Goal: Information Seeking & Learning: Learn about a topic

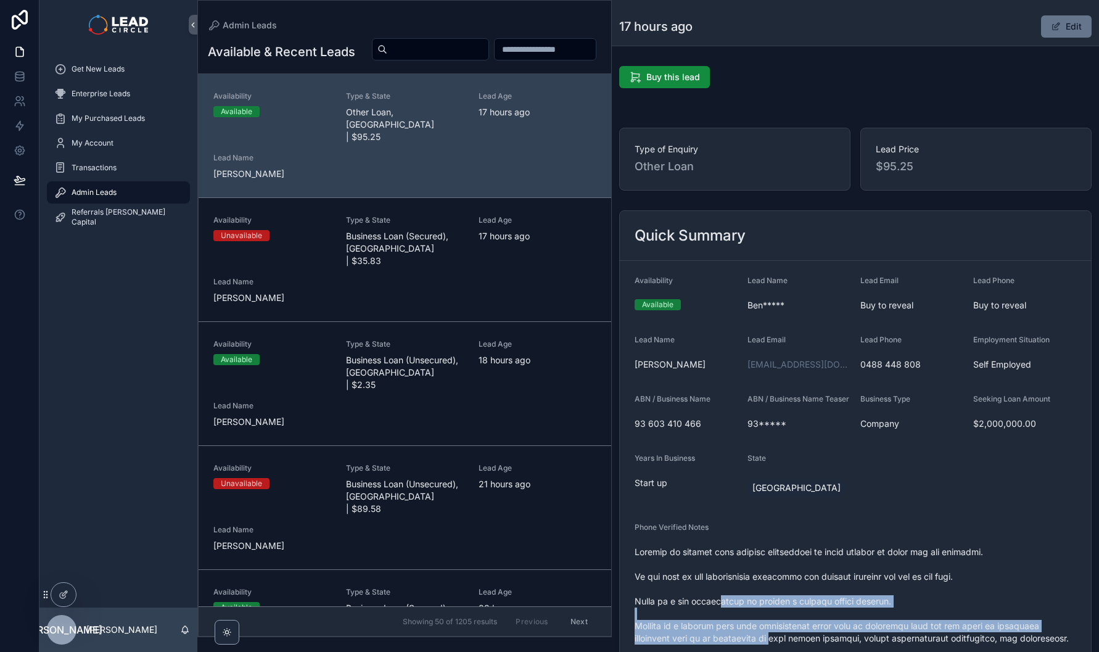
scroll to position [169, 0]
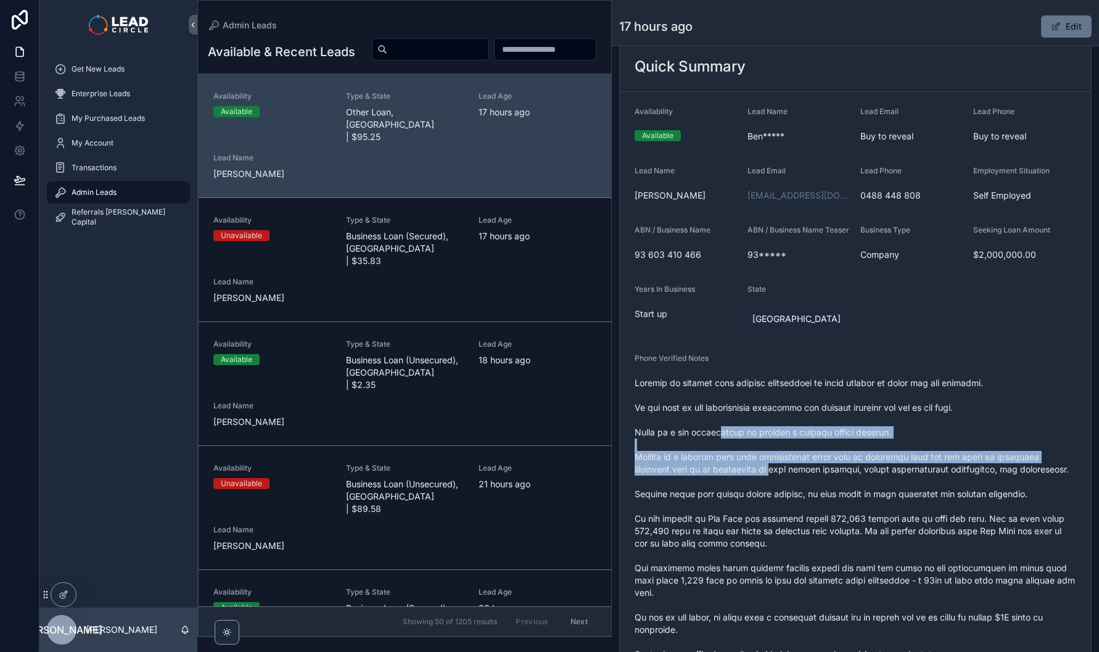
click at [738, 483] on span "scrollable content" at bounding box center [856, 611] width 442 height 469
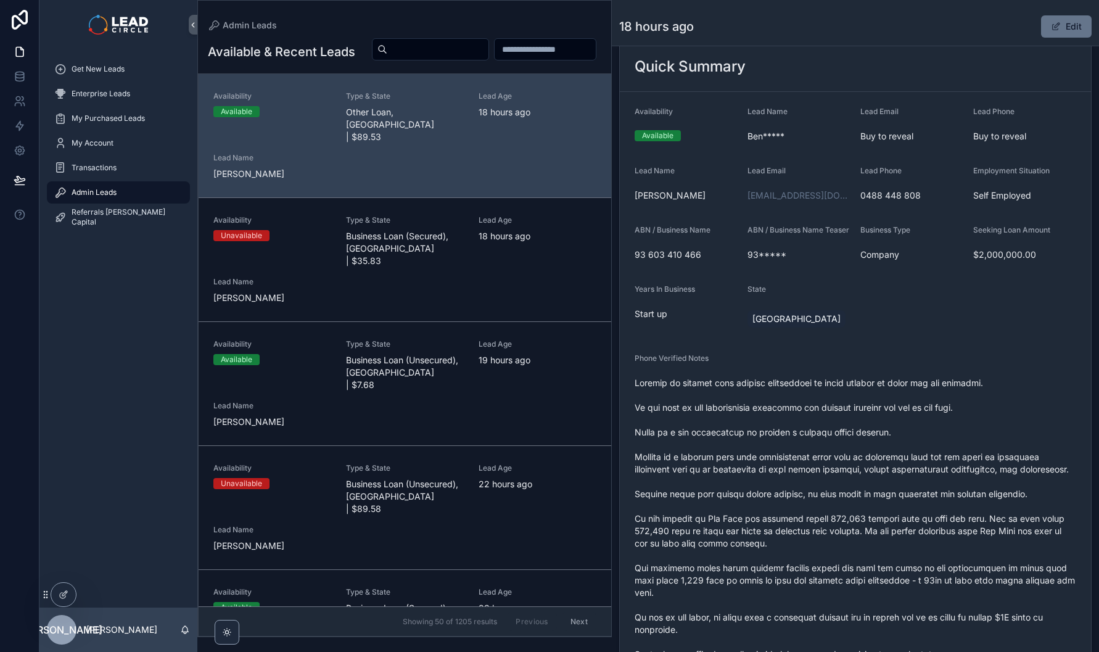
click at [489, 46] on input "scrollable content" at bounding box center [437, 49] width 101 height 17
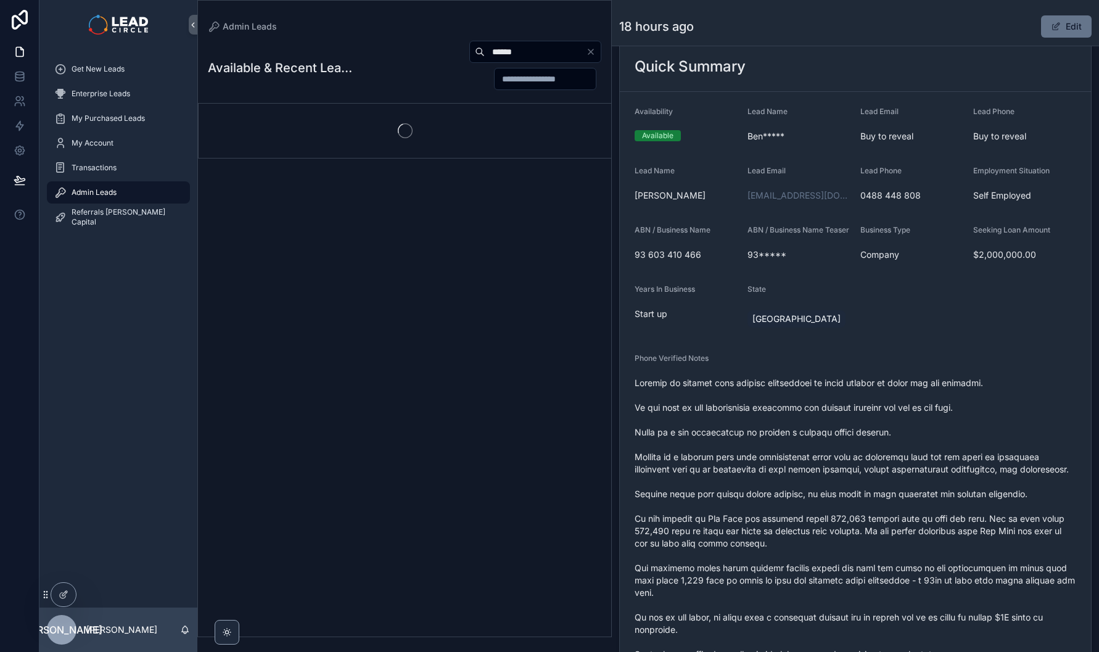
type input "******"
click at [767, 412] on span "scrollable content" at bounding box center [856, 611] width 442 height 469
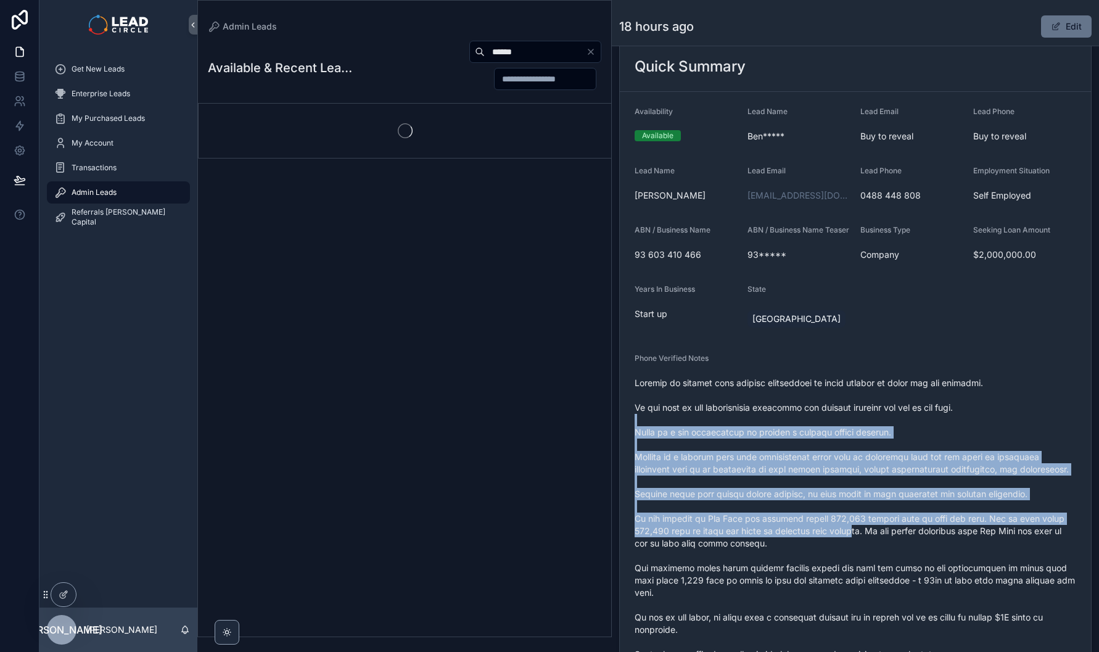
drag, startPoint x: 817, startPoint y: 434, endPoint x: 862, endPoint y: 535, distance: 110.7
click at [862, 535] on span "scrollable content" at bounding box center [856, 611] width 442 height 469
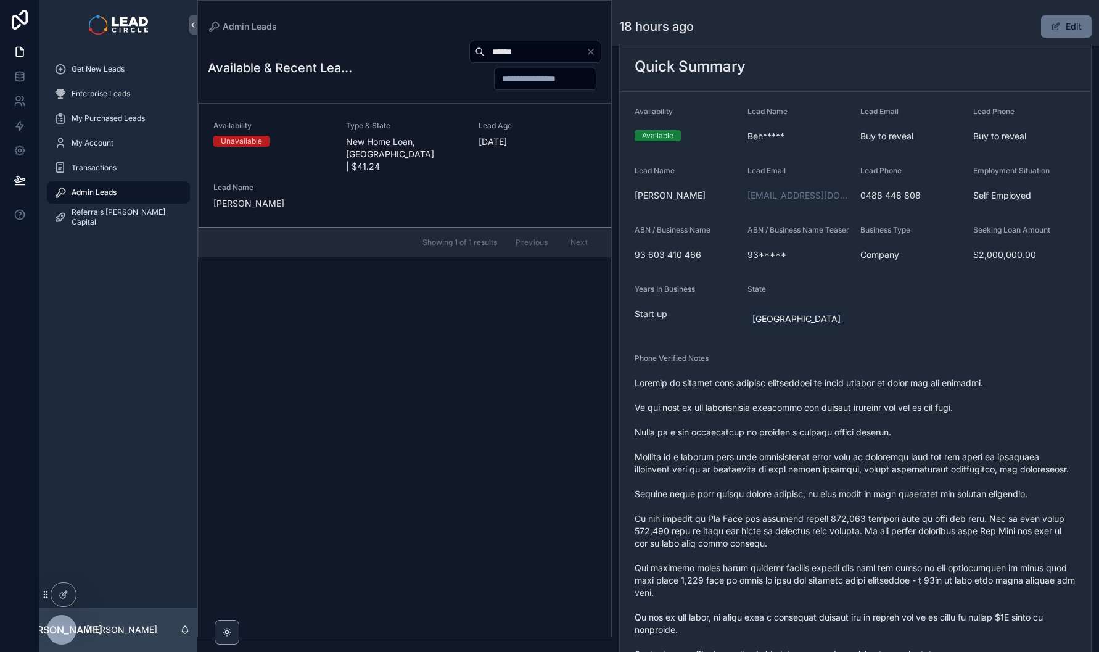
click at [382, 83] on div "******" at bounding box center [476, 65] width 249 height 51
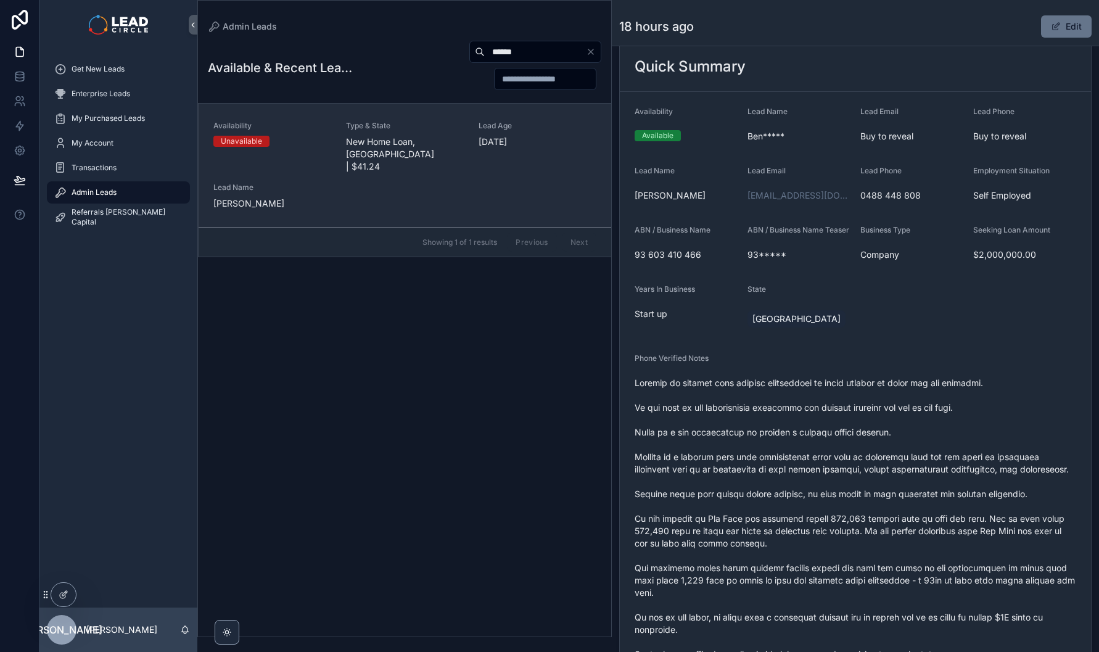
click at [393, 122] on link "Availability Unavailable Type & State New Home Loan, VIC | $41.24 Lead Age 184 …" at bounding box center [405, 165] width 413 height 123
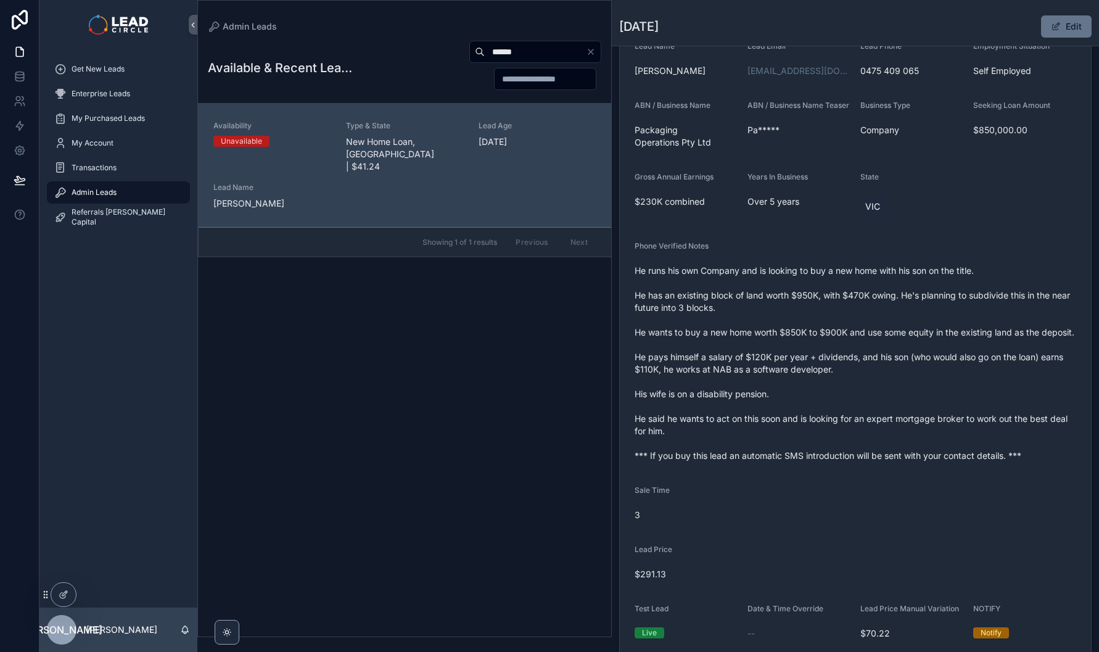
scroll to position [44, 0]
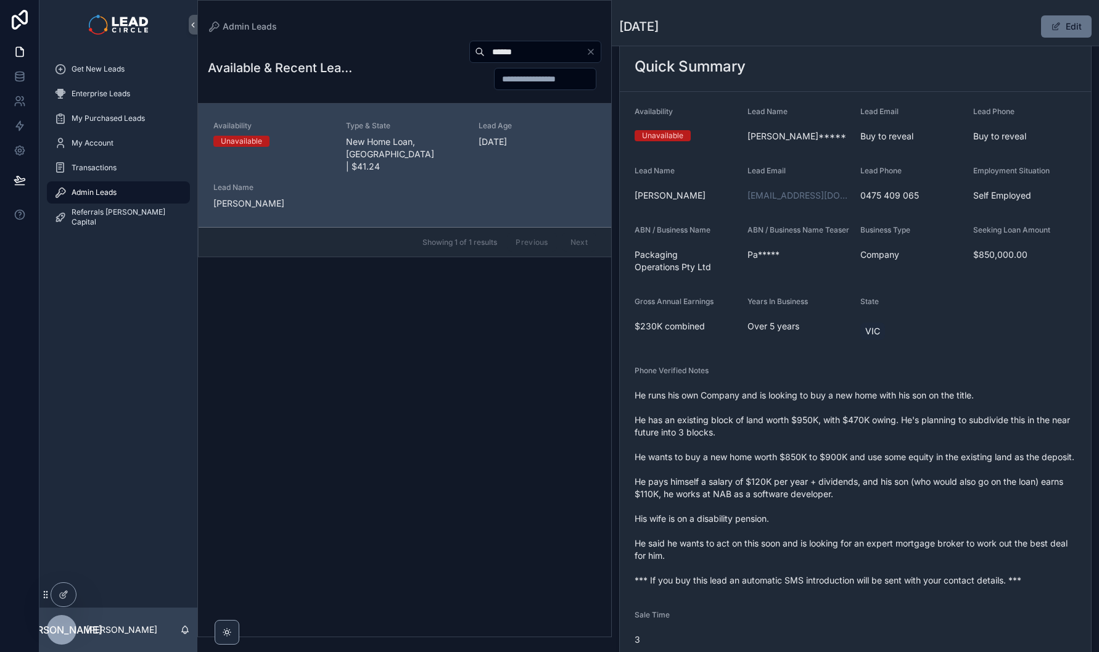
click at [841, 495] on span "He runs his own Company and is looking to buy a new home with his son on the ti…" at bounding box center [856, 487] width 442 height 197
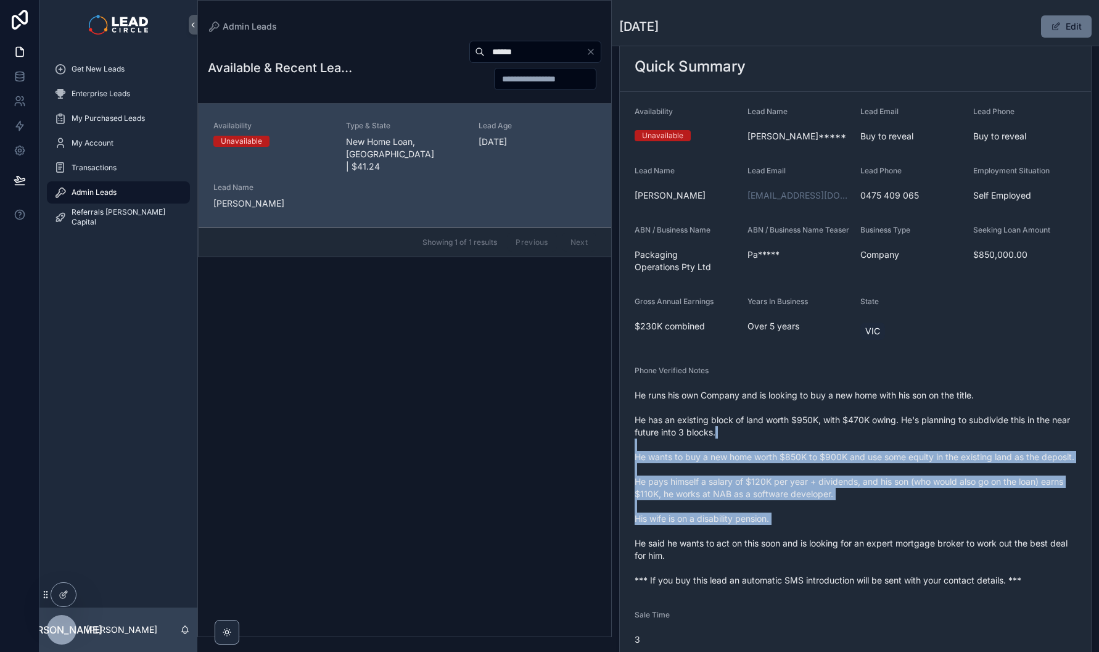
drag, startPoint x: 905, startPoint y: 540, endPoint x: 860, endPoint y: 435, distance: 114.4
click at [860, 435] on span "He runs his own Company and is looking to buy a new home with his son on the ti…" at bounding box center [856, 487] width 442 height 197
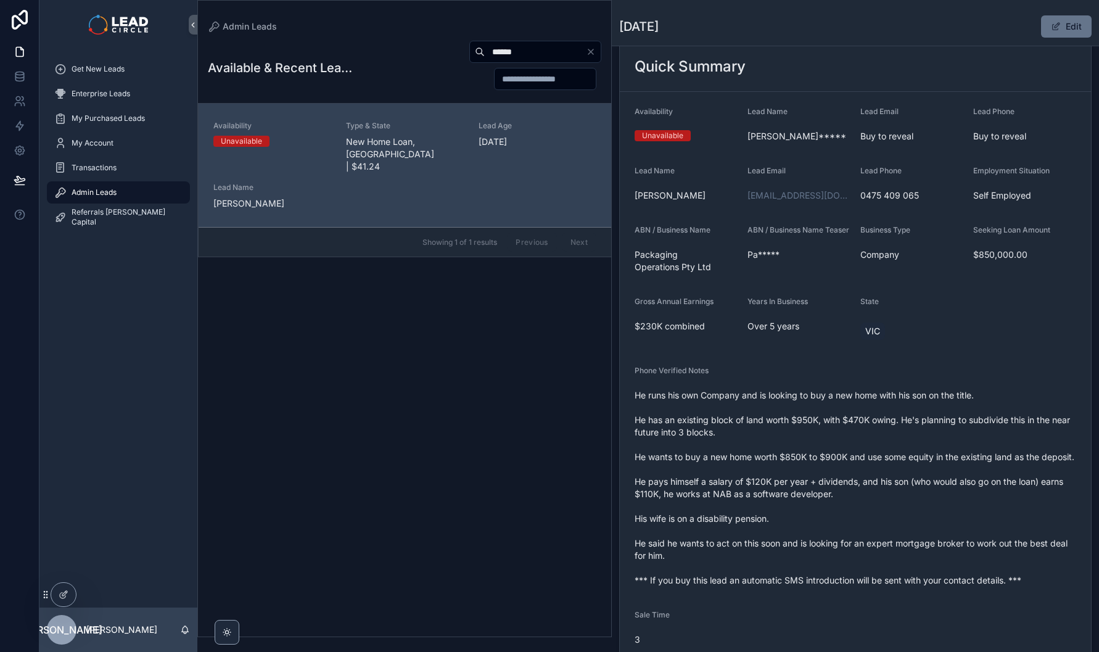
click at [862, 415] on span "He runs his own Company and is looking to buy a new home with his son on the ti…" at bounding box center [856, 487] width 442 height 197
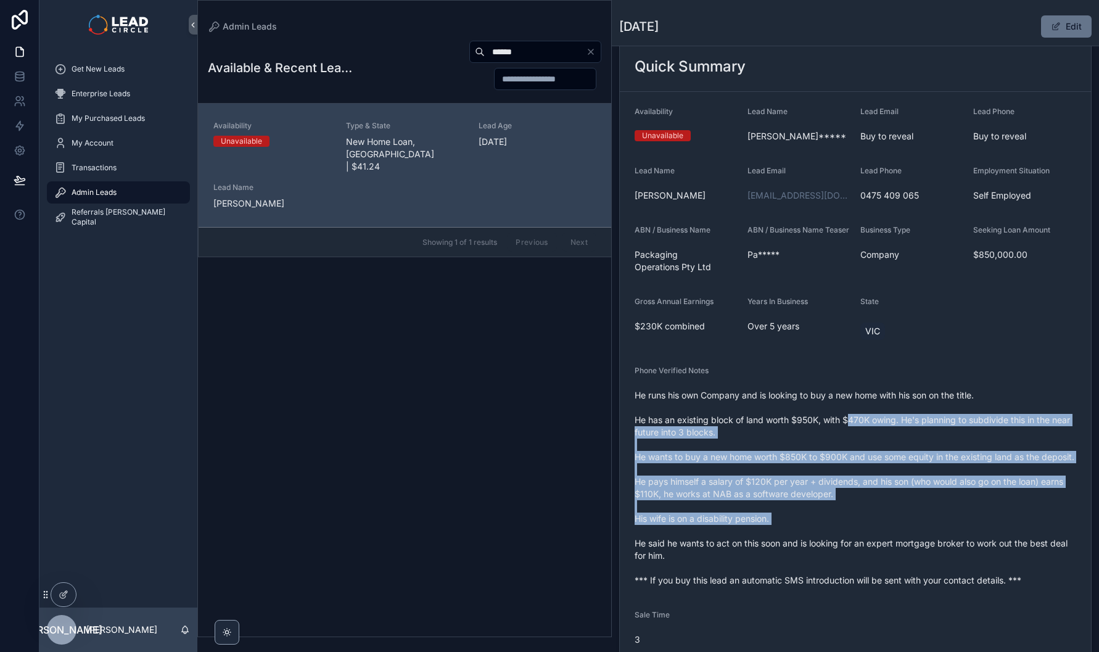
drag, startPoint x: 863, startPoint y: 416, endPoint x: 894, endPoint y: 533, distance: 121.2
click at [894, 533] on span "He runs his own Company and is looking to buy a new home with his son on the ti…" at bounding box center [856, 487] width 442 height 197
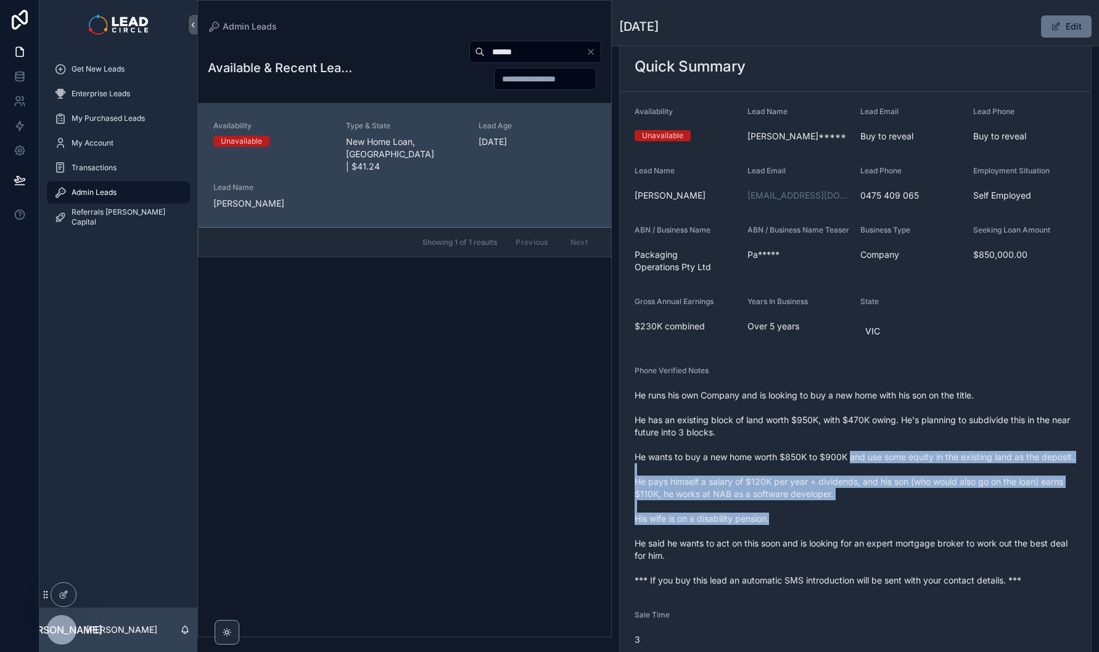
drag, startPoint x: 893, startPoint y: 527, endPoint x: 852, endPoint y: 455, distance: 83.7
click at [852, 456] on span "He runs his own Company and is looking to buy a new home with his son on the ti…" at bounding box center [856, 487] width 442 height 197
click at [852, 455] on span "He runs his own Company and is looking to buy a new home with his son on the ti…" at bounding box center [856, 487] width 442 height 197
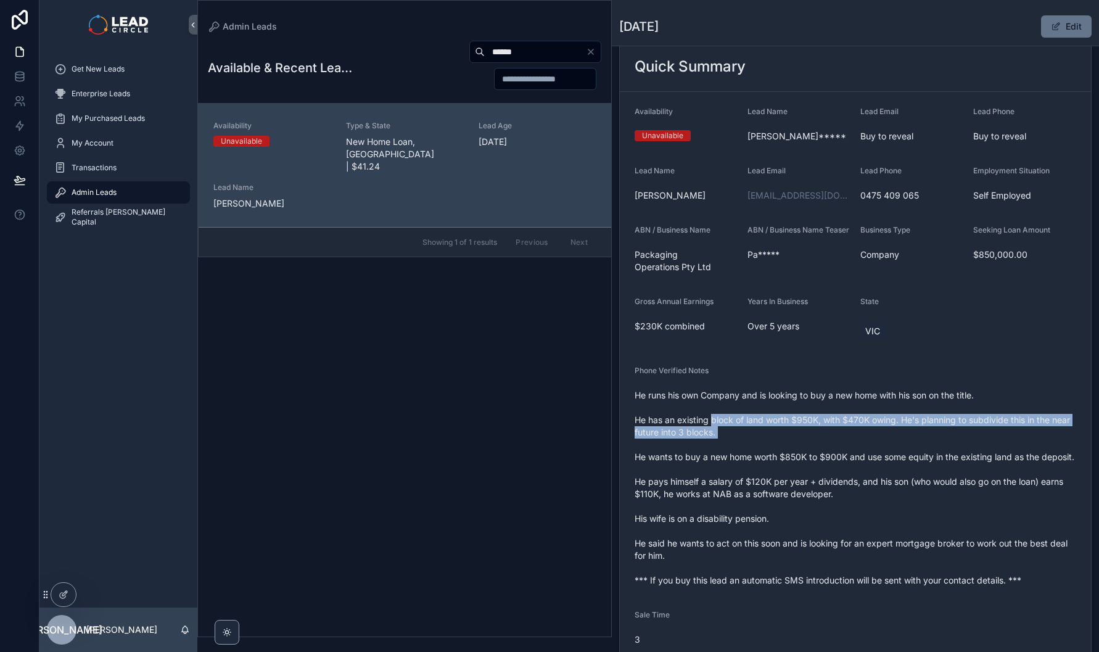
drag, startPoint x: 714, startPoint y: 416, endPoint x: 895, endPoint y: 452, distance: 184.7
click at [893, 452] on span "He runs his own Company and is looking to buy a new home with his son on the ti…" at bounding box center [856, 487] width 442 height 197
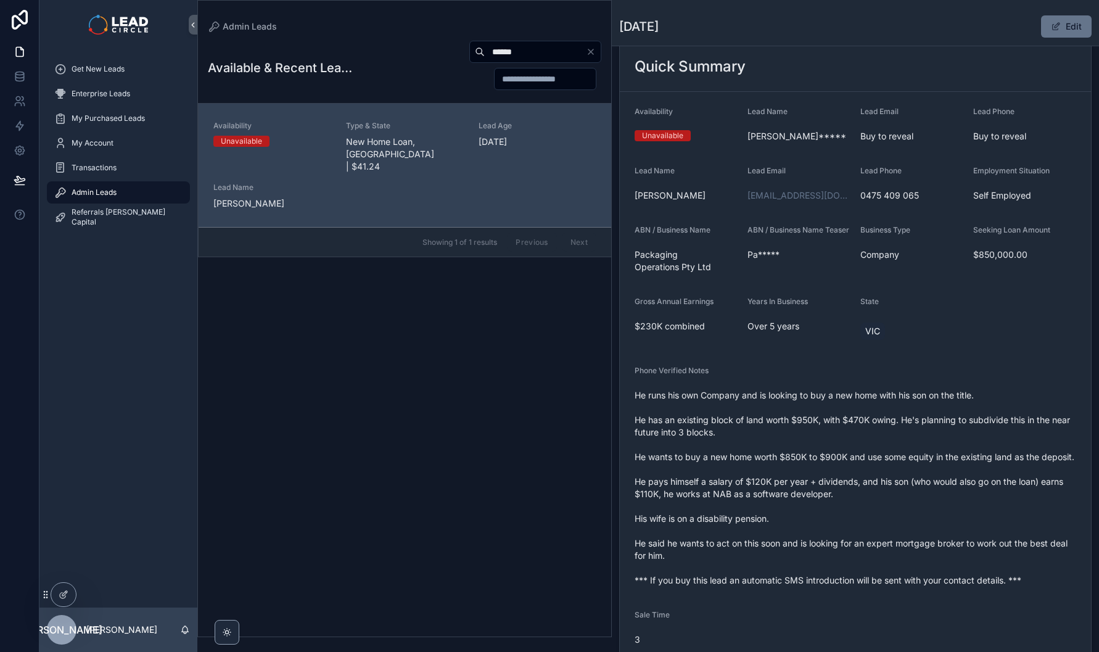
click at [895, 452] on span "He runs his own Company and is looking to buy a new home with his son on the ti…" at bounding box center [856, 487] width 442 height 197
drag, startPoint x: 895, startPoint y: 444, endPoint x: 905, endPoint y: 463, distance: 21.5
click at [905, 463] on span "He runs his own Company and is looking to buy a new home with his son on the ti…" at bounding box center [856, 487] width 442 height 197
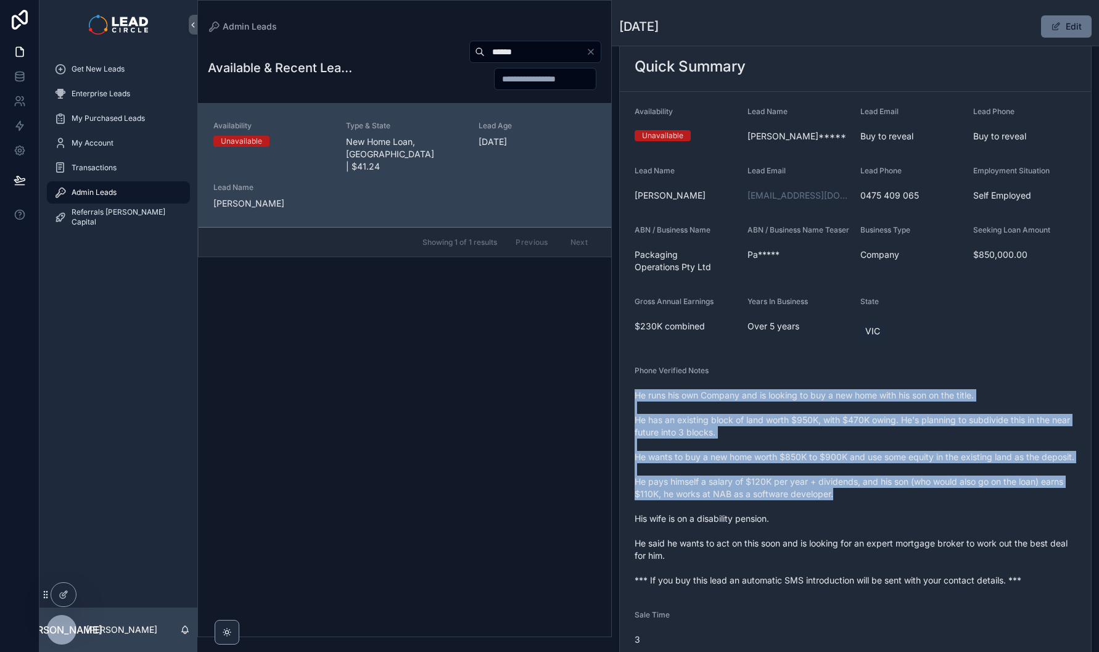
drag, startPoint x: 848, startPoint y: 380, endPoint x: 963, endPoint y: 511, distance: 174.4
click at [962, 511] on div "Phone Verified Notes He runs his own Company and is looking to buy a new home w…" at bounding box center [856, 478] width 442 height 225
click at [963, 511] on span "He runs his own Company and is looking to buy a new home with his son on the ti…" at bounding box center [856, 487] width 442 height 197
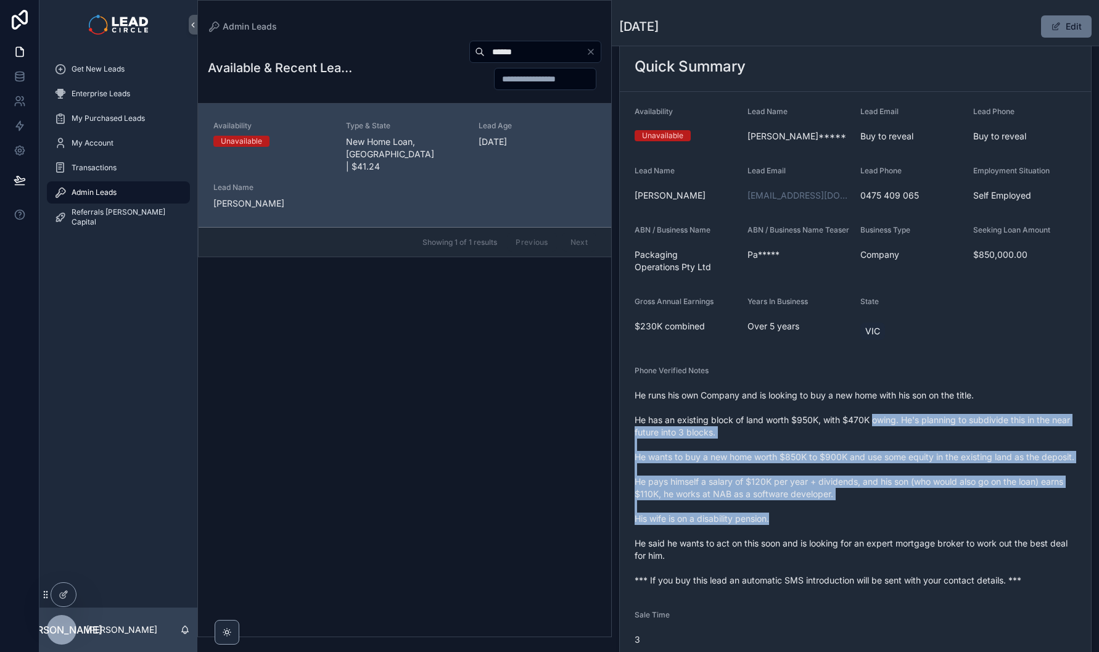
drag, startPoint x: 995, startPoint y: 525, endPoint x: 868, endPoint y: 405, distance: 174.5
click at [870, 407] on span "He runs his own Company and is looking to buy a new home with his son on the ti…" at bounding box center [856, 487] width 442 height 197
click at [867, 404] on span "He runs his own Company and is looking to buy a new home with his son on the ti…" at bounding box center [856, 487] width 442 height 197
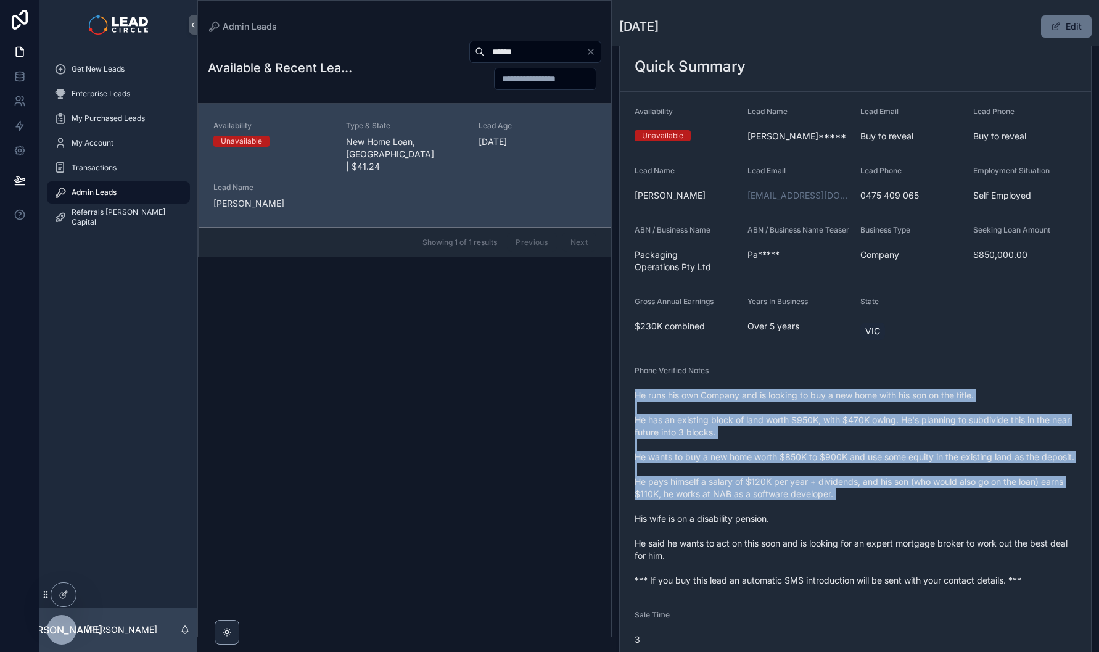
drag, startPoint x: 858, startPoint y: 373, endPoint x: 956, endPoint y: 524, distance: 179.6
click at [956, 524] on div "Phone Verified Notes He runs his own Company and is looking to buy a new home w…" at bounding box center [856, 478] width 442 height 225
click at [957, 524] on span "He runs his own Company and is looking to buy a new home with his son on the ti…" at bounding box center [856, 487] width 442 height 197
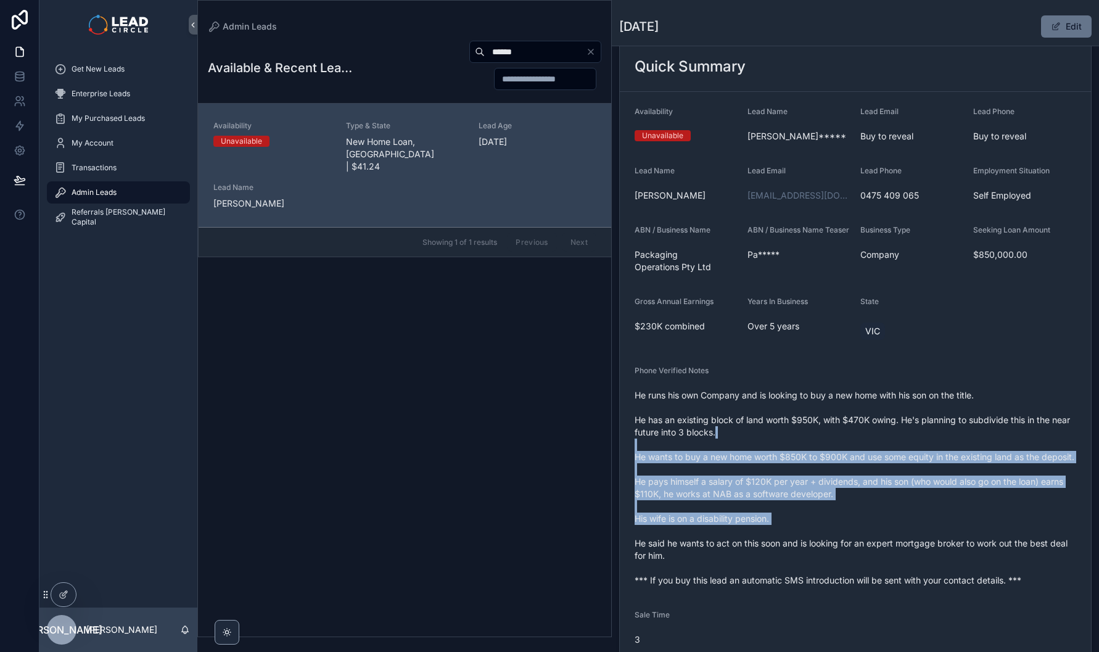
drag, startPoint x: 975, startPoint y: 530, endPoint x: 864, endPoint y: 416, distance: 159.7
click at [865, 417] on span "He runs his own Company and is looking to buy a new home with his son on the ti…" at bounding box center [856, 487] width 442 height 197
click at [864, 416] on span "He runs his own Company and is looking to buy a new home with his son on the ti…" at bounding box center [856, 487] width 442 height 197
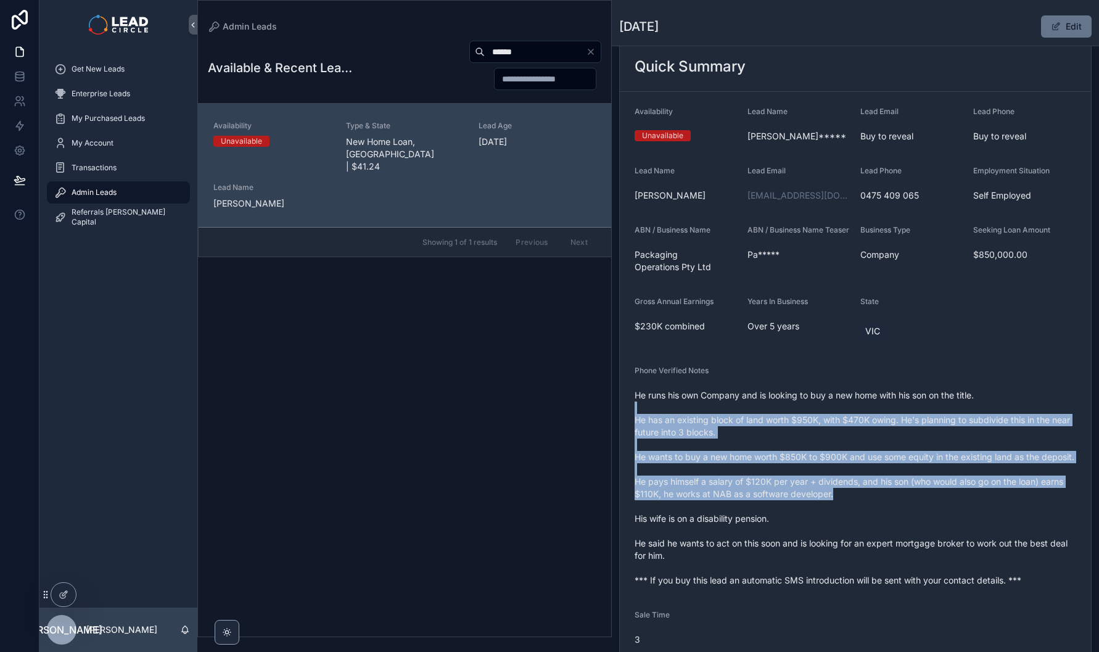
drag, startPoint x: 864, startPoint y: 411, endPoint x: 925, endPoint y: 502, distance: 109.3
click at [925, 502] on span "He runs his own Company and is looking to buy a new home with his son on the ti…" at bounding box center [856, 487] width 442 height 197
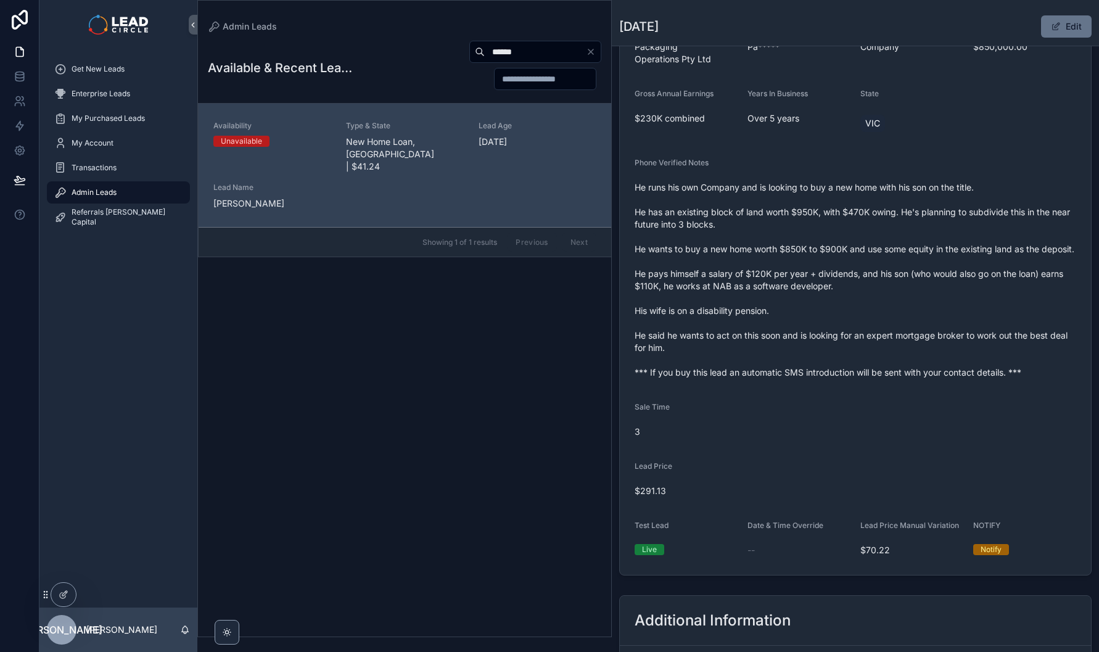
scroll to position [34, 0]
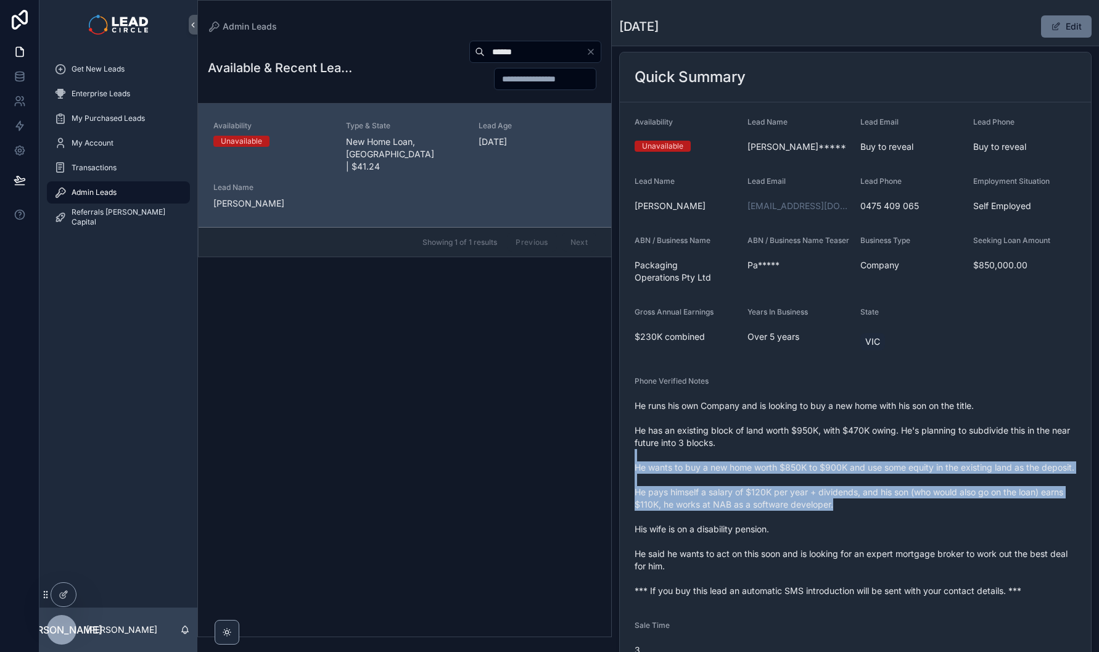
drag, startPoint x: 913, startPoint y: 458, endPoint x: 934, endPoint y: 513, distance: 58.4
click at [934, 513] on span "He runs his own Company and is looking to buy a new home with his son on the ti…" at bounding box center [856, 498] width 442 height 197
drag, startPoint x: 954, startPoint y: 527, endPoint x: 808, endPoint y: 454, distance: 163.6
click at [808, 454] on span "He runs his own Company and is looking to buy a new home with his son on the ti…" at bounding box center [856, 498] width 442 height 197
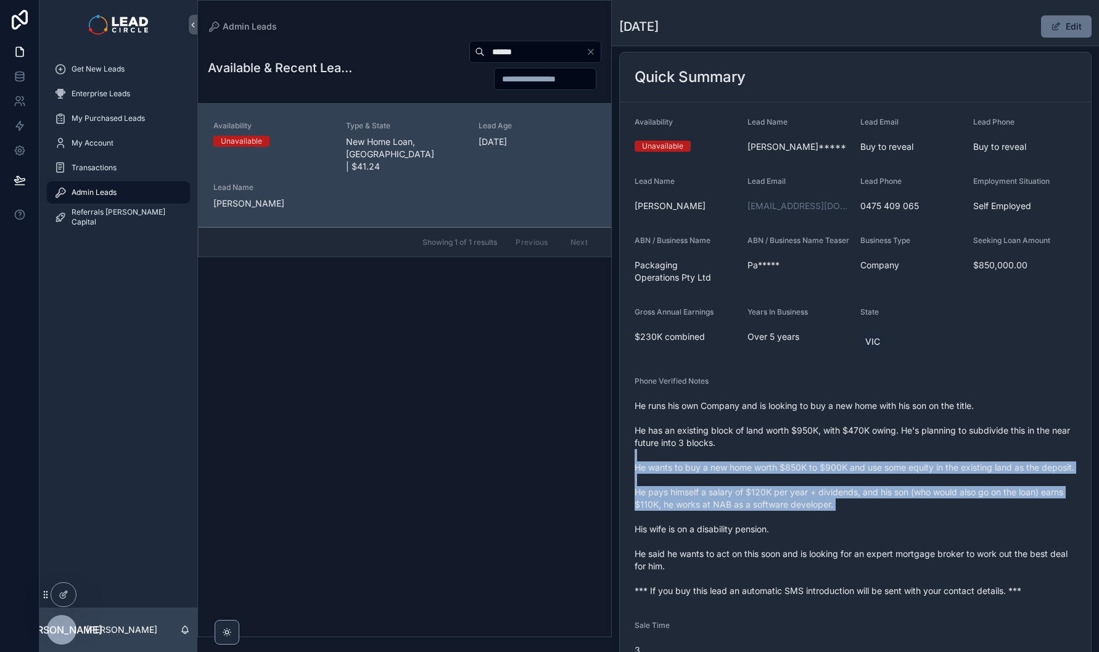
click at [808, 454] on span "He runs his own Company and is looking to buy a new home with his son on the ti…" at bounding box center [856, 498] width 442 height 197
drag, startPoint x: 808, startPoint y: 454, endPoint x: 907, endPoint y: 521, distance: 119.6
click at [907, 521] on span "He runs his own Company and is looking to buy a new home with his son on the ti…" at bounding box center [856, 498] width 442 height 197
drag, startPoint x: 907, startPoint y: 521, endPoint x: 633, endPoint y: 502, distance: 275.1
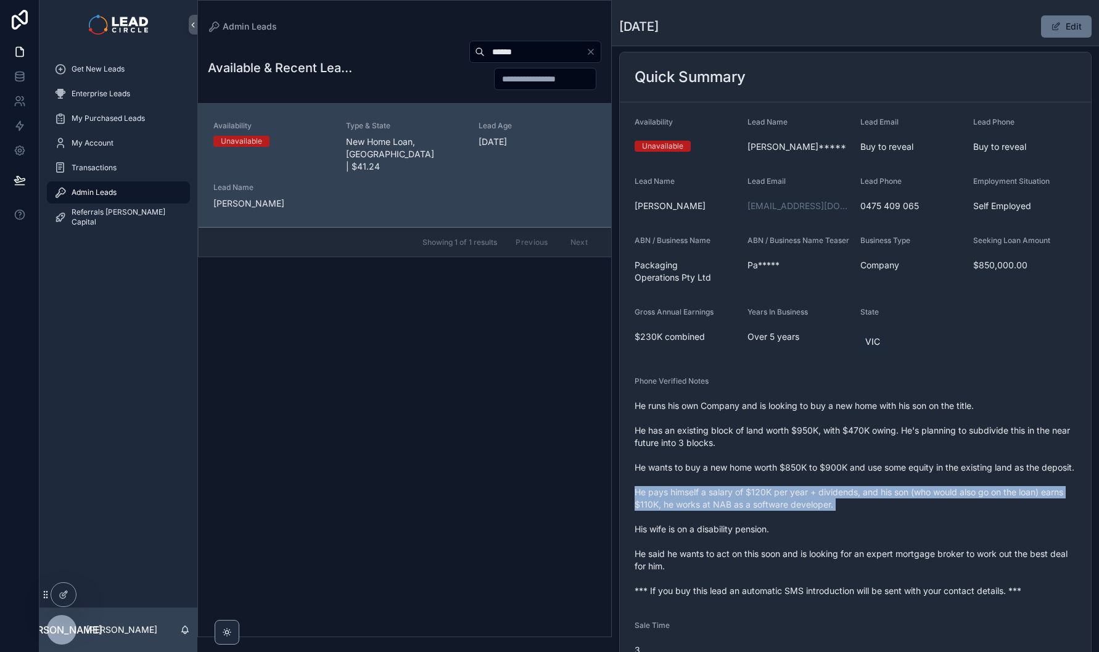
click at [633, 502] on form "Availability Unavailable Lead Name Kay***** Lead Email Buy to reveal Lead Phone…" at bounding box center [855, 447] width 471 height 691
drag, startPoint x: 633, startPoint y: 502, endPoint x: 918, endPoint y: 532, distance: 286.6
click at [918, 532] on form "Availability Unavailable Lead Name Kay***** Lead Email Buy to reveal Lead Phone…" at bounding box center [855, 447] width 471 height 691
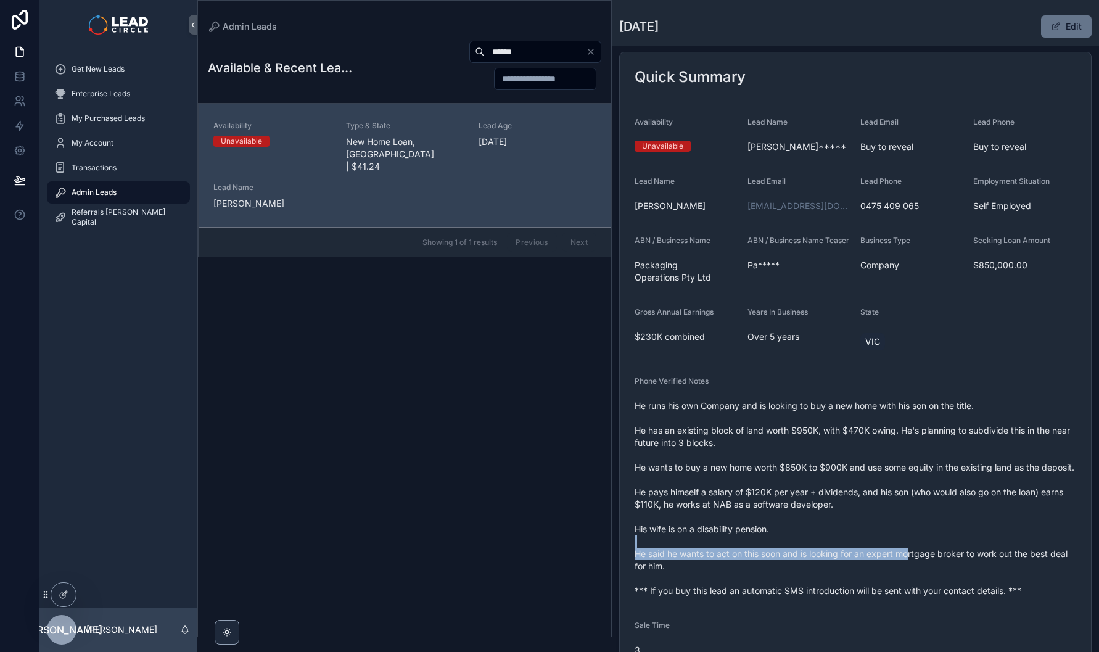
click at [912, 561] on span "He runs his own Company and is looking to buy a new home with his son on the ti…" at bounding box center [856, 498] width 442 height 197
click at [894, 561] on span "He runs his own Company and is looking to buy a new home with his son on the ti…" at bounding box center [856, 498] width 442 height 197
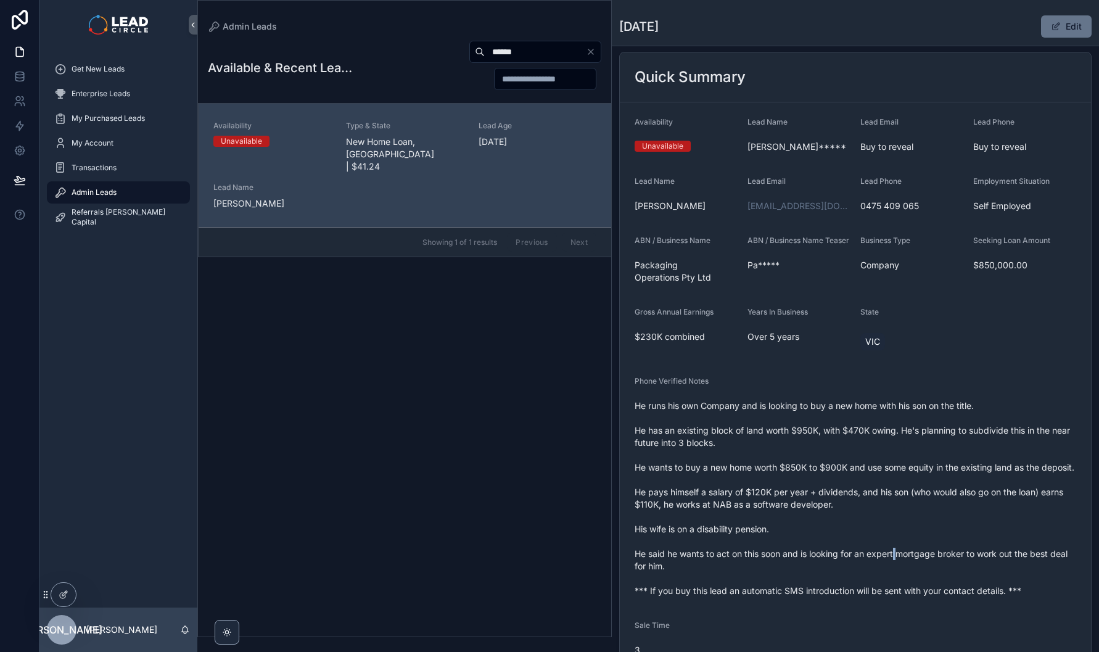
click at [894, 561] on span "He runs his own Company and is looking to buy a new home with his son on the ti…" at bounding box center [856, 498] width 442 height 197
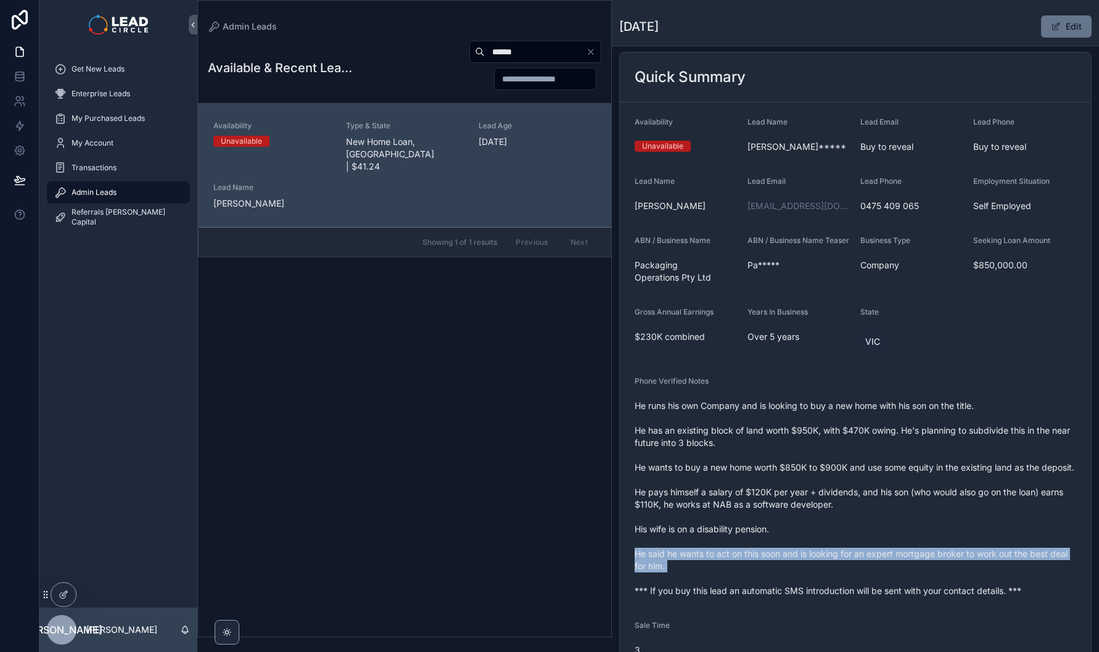
click at [894, 561] on span "He runs his own Company and is looking to buy a new home with his son on the ti…" at bounding box center [856, 498] width 442 height 197
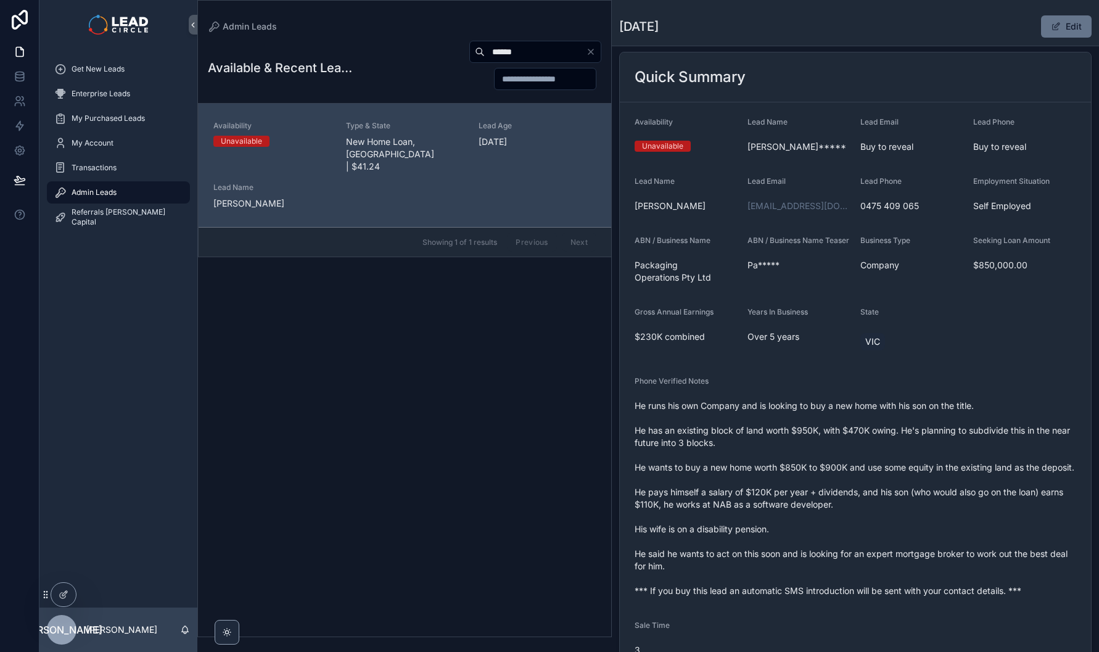
click at [883, 516] on span "He runs his own Company and is looking to buy a new home with his son on the ti…" at bounding box center [856, 498] width 442 height 197
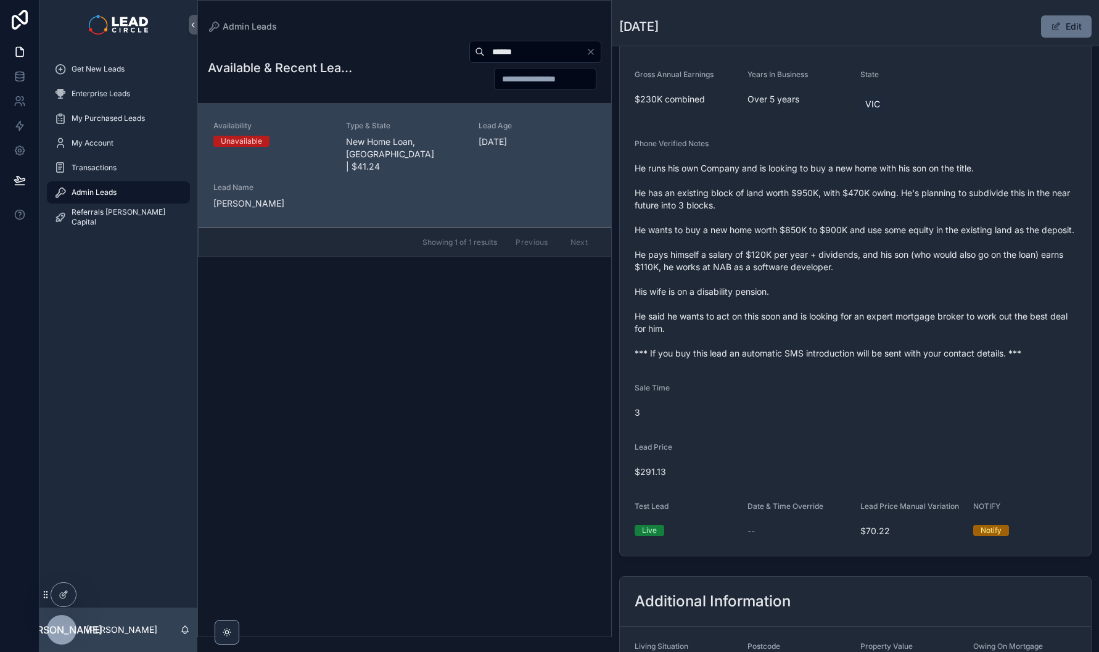
scroll to position [421, 0]
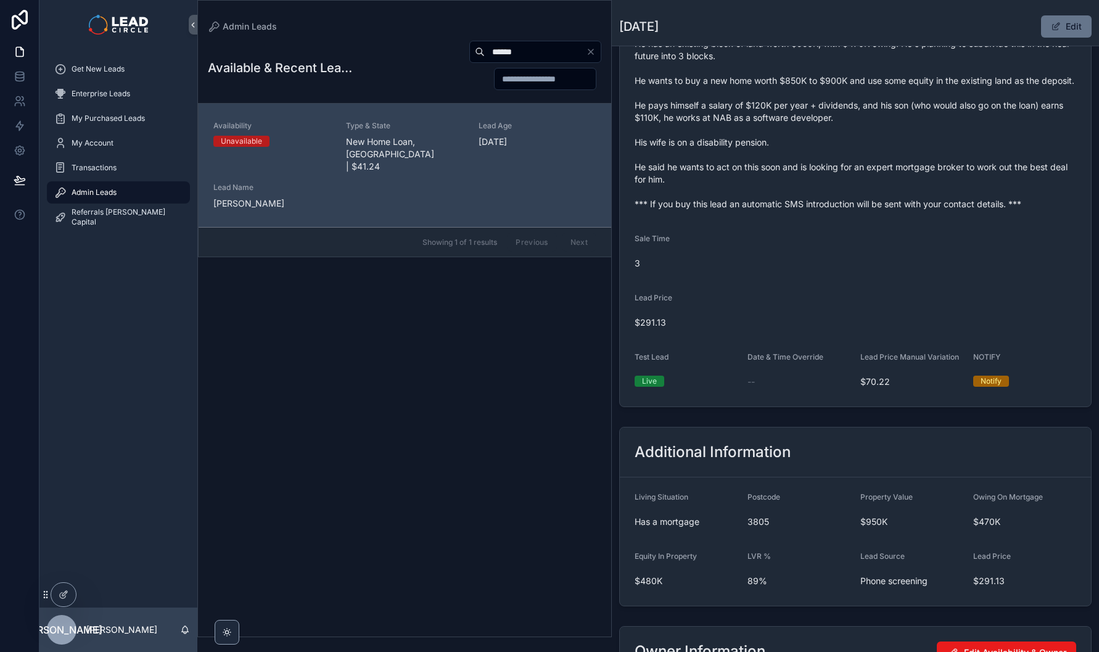
click at [748, 210] on span "He runs his own Company and is looking to buy a new home with his son on the ti…" at bounding box center [856, 111] width 442 height 197
click at [591, 57] on div "******" at bounding box center [535, 52] width 132 height 22
click at [592, 50] on icon "Clear" at bounding box center [591, 52] width 10 height 10
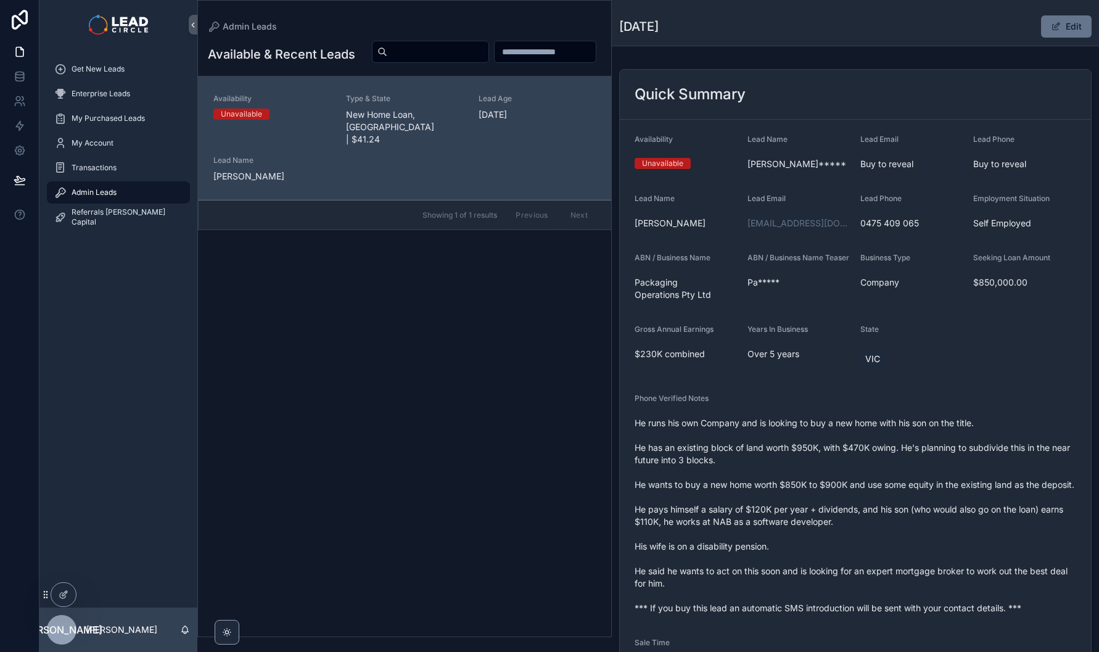
scroll to position [0, 0]
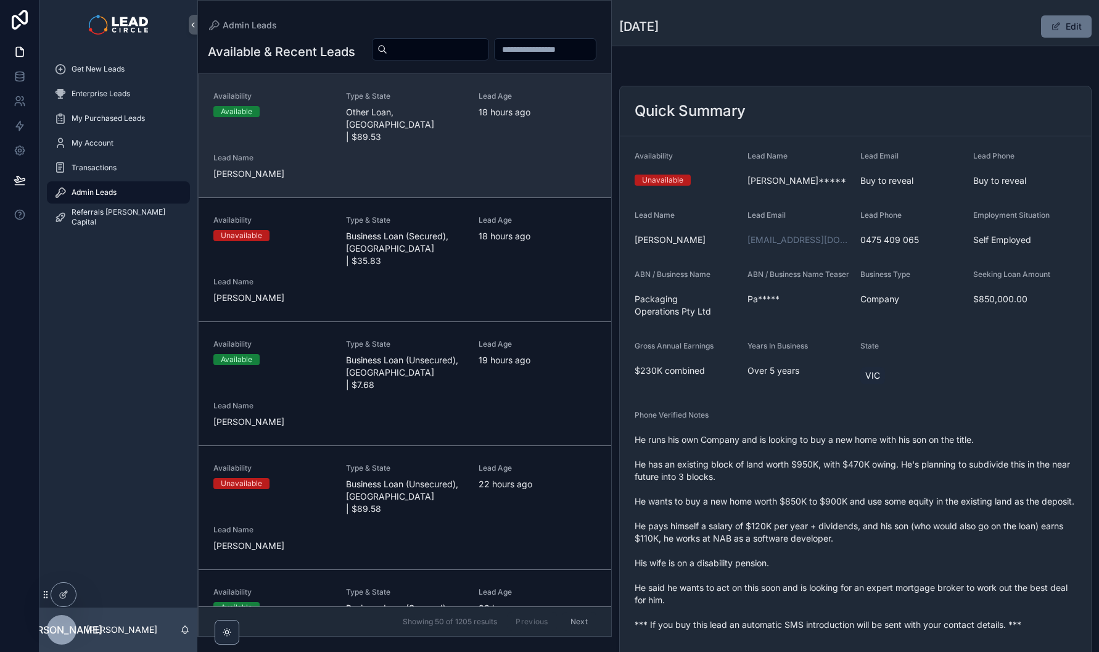
click at [493, 154] on div "Availability Available Type & State Other Loan, NSW | $89.53 Lead Age 18 hours …" at bounding box center [404, 135] width 383 height 89
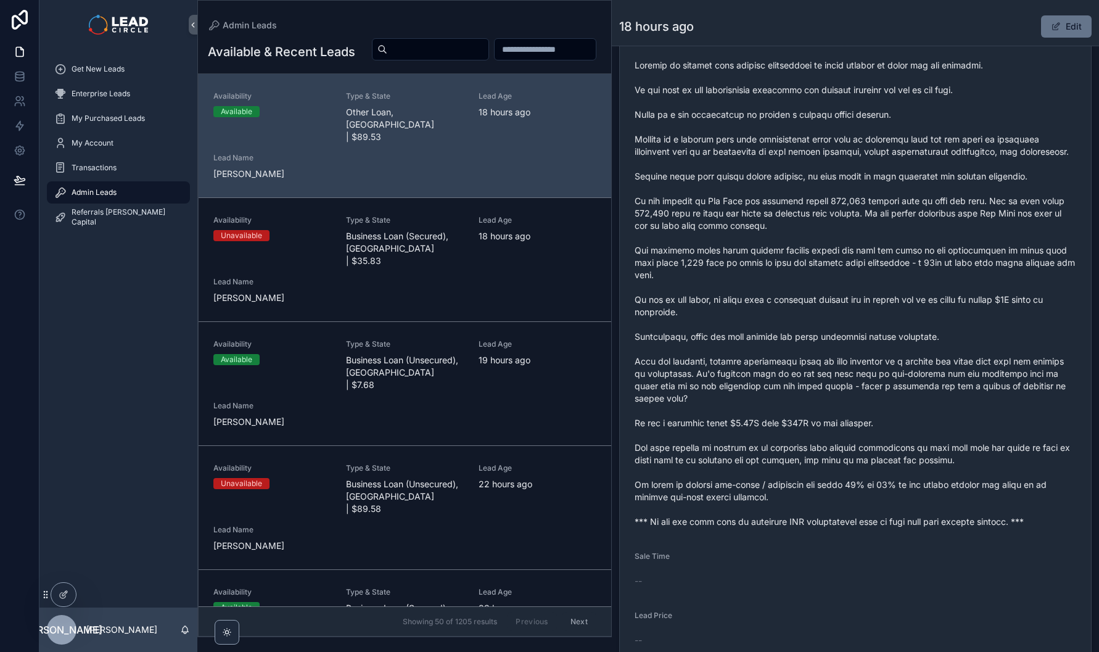
scroll to position [529, 0]
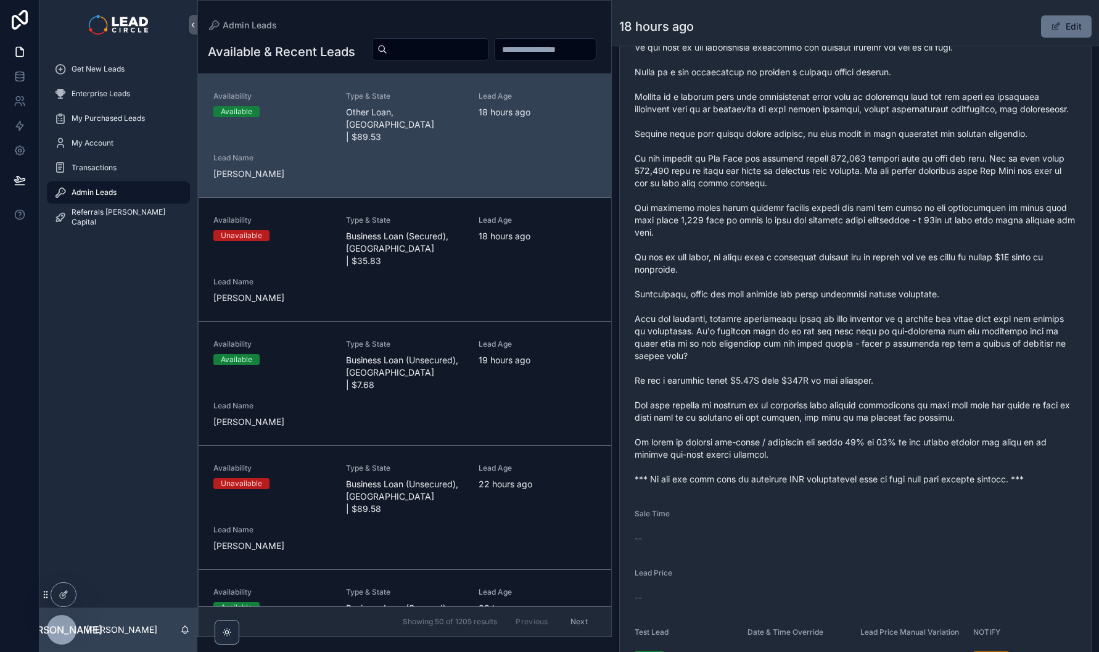
click at [767, 485] on span "scrollable content" at bounding box center [856, 251] width 442 height 469
click at [766, 485] on span "scrollable content" at bounding box center [856, 251] width 442 height 469
copy span "*** If you buy this lead an automatic SMS introduction will be sent with your c…"
click at [489, 43] on input "scrollable content" at bounding box center [437, 49] width 101 height 17
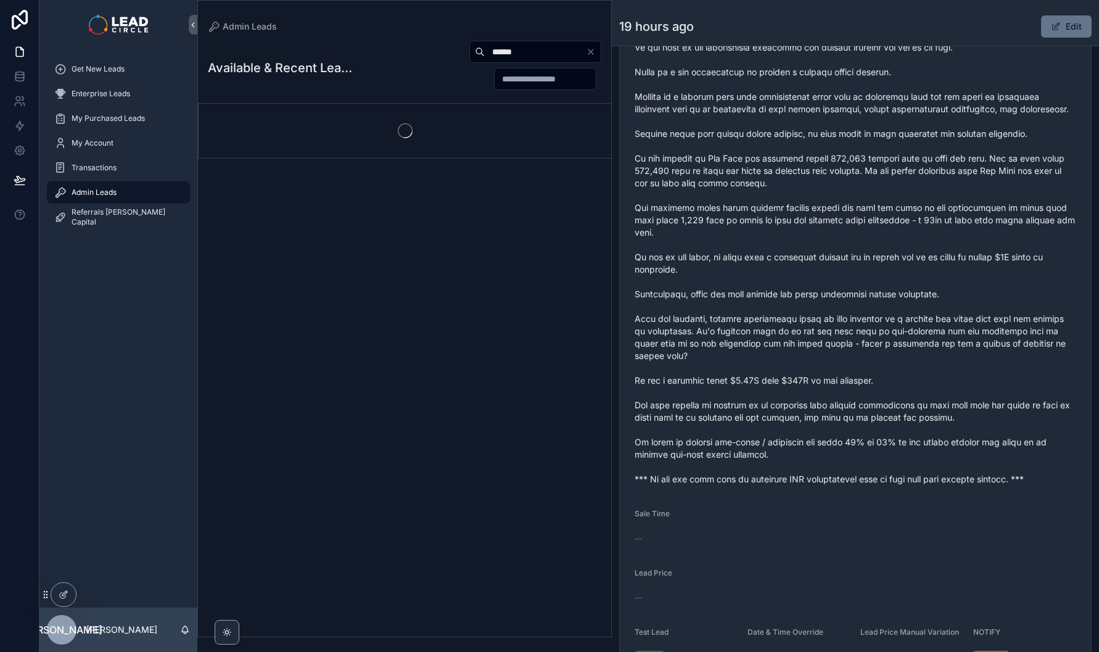
type input "******"
click at [138, 67] on div "Get New Leads" at bounding box center [118, 69] width 128 height 20
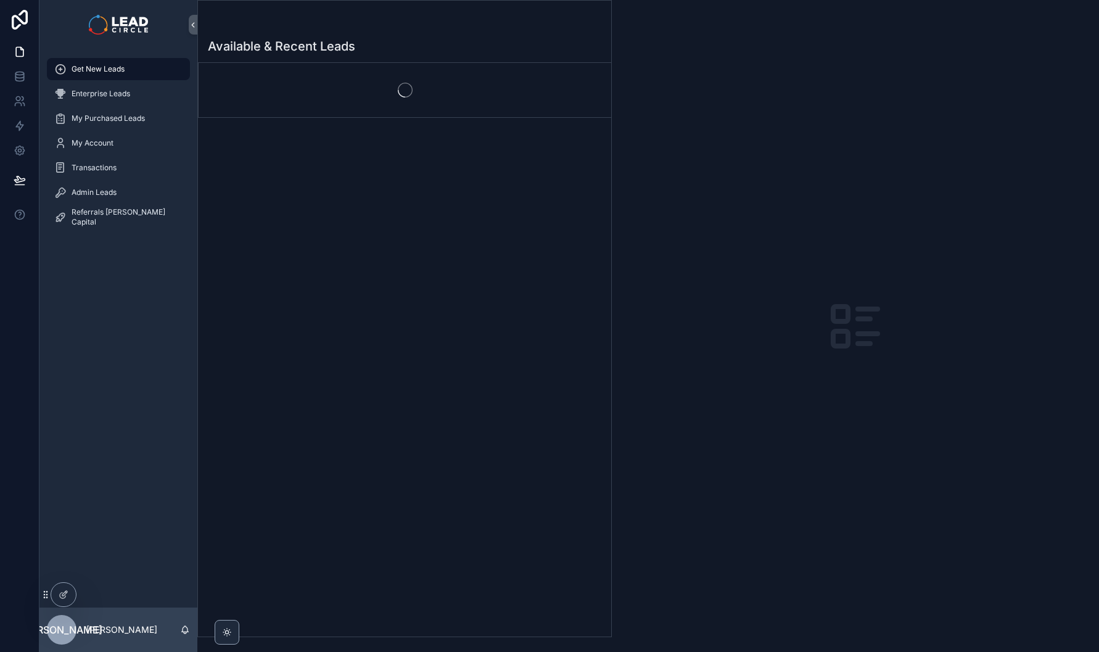
click at [336, 540] on div "Available & Recent Leads" at bounding box center [404, 333] width 413 height 606
click at [108, 99] on div "Enterprise Leads" at bounding box center [118, 94] width 128 height 20
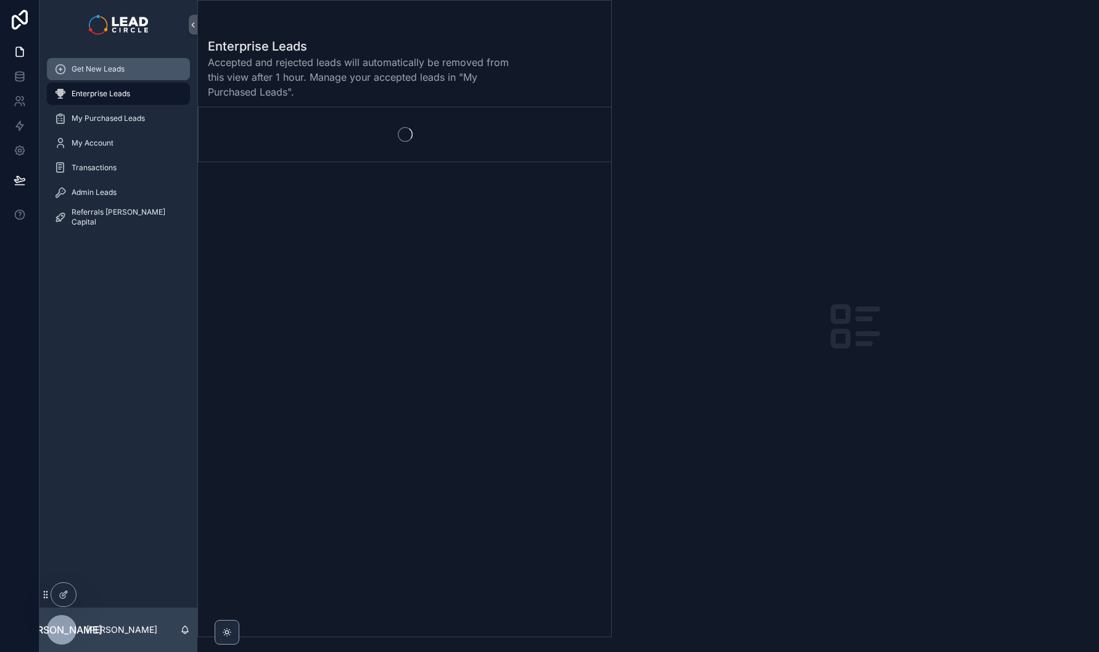
click at [112, 73] on span "Get New Leads" at bounding box center [98, 69] width 53 height 10
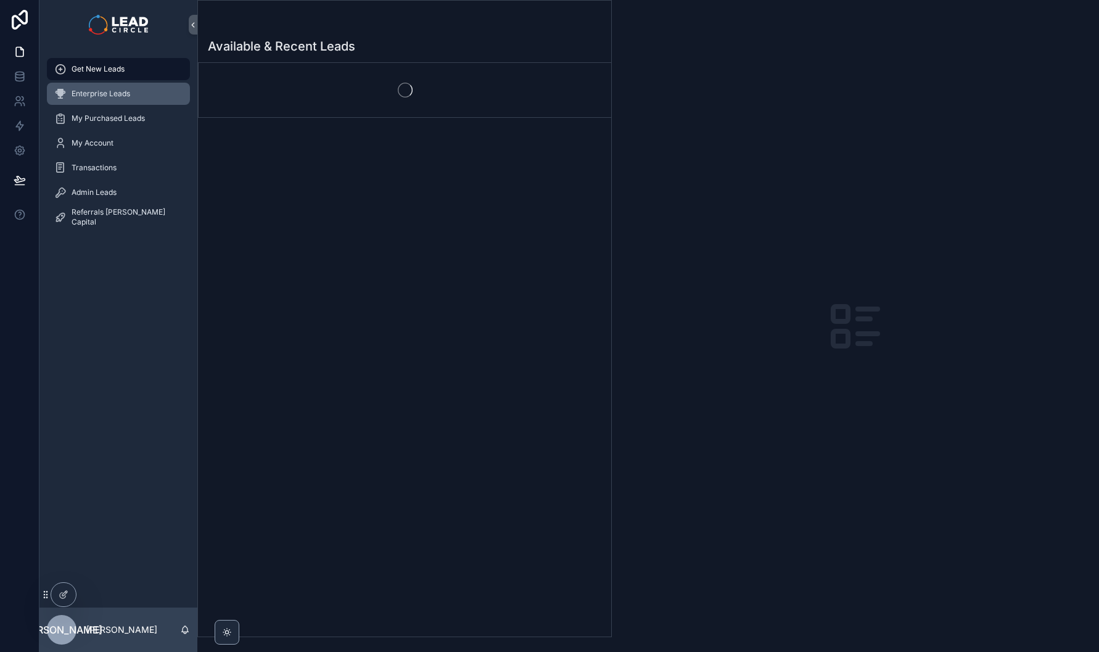
click at [144, 85] on div "Enterprise Leads" at bounding box center [118, 94] width 128 height 20
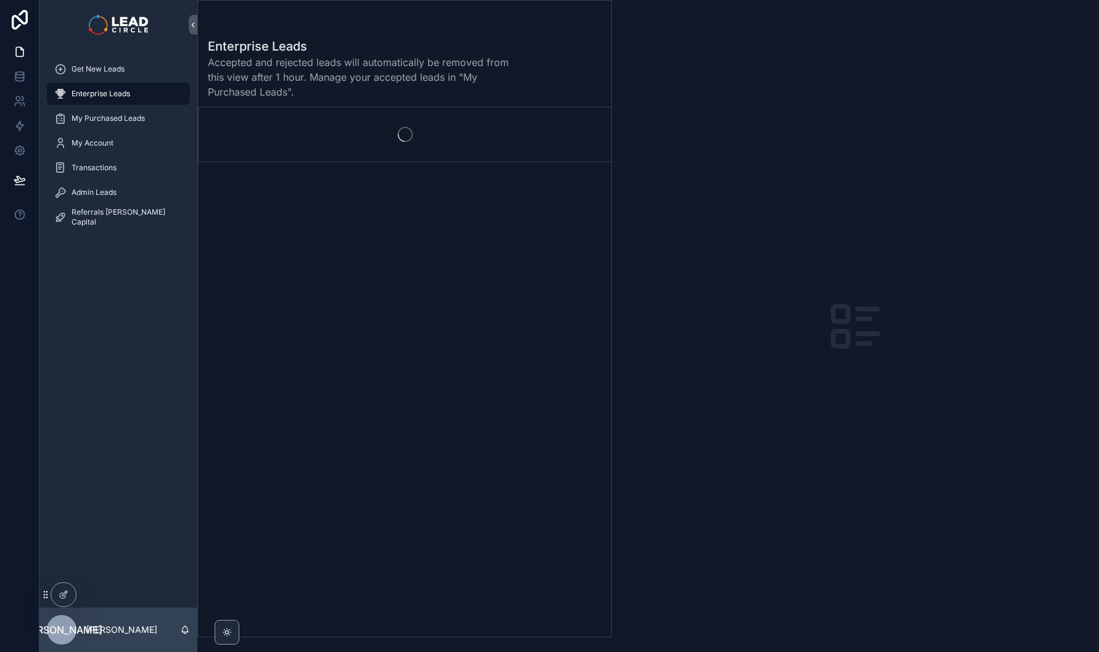
click at [78, 270] on div "Get New Leads Enterprise Leads My Purchased Leads My Account Transactions Admin…" at bounding box center [118, 328] width 158 height 558
click at [96, 187] on div "Admin Leads" at bounding box center [118, 193] width 128 height 20
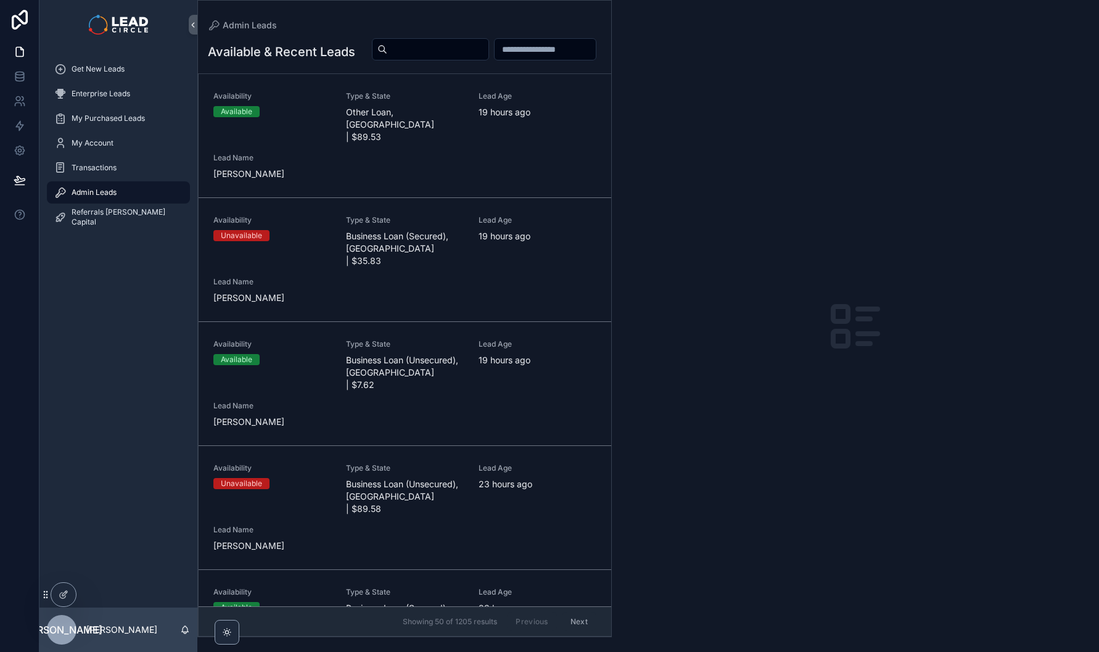
click at [112, 264] on div "Get New Leads Enterprise Leads My Purchased Leads My Account Transactions Admin…" at bounding box center [118, 328] width 158 height 558
click at [123, 179] on div "Transactions" at bounding box center [118, 167] width 158 height 25
click at [123, 168] on div "Transactions" at bounding box center [118, 168] width 128 height 20
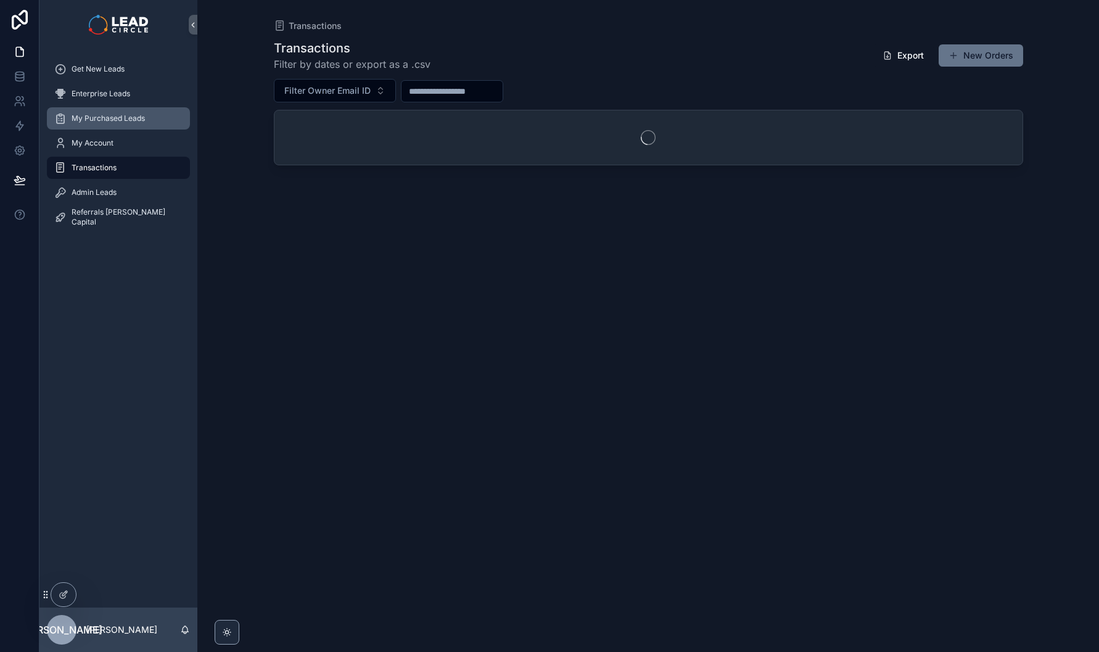
click at [124, 121] on span "My Purchased Leads" at bounding box center [108, 118] width 73 height 10
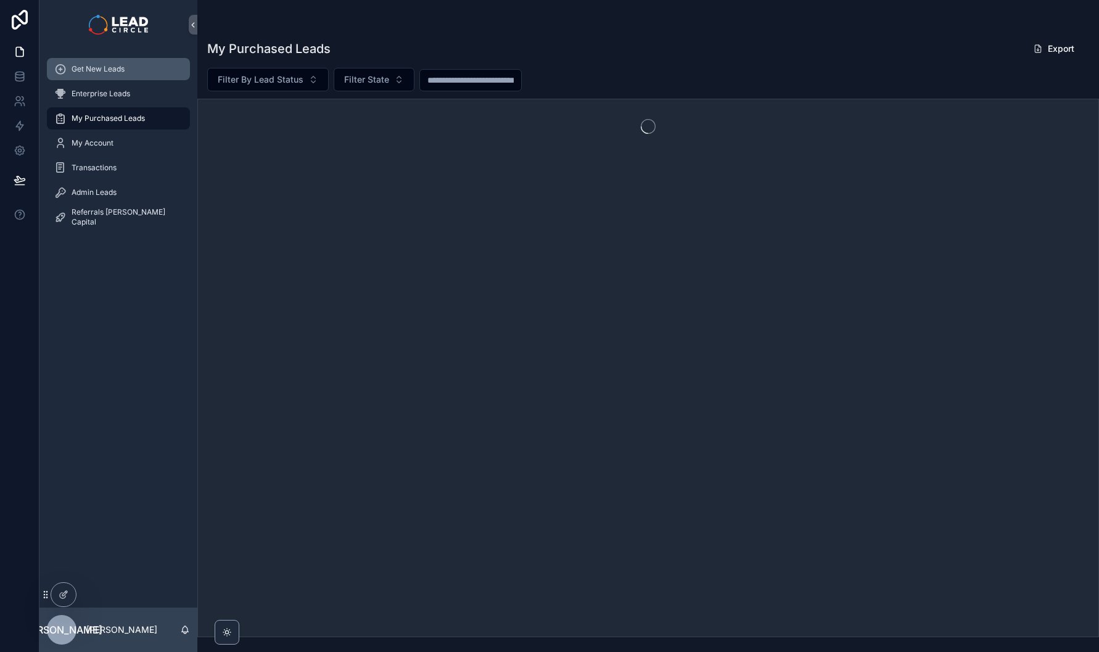
click at [125, 64] on span "Get New Leads" at bounding box center [98, 69] width 53 height 10
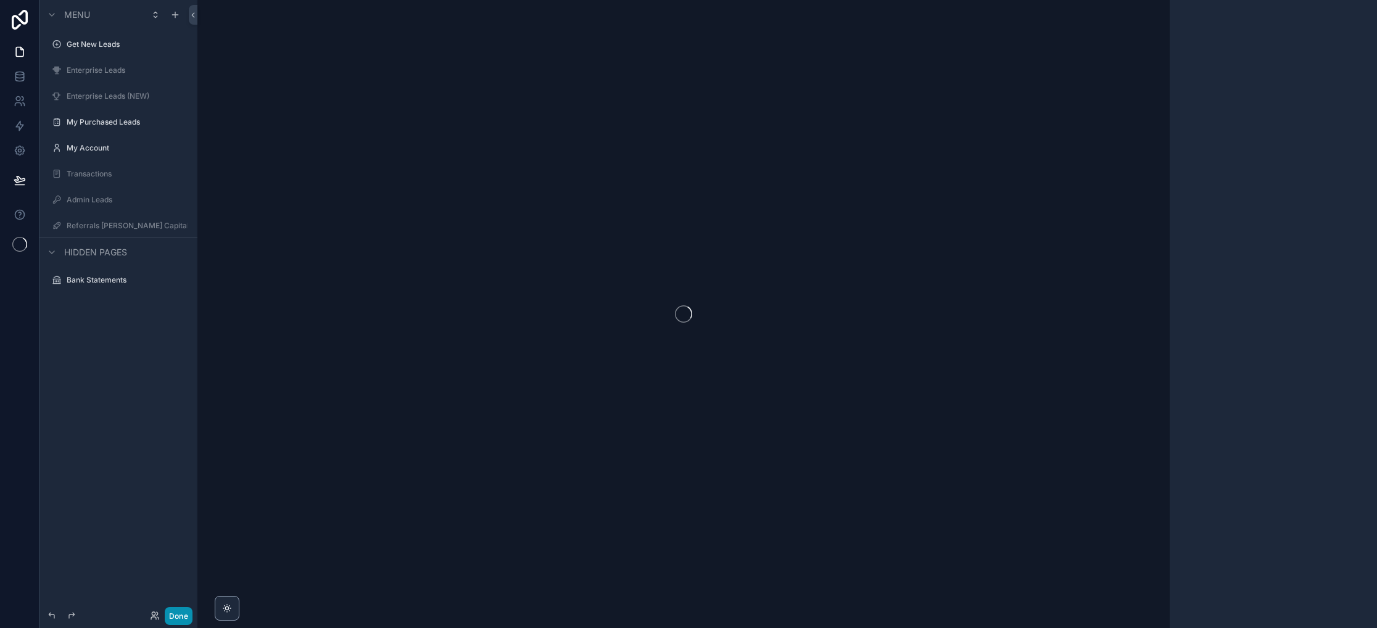
click at [181, 613] on button "Done" at bounding box center [179, 616] width 28 height 18
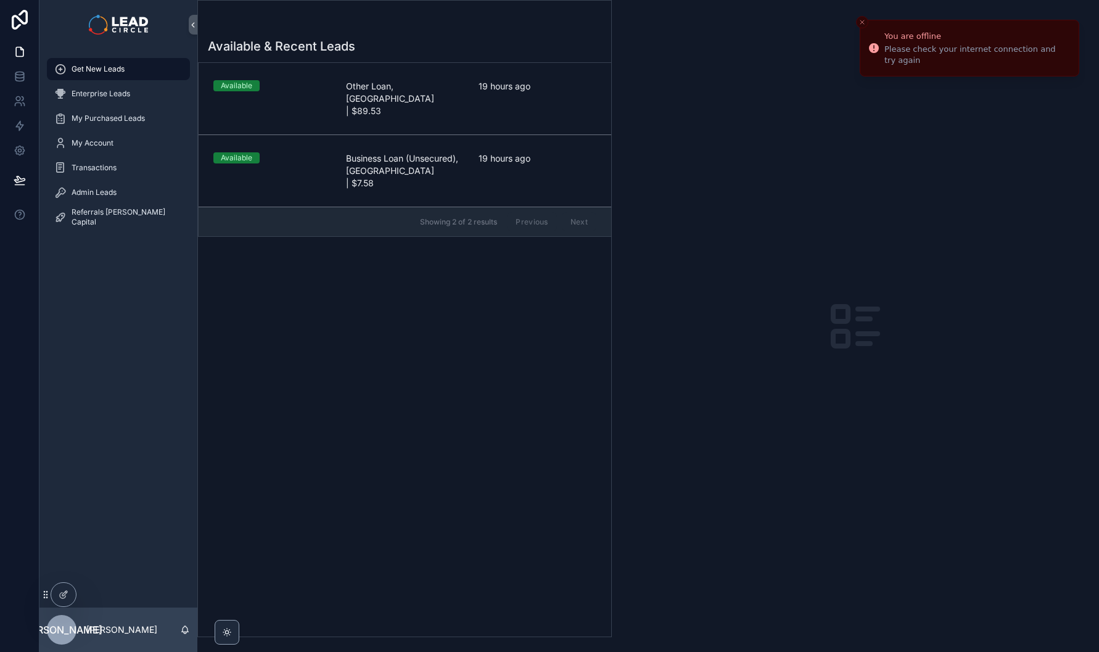
click at [866, 23] on button "Close toast" at bounding box center [862, 22] width 12 height 12
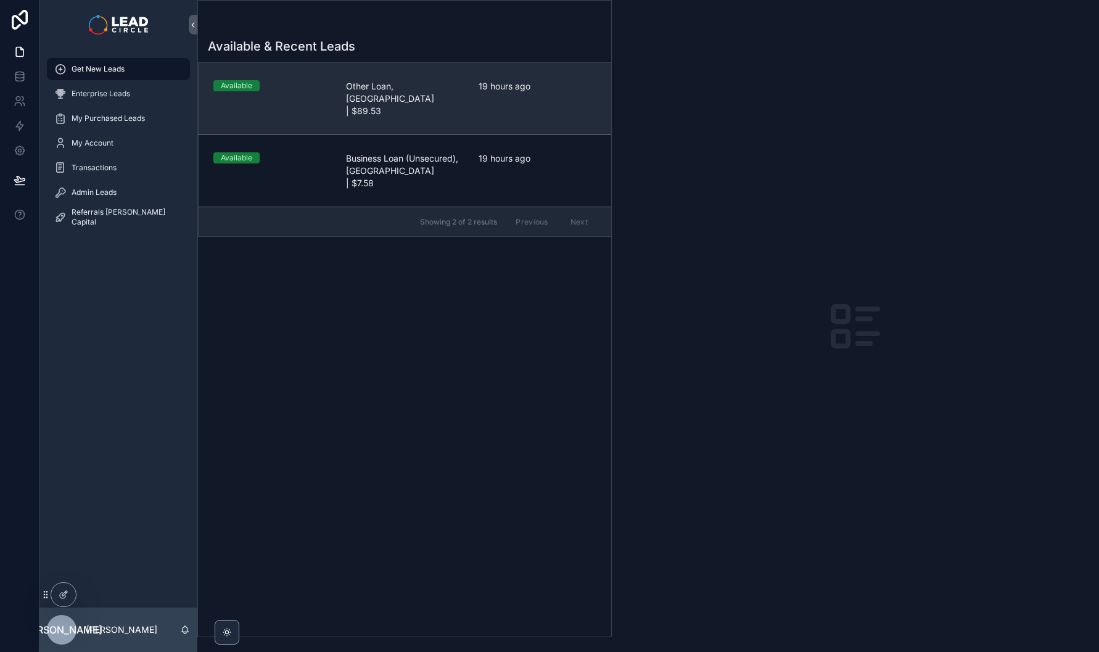
click at [482, 89] on span "19 hours ago" at bounding box center [538, 86] width 118 height 12
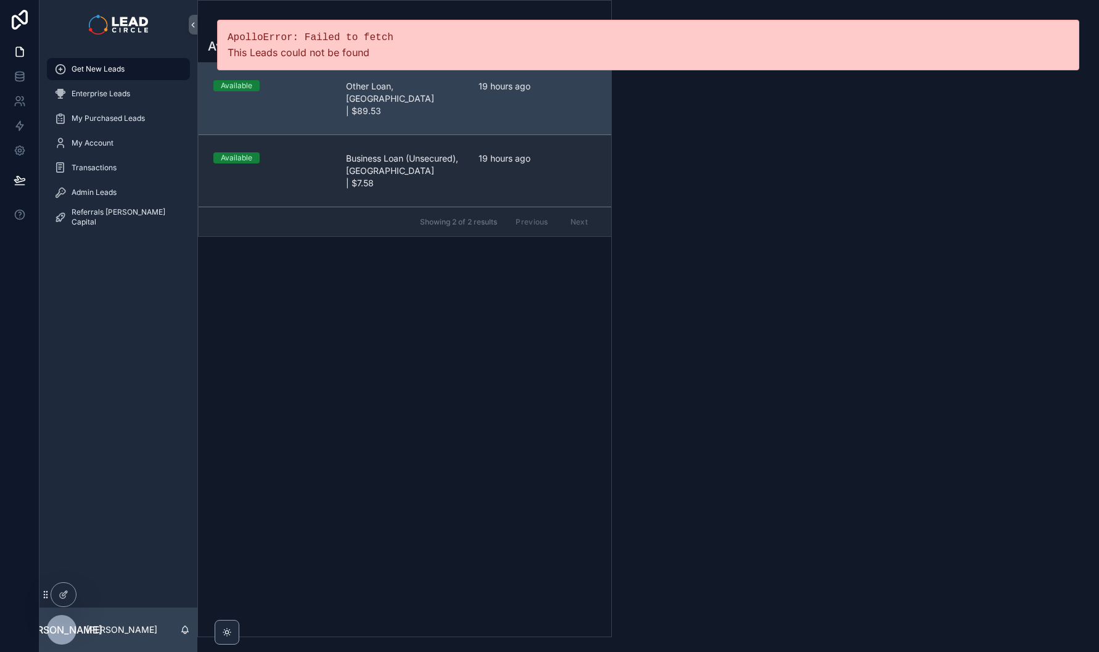
click at [503, 152] on span "19 hours ago" at bounding box center [538, 158] width 118 height 12
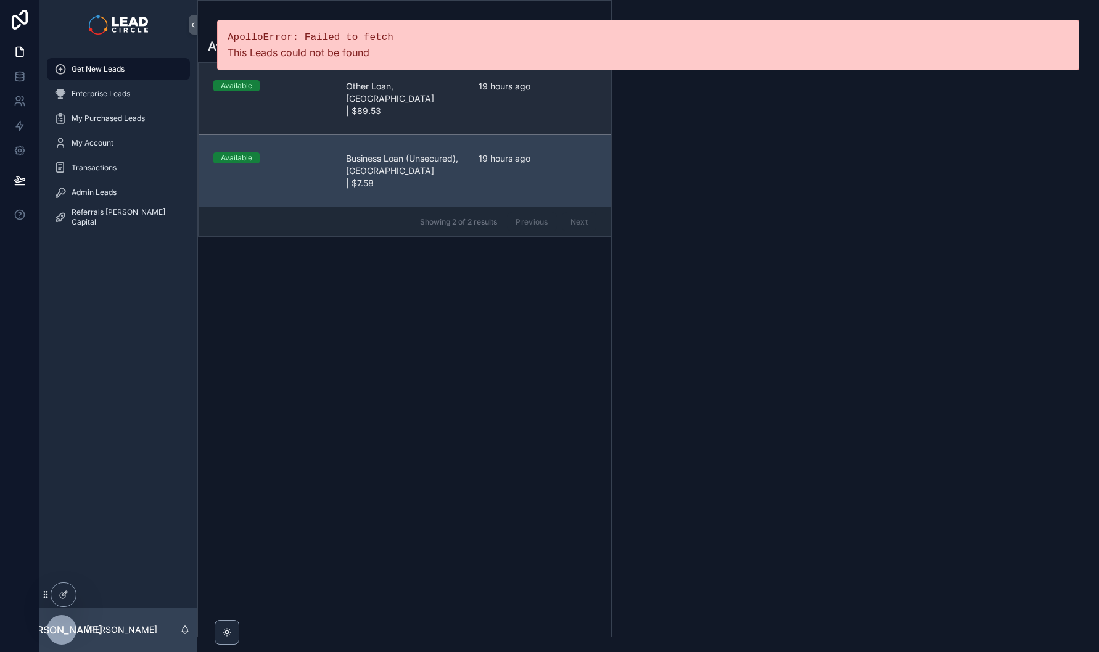
click at [453, 98] on link "Available Other Loan, [GEOGRAPHIC_DATA] | $89.53 19 hours ago" at bounding box center [405, 99] width 413 height 72
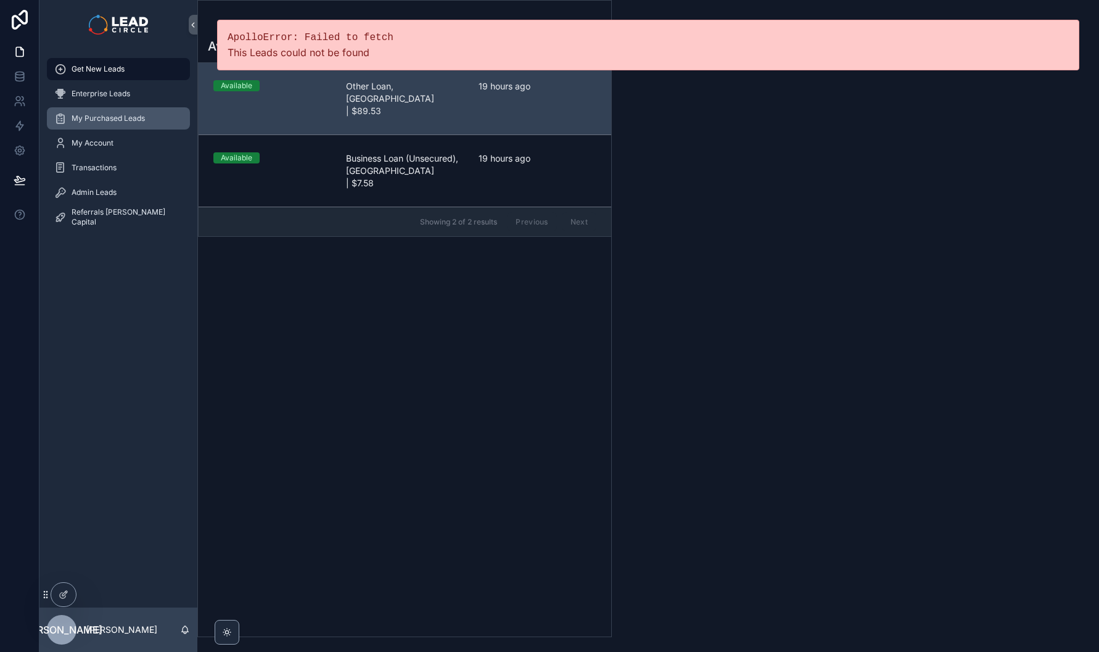
click at [159, 110] on div "My Purchased Leads" at bounding box center [118, 119] width 128 height 20
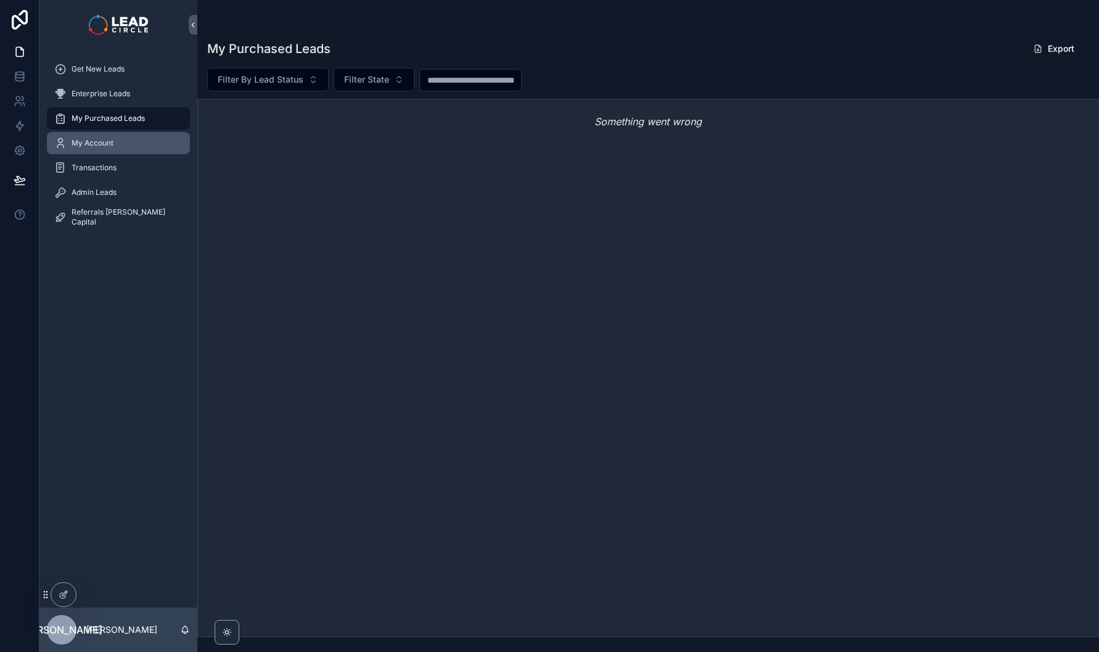
click at [160, 144] on div "My Account" at bounding box center [118, 143] width 128 height 20
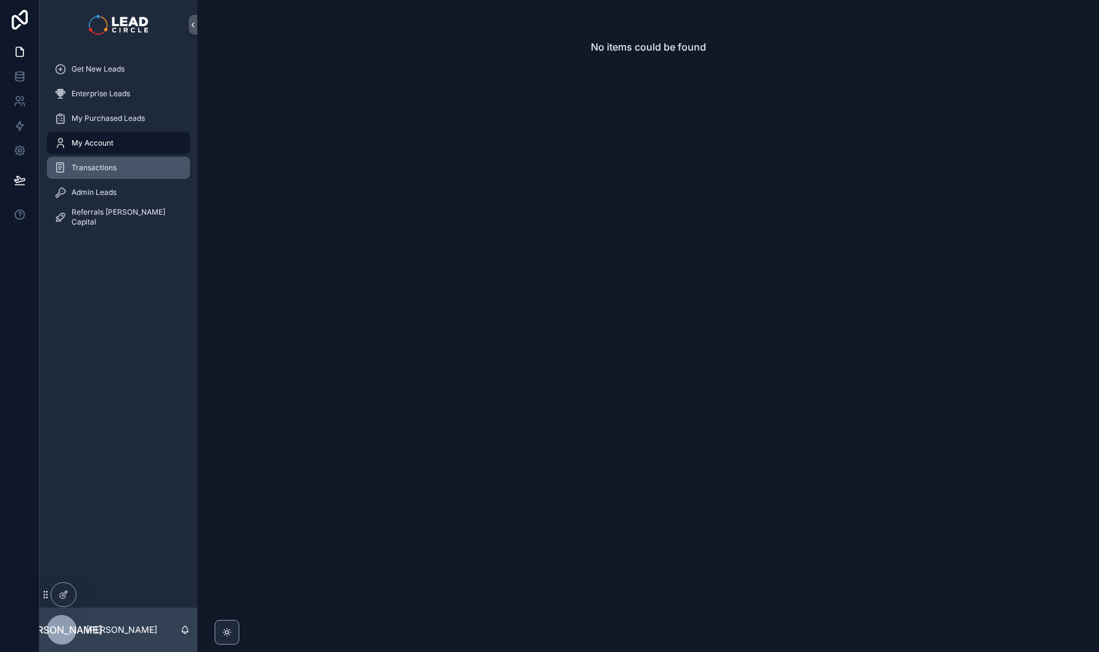
click at [148, 171] on div "Transactions" at bounding box center [118, 168] width 128 height 20
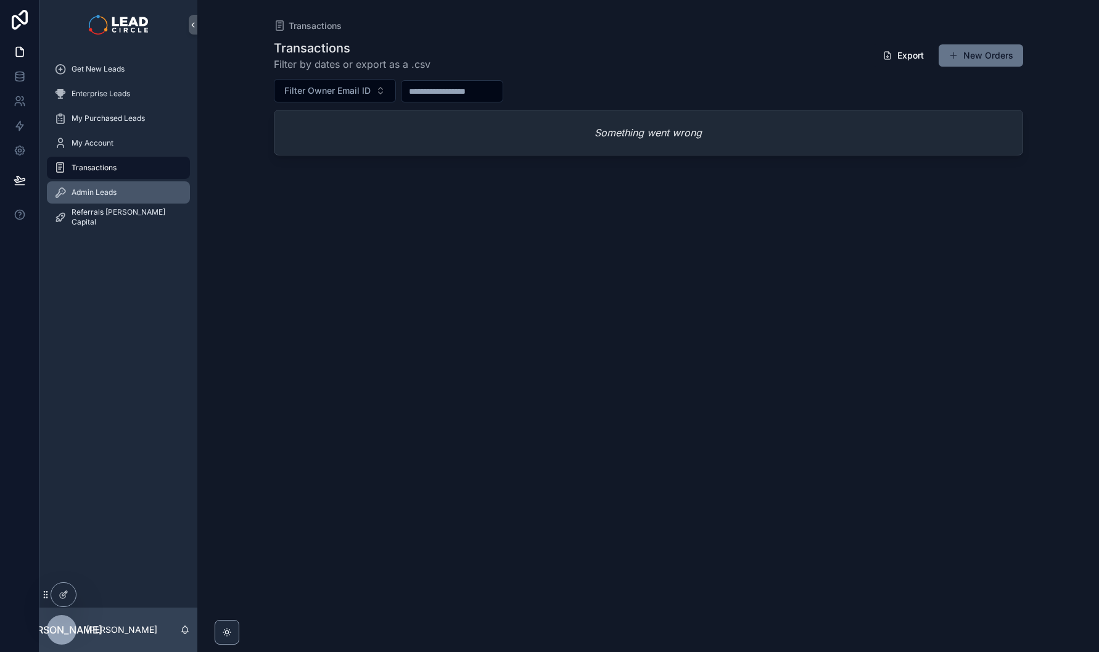
click at [151, 194] on div "Admin Leads" at bounding box center [118, 193] width 128 height 20
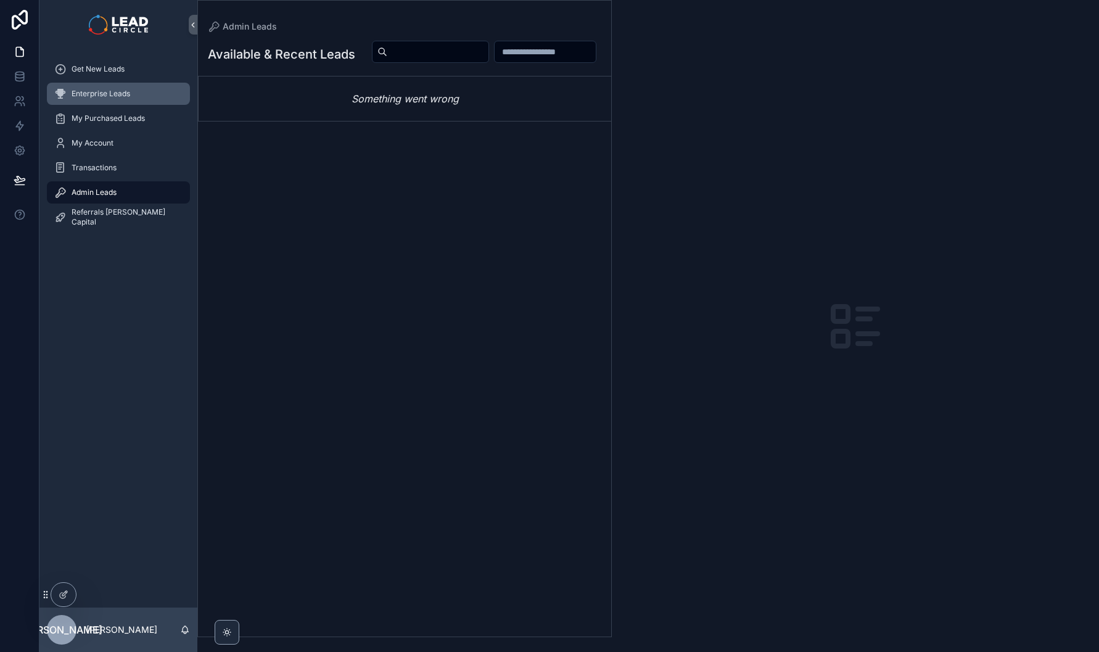
click at [143, 85] on div "Enterprise Leads" at bounding box center [118, 94] width 128 height 20
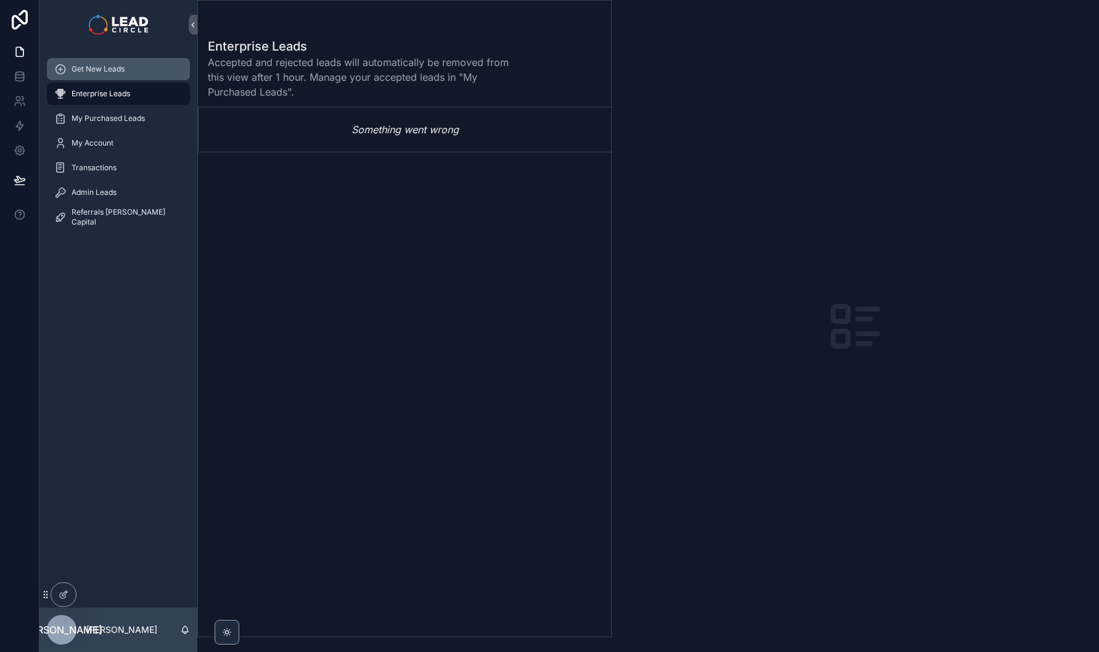
click at [143, 72] on div "Get New Leads" at bounding box center [118, 69] width 128 height 20
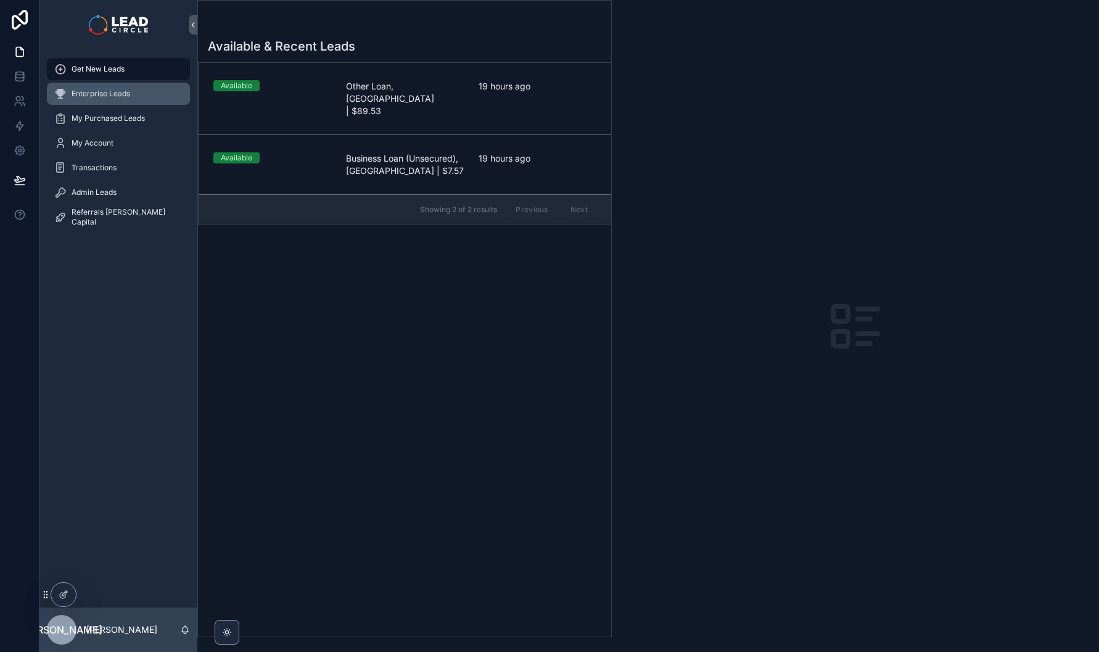
click at [154, 87] on div "Enterprise Leads" at bounding box center [118, 94] width 128 height 20
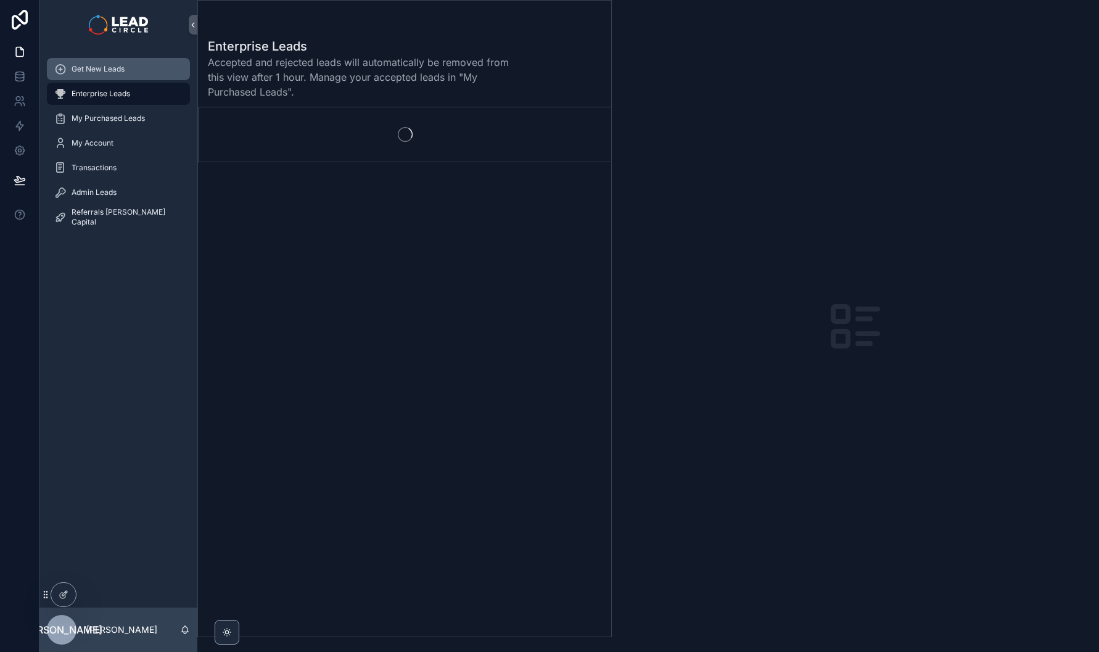
click at [146, 66] on div "Get New Leads" at bounding box center [118, 69] width 128 height 20
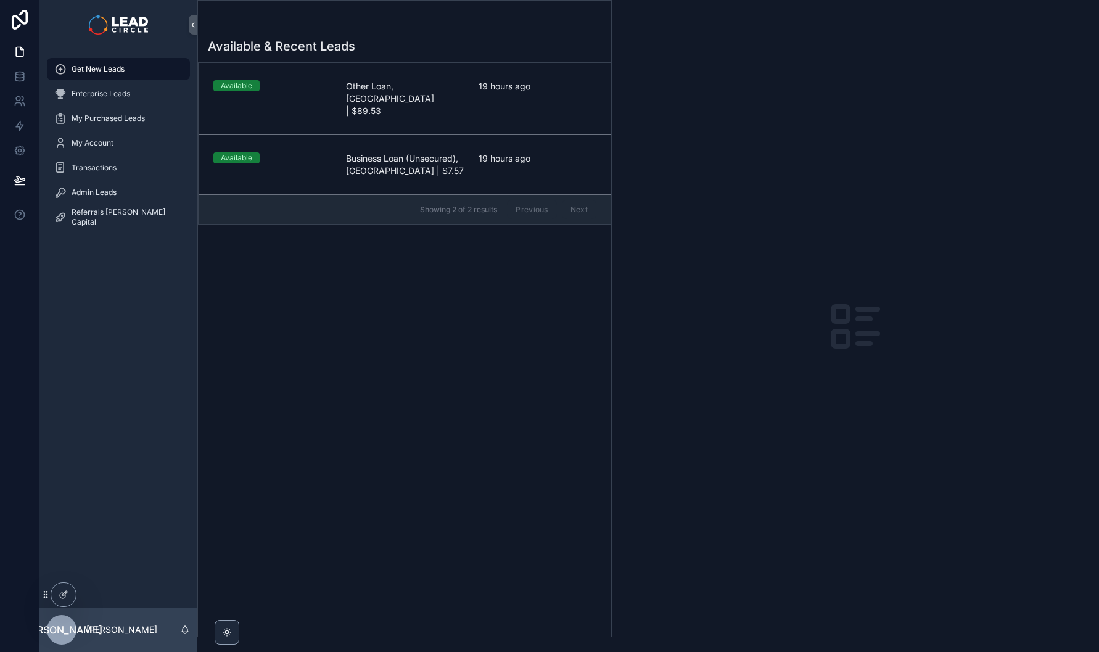
click at [379, 493] on div "Available & Recent Leads Available Other Loan, NSW | $89.53 19 hours ago Availa…" at bounding box center [404, 333] width 413 height 606
click at [77, 188] on span "Admin Leads" at bounding box center [94, 193] width 45 height 10
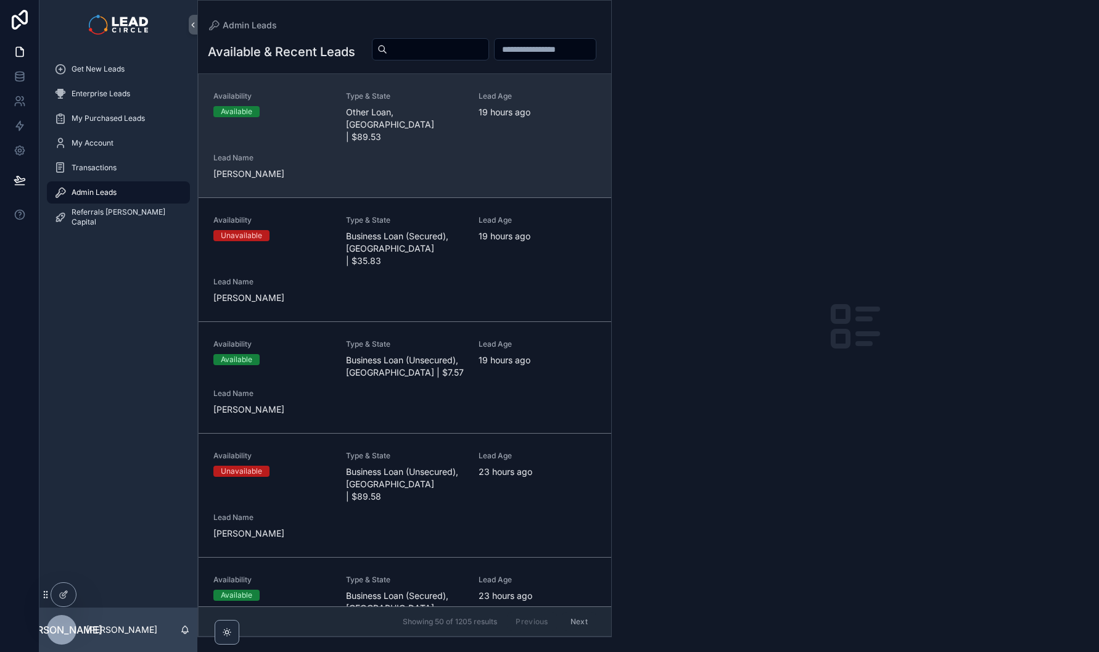
click at [382, 115] on link "Availability Available Type & State Other Loan, NSW | $89.53 Lead Age 19 hours …" at bounding box center [405, 135] width 413 height 123
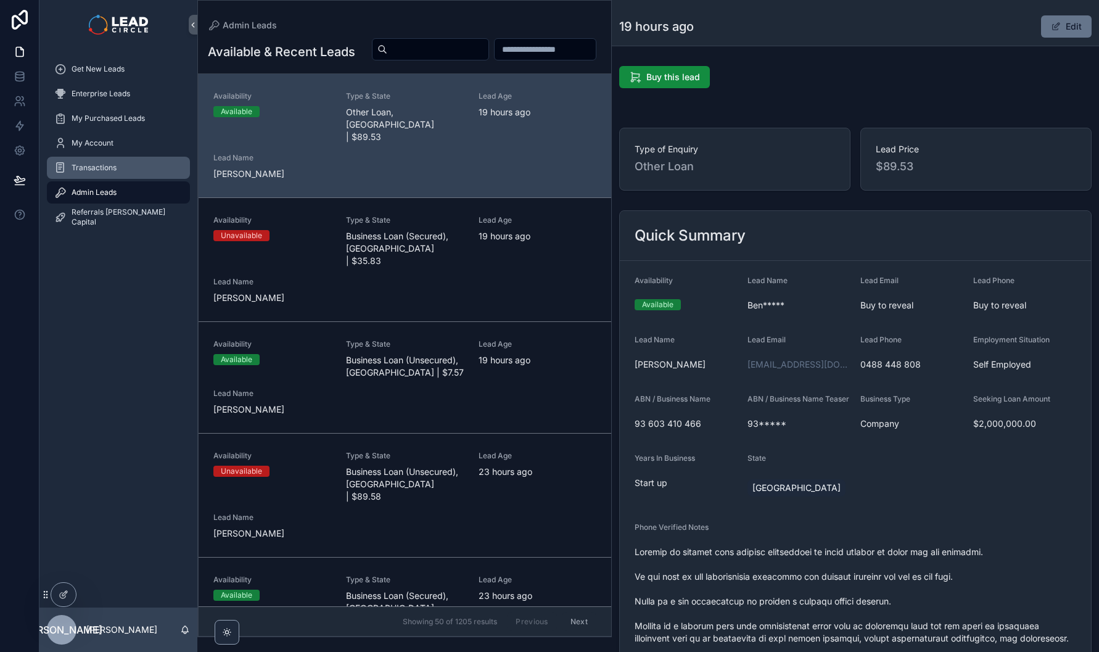
click at [135, 167] on div "Transactions" at bounding box center [118, 168] width 128 height 20
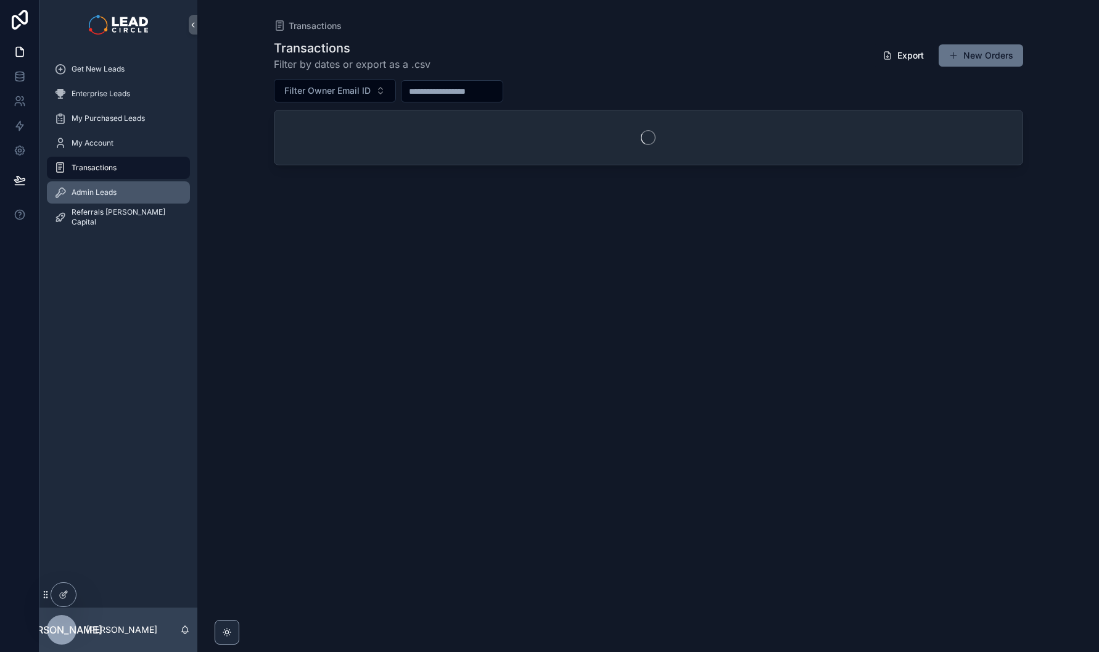
click at [125, 187] on div "Admin Leads" at bounding box center [118, 193] width 128 height 20
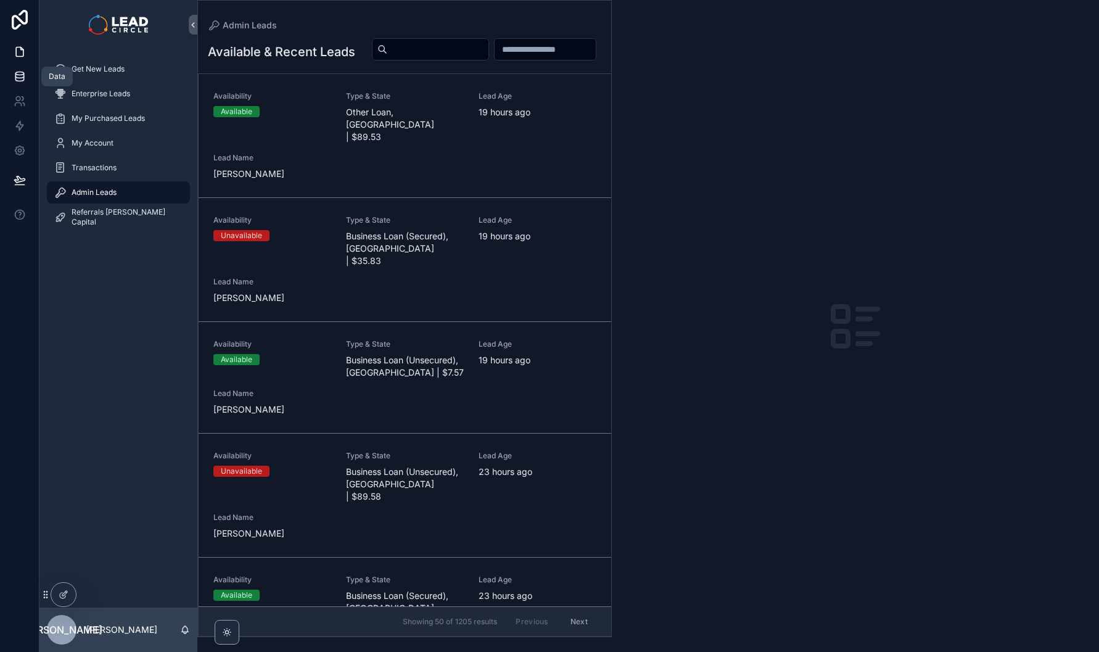
click at [27, 75] on link at bounding box center [19, 76] width 39 height 25
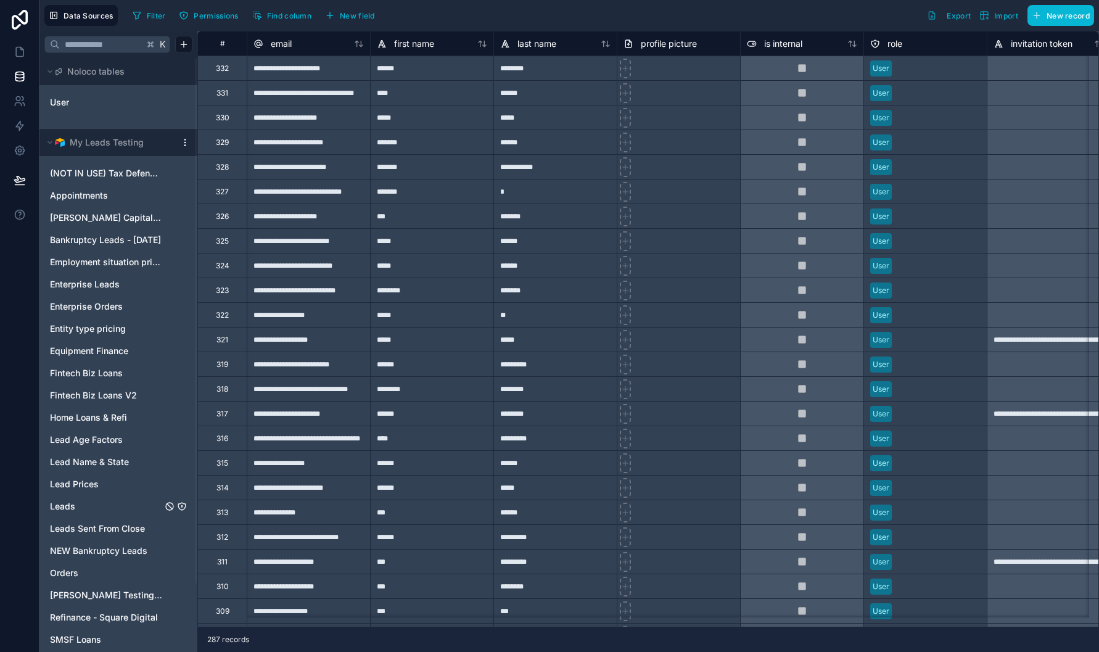
click at [94, 505] on link "Leads" at bounding box center [106, 506] width 112 height 12
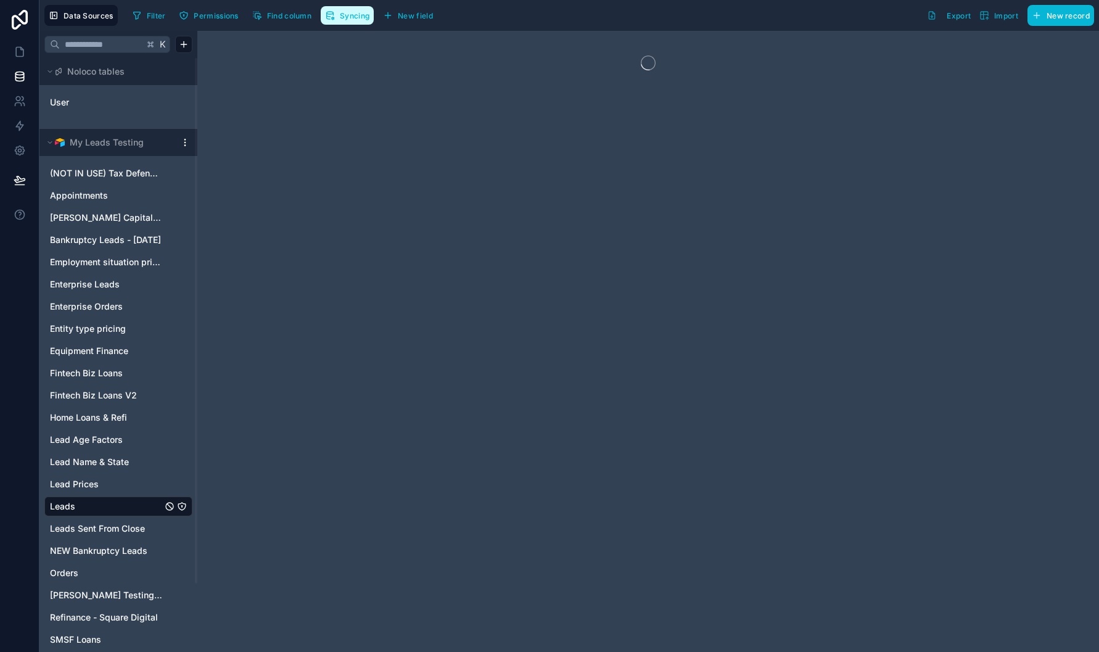
click at [353, 19] on span "Syncing" at bounding box center [355, 15] width 30 height 9
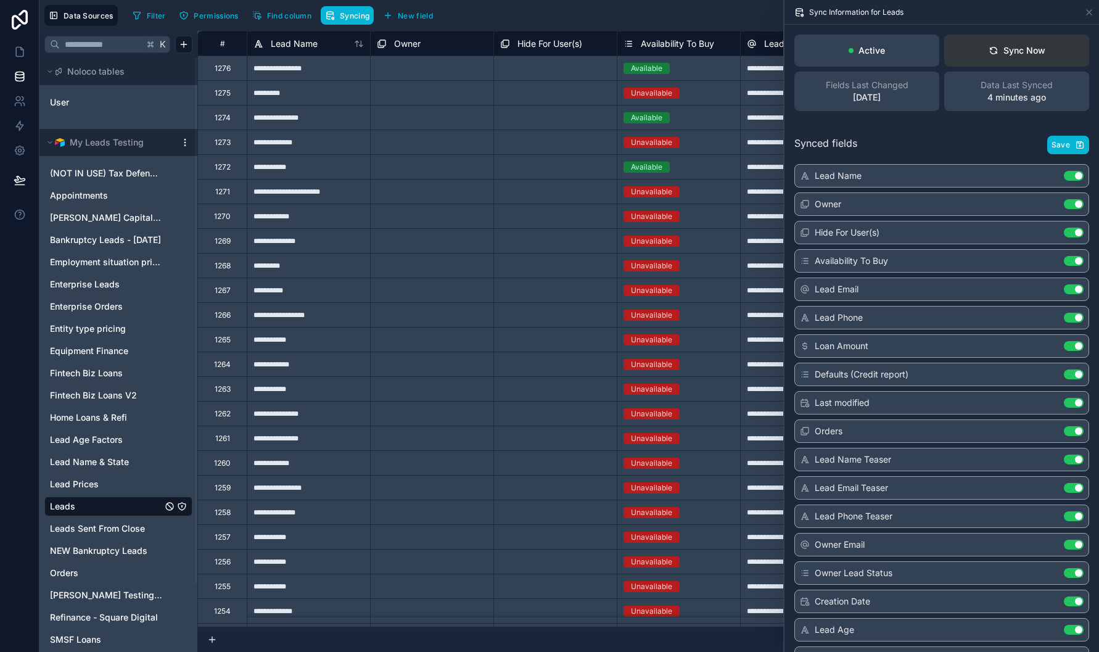
click at [1019, 51] on div "Sync Now" at bounding box center [1017, 50] width 57 height 12
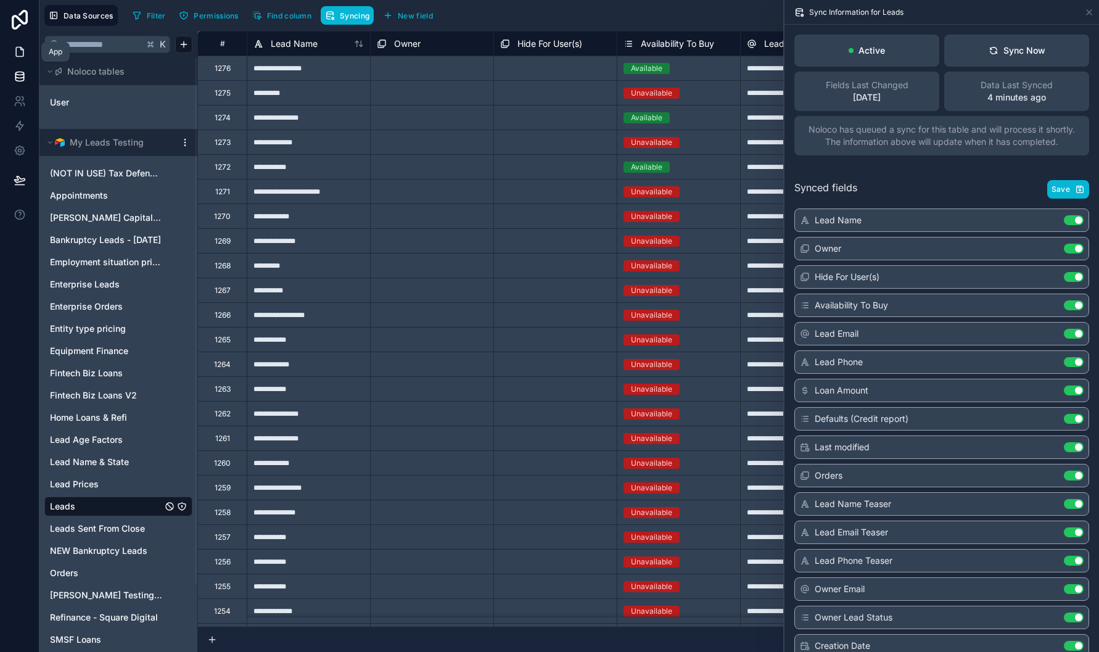
click at [11, 55] on link at bounding box center [19, 51] width 39 height 25
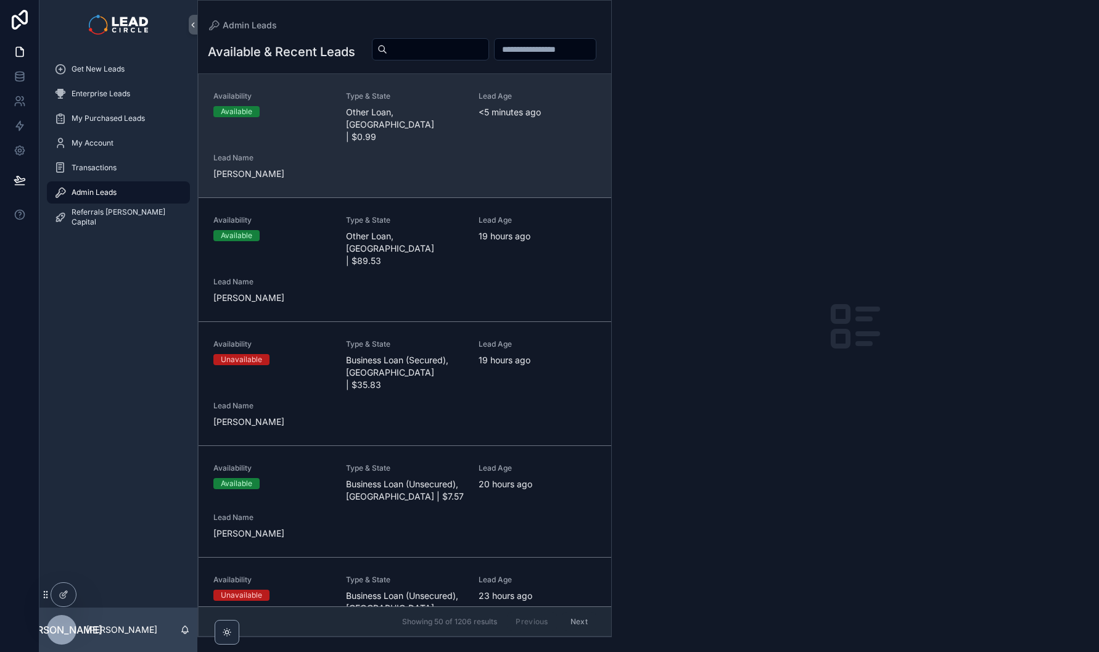
click at [397, 153] on div "Availability Available Type & State Other Loan, VIC | $0.99 Lead Age <5 minutes…" at bounding box center [404, 135] width 383 height 89
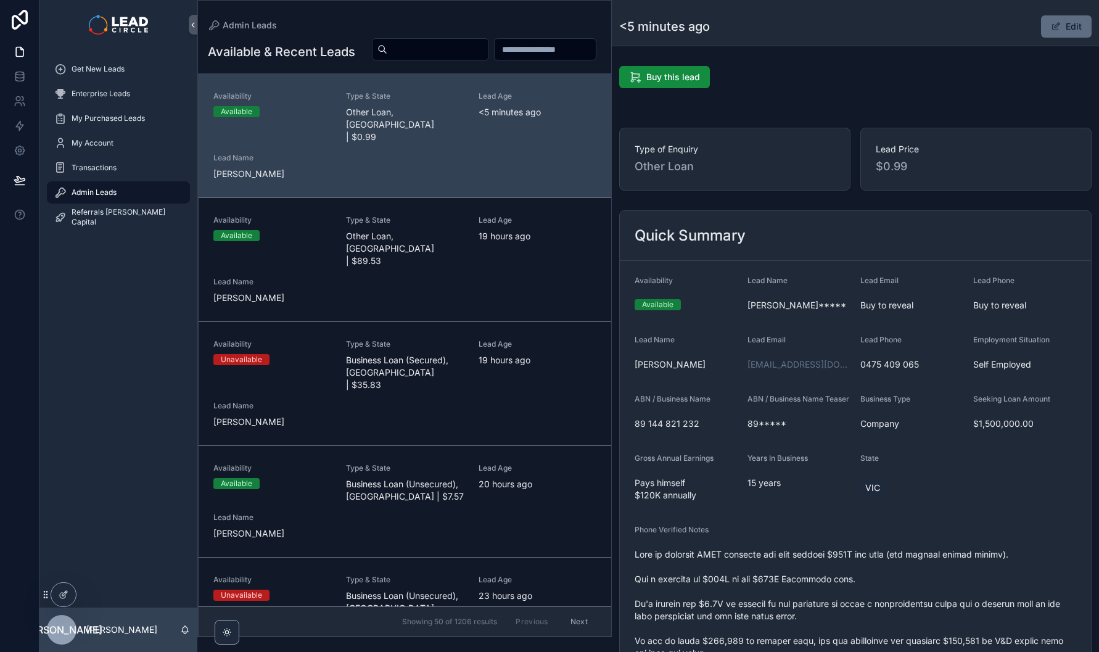
click at [1055, 25] on button "Edit" at bounding box center [1066, 26] width 51 height 22
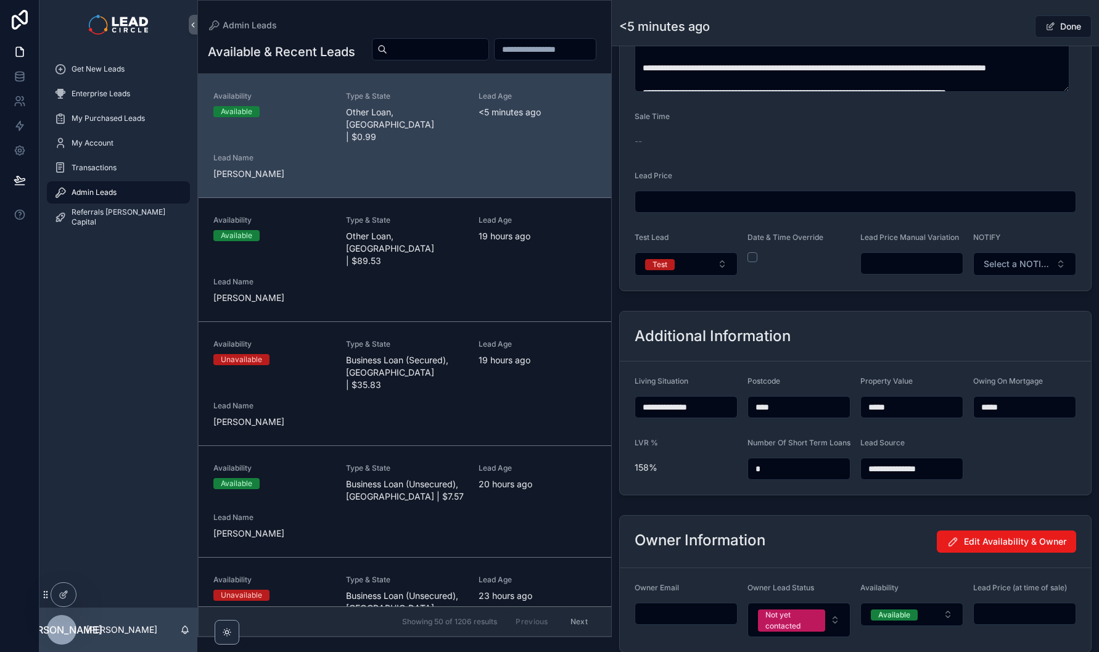
scroll to position [843, 0]
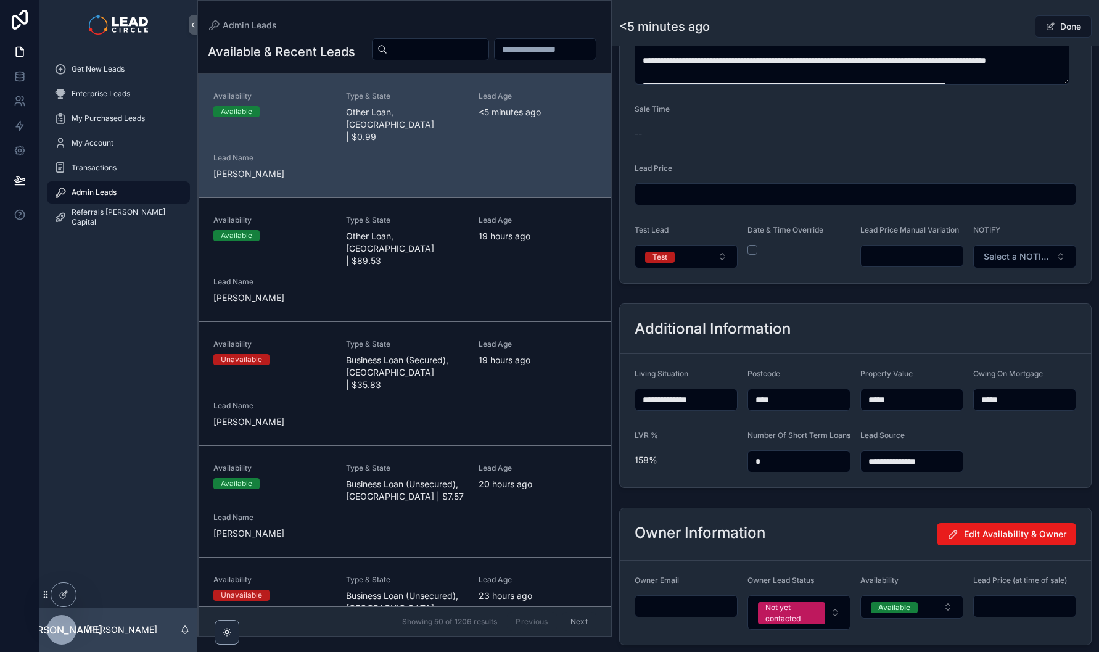
click at [905, 263] on input "scrollable content" at bounding box center [912, 255] width 102 height 17
type input "*******"
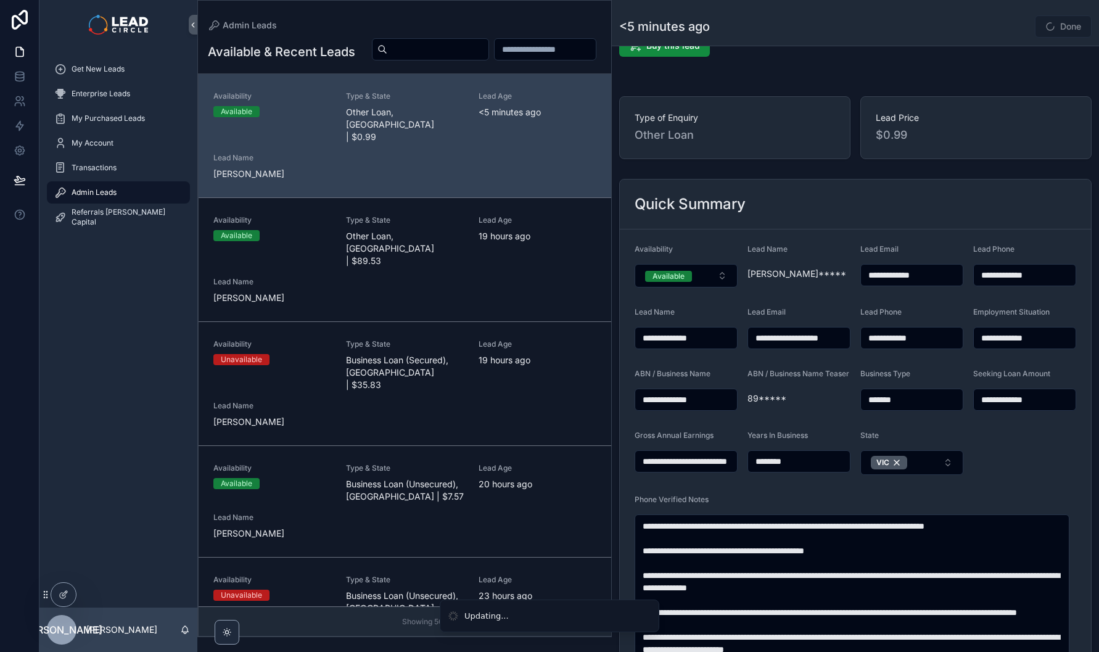
scroll to position [0, 0]
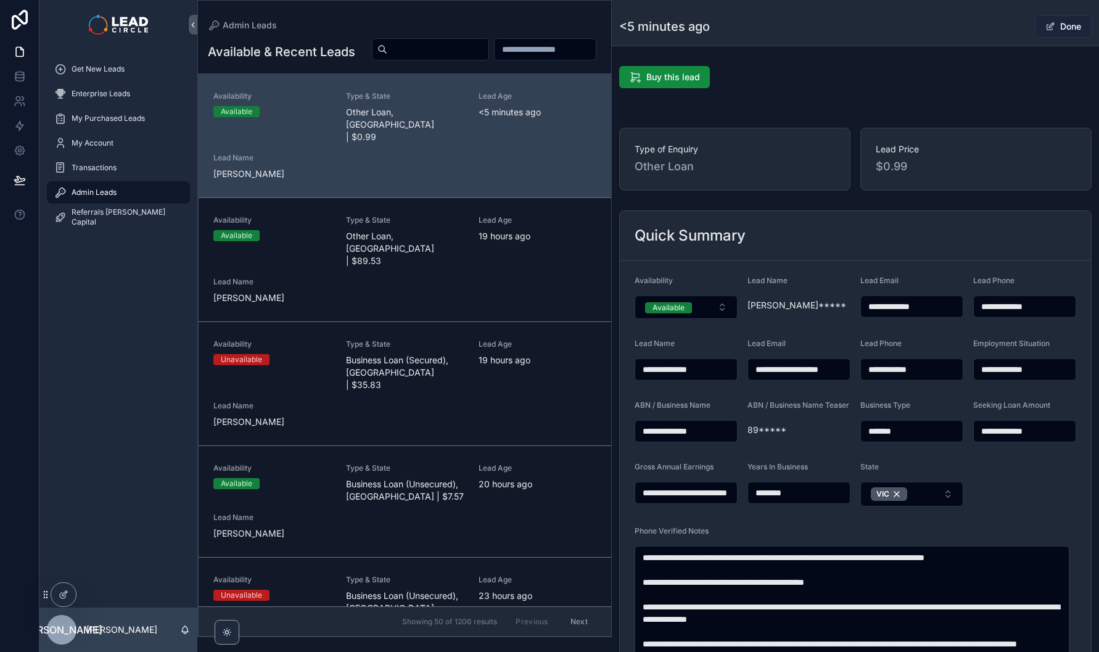
click at [1048, 30] on button "Done" at bounding box center [1063, 26] width 57 height 22
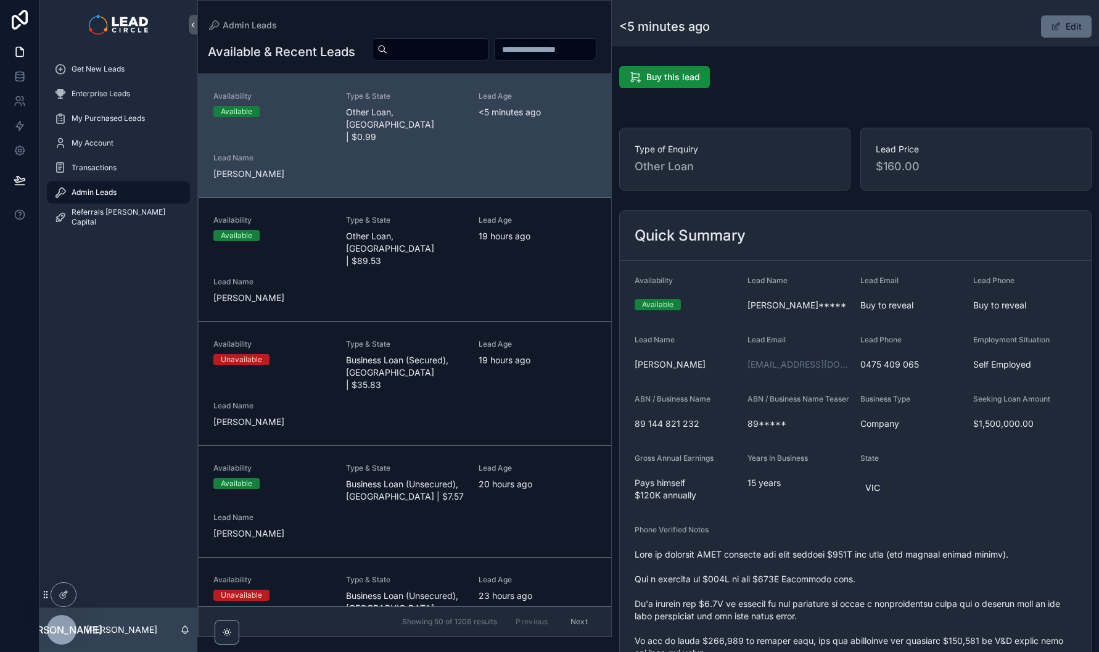
click at [1070, 30] on button "Edit" at bounding box center [1066, 26] width 51 height 22
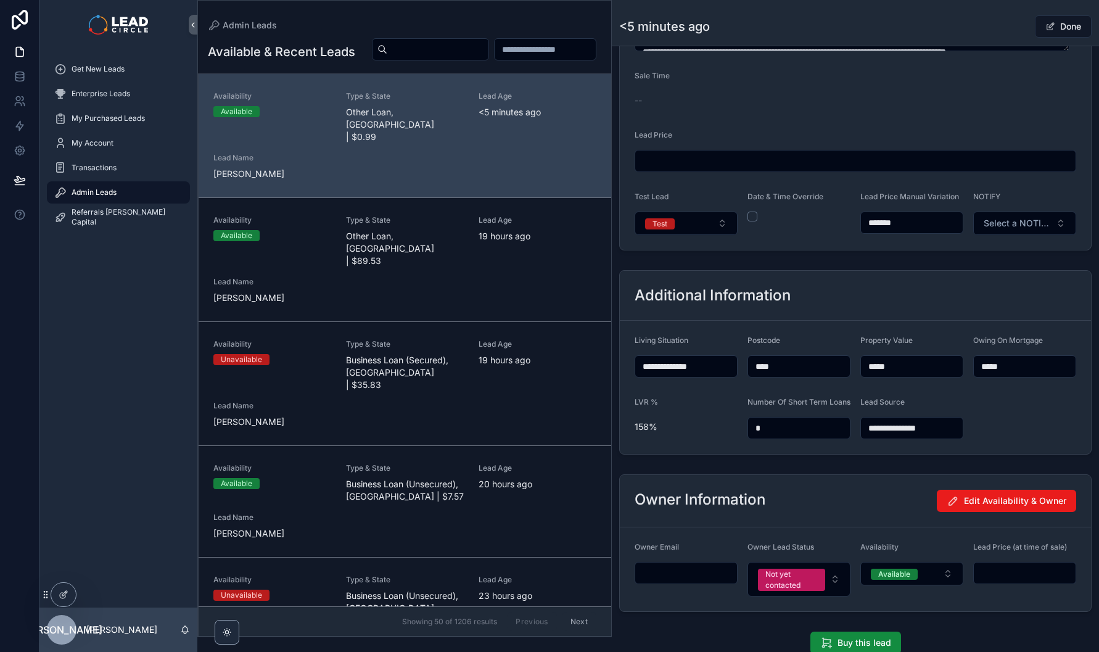
scroll to position [853, 0]
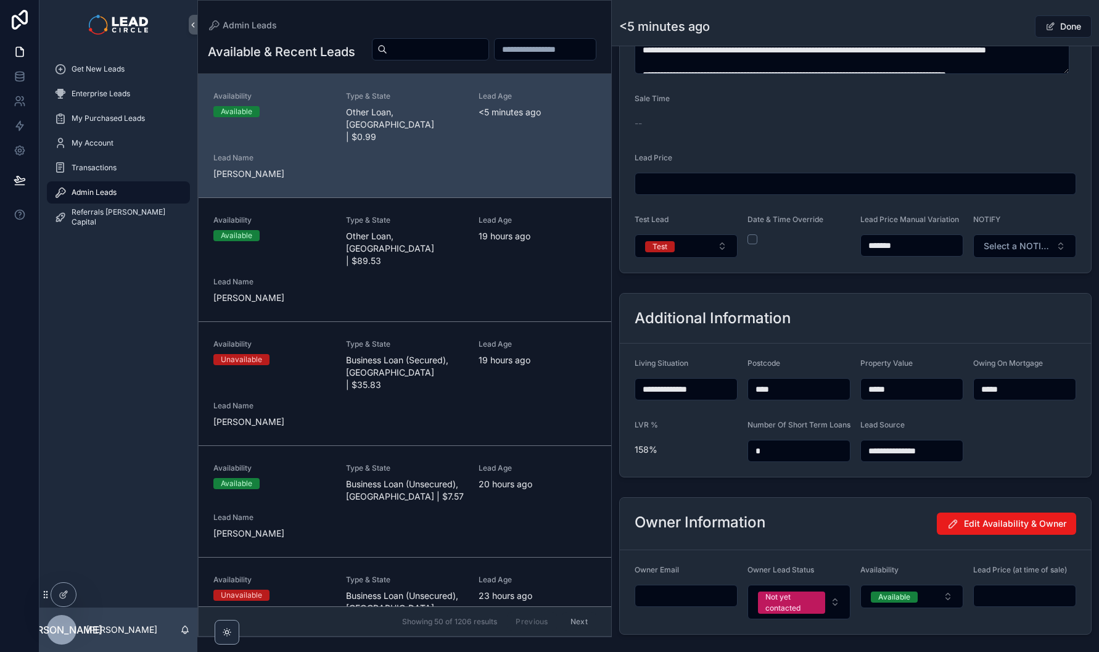
click at [926, 241] on div "Lead Price Manual Variation *******" at bounding box center [911, 236] width 103 height 43
click at [926, 246] on input "*******" at bounding box center [912, 245] width 102 height 17
type input "******"
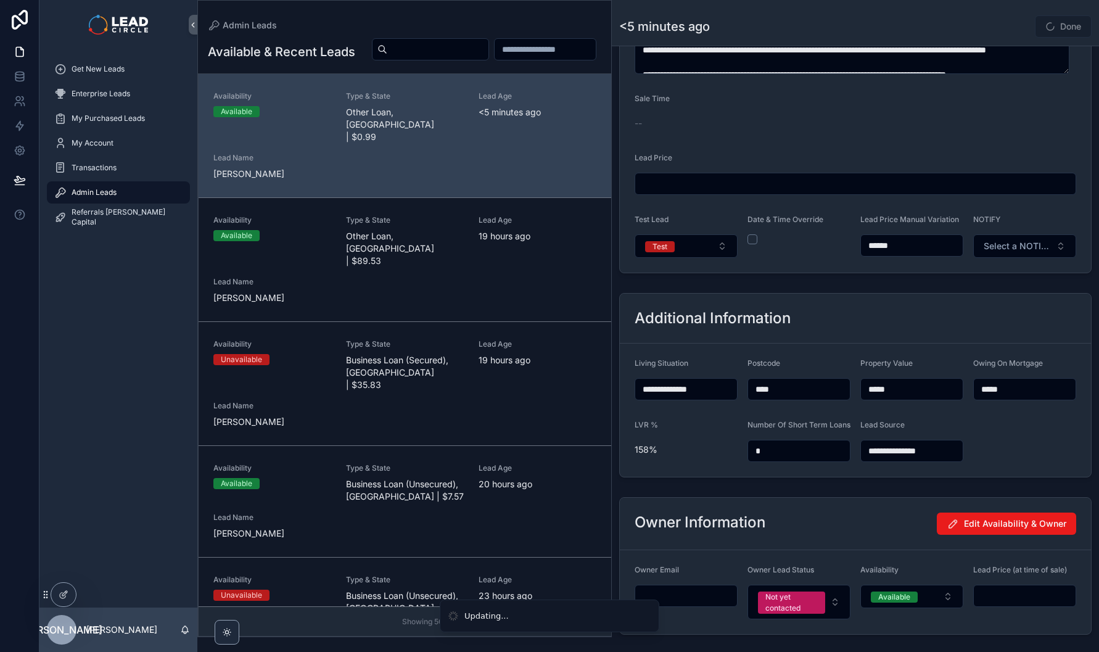
click at [1006, 15] on div "Done" at bounding box center [1045, 26] width 93 height 23
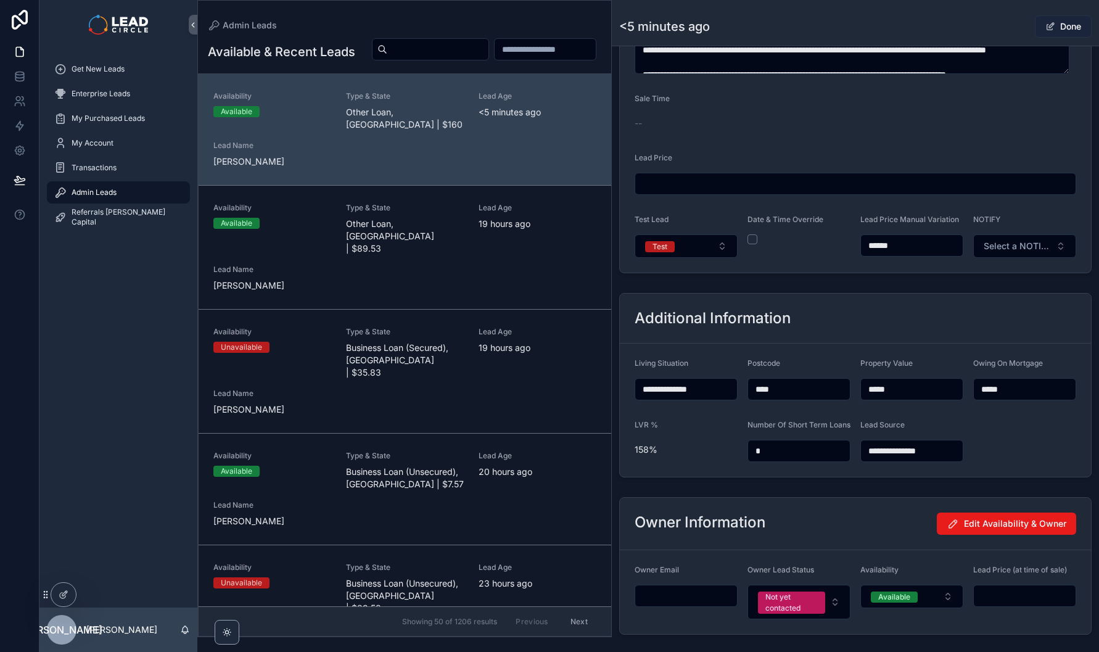
click at [1063, 31] on button "Done" at bounding box center [1063, 26] width 57 height 22
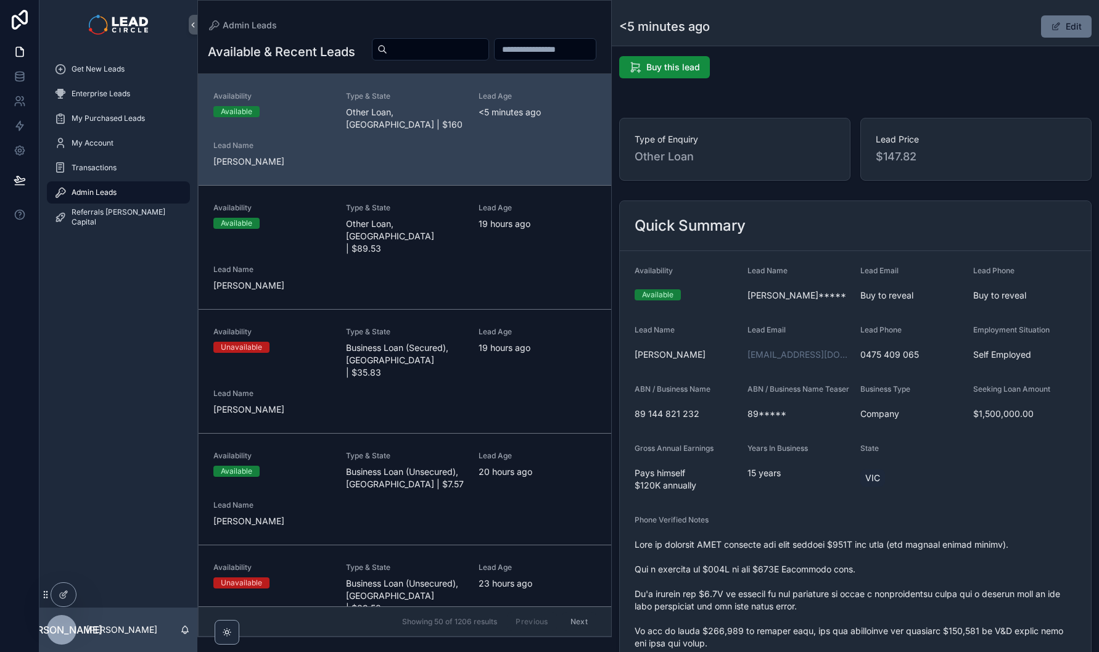
scroll to position [0, 0]
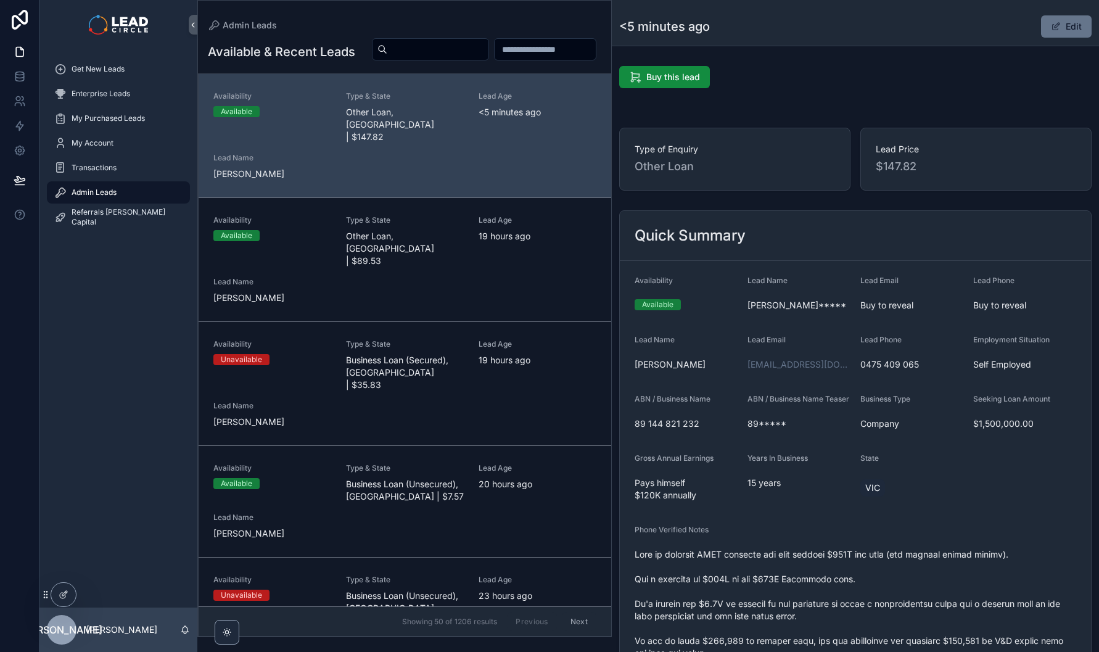
click at [1066, 38] on div "Edit" at bounding box center [1045, 26] width 93 height 23
click at [1066, 33] on button "Edit" at bounding box center [1066, 26] width 51 height 22
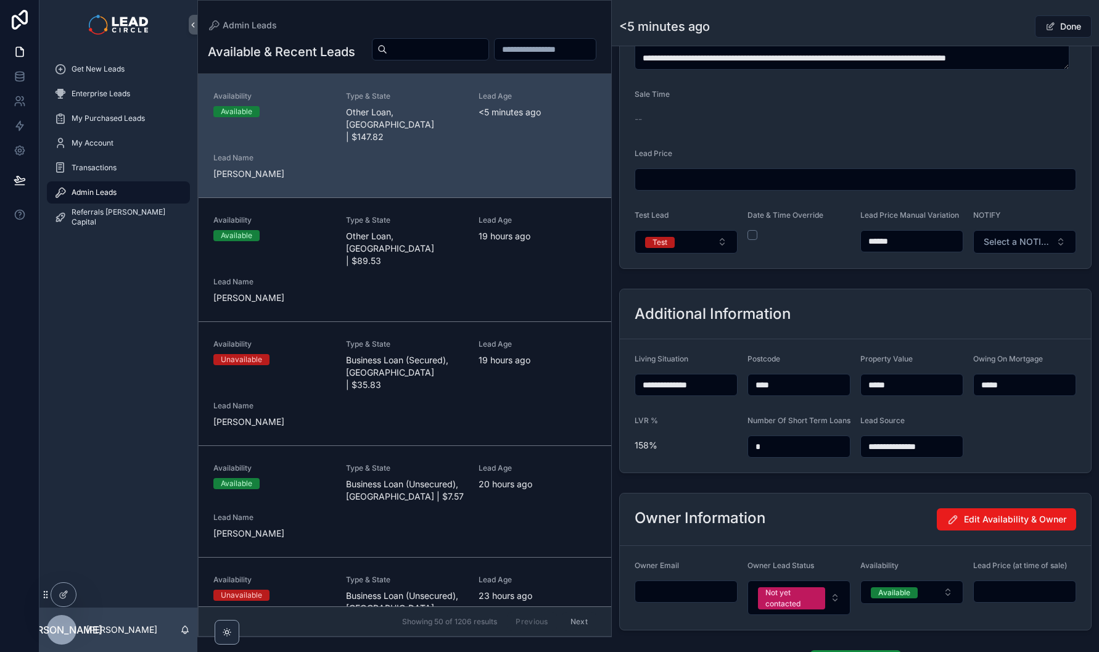
scroll to position [979, 0]
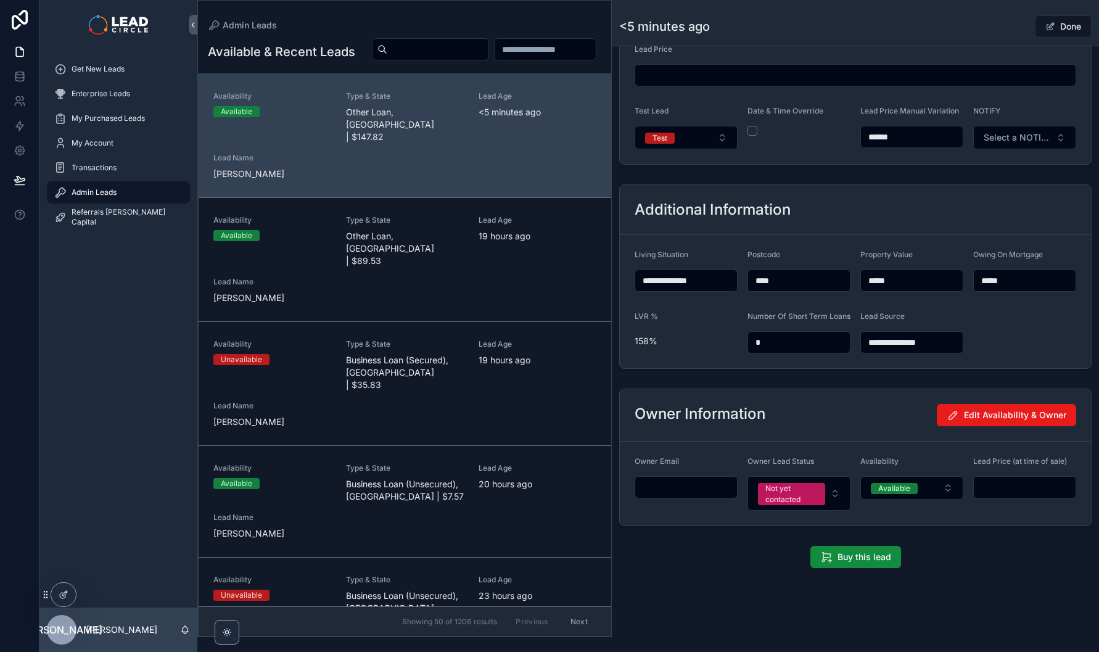
click at [881, 130] on input "******" at bounding box center [912, 136] width 102 height 17
click at [909, 128] on input "******" at bounding box center [912, 136] width 102 height 17
type input "******"
click at [910, 185] on div "Additional Information" at bounding box center [855, 210] width 471 height 50
click at [1045, 27] on span "scrollable content" at bounding box center [1050, 27] width 10 height 10
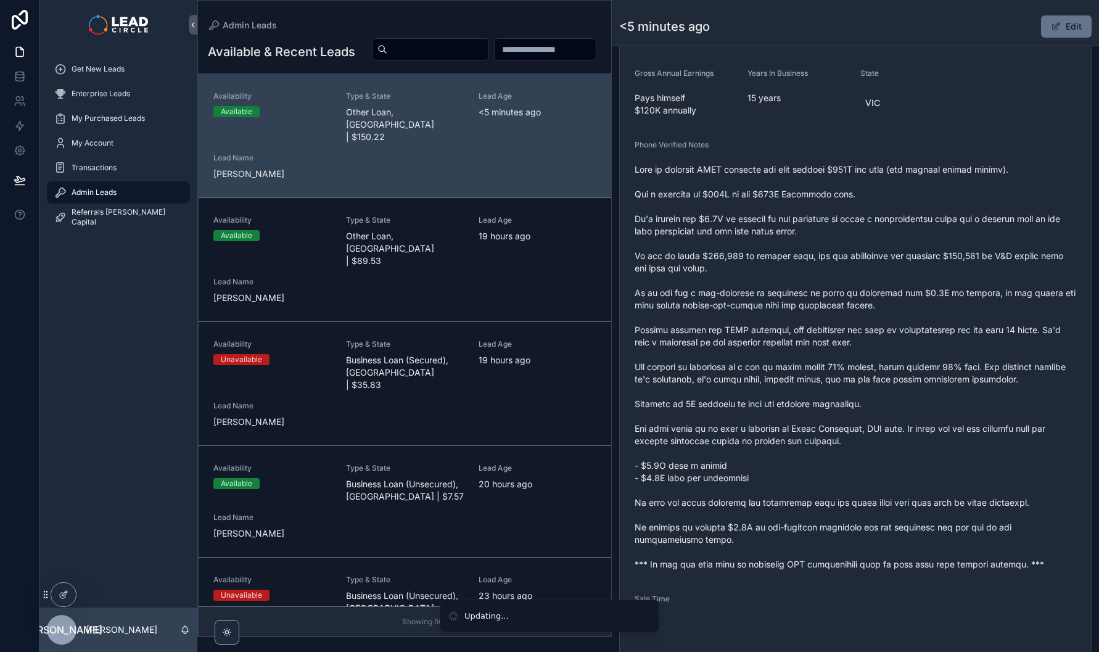
scroll to position [493, 0]
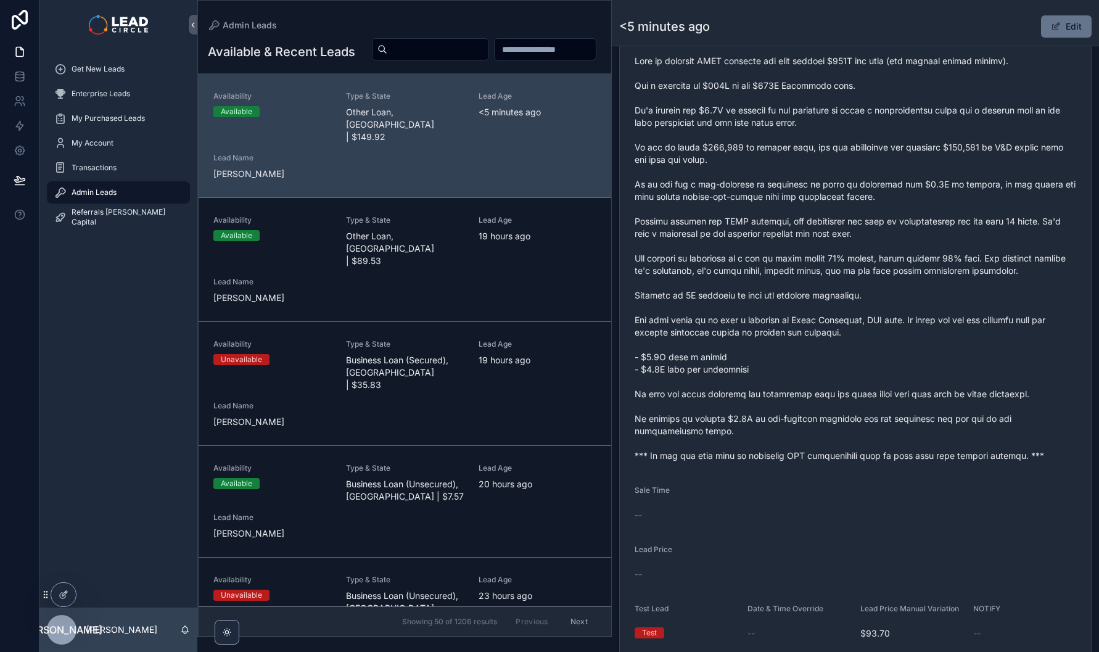
drag, startPoint x: 847, startPoint y: 117, endPoint x: 861, endPoint y: 142, distance: 28.7
click at [861, 142] on span "scrollable content" at bounding box center [856, 258] width 442 height 407
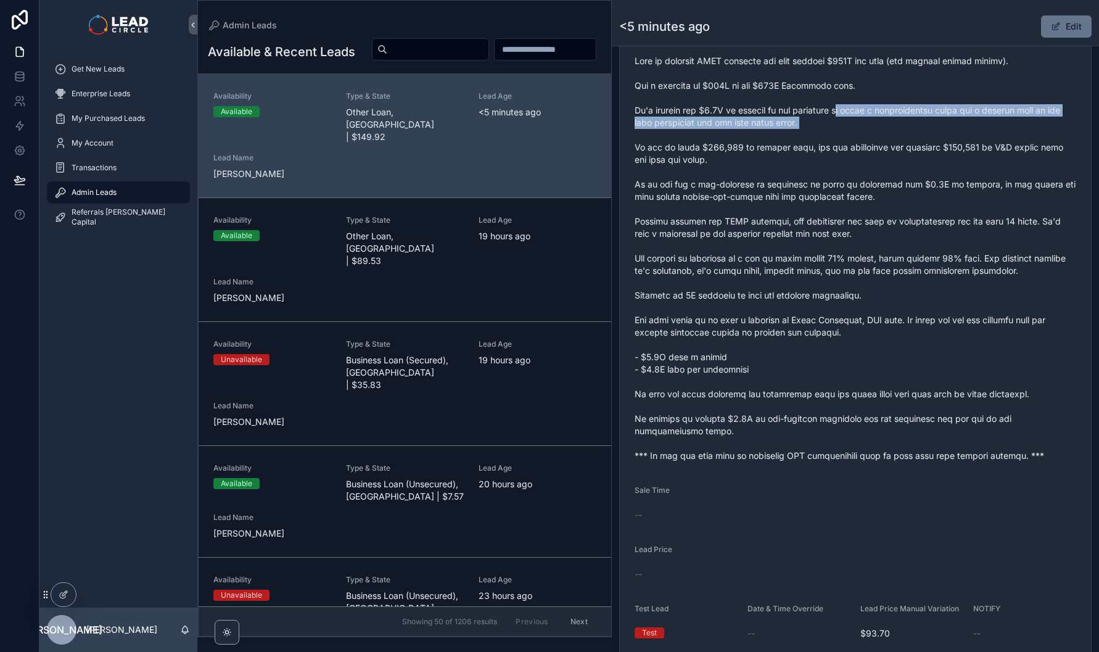
click at [861, 142] on span "scrollable content" at bounding box center [856, 258] width 442 height 407
drag, startPoint x: 861, startPoint y: 142, endPoint x: 771, endPoint y: 117, distance: 93.4
click at [771, 117] on span "scrollable content" at bounding box center [856, 258] width 442 height 407
drag, startPoint x: 771, startPoint y: 117, endPoint x: 886, endPoint y: 136, distance: 116.2
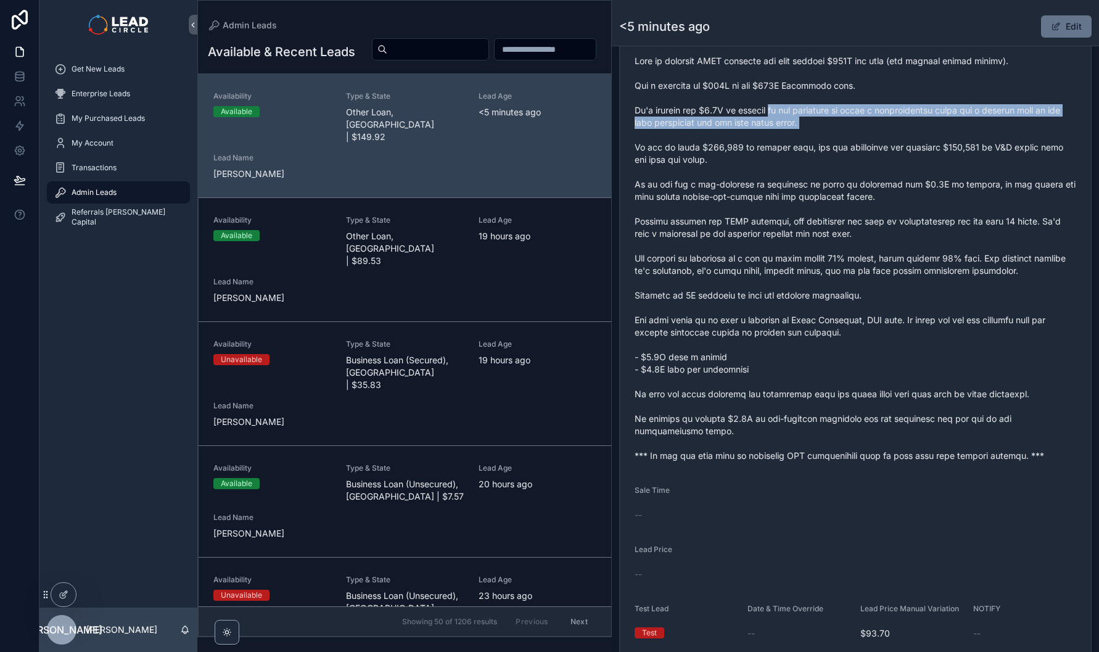
click at [877, 134] on span "scrollable content" at bounding box center [856, 258] width 442 height 407
click at [889, 136] on span "scrollable content" at bounding box center [856, 258] width 442 height 407
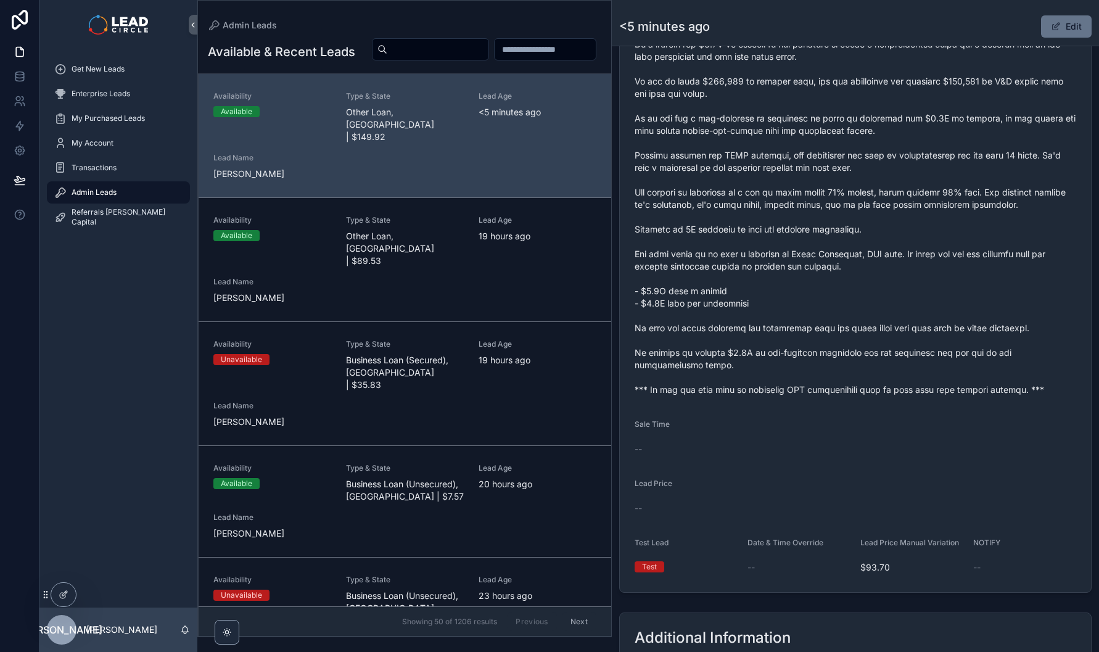
scroll to position [733, 0]
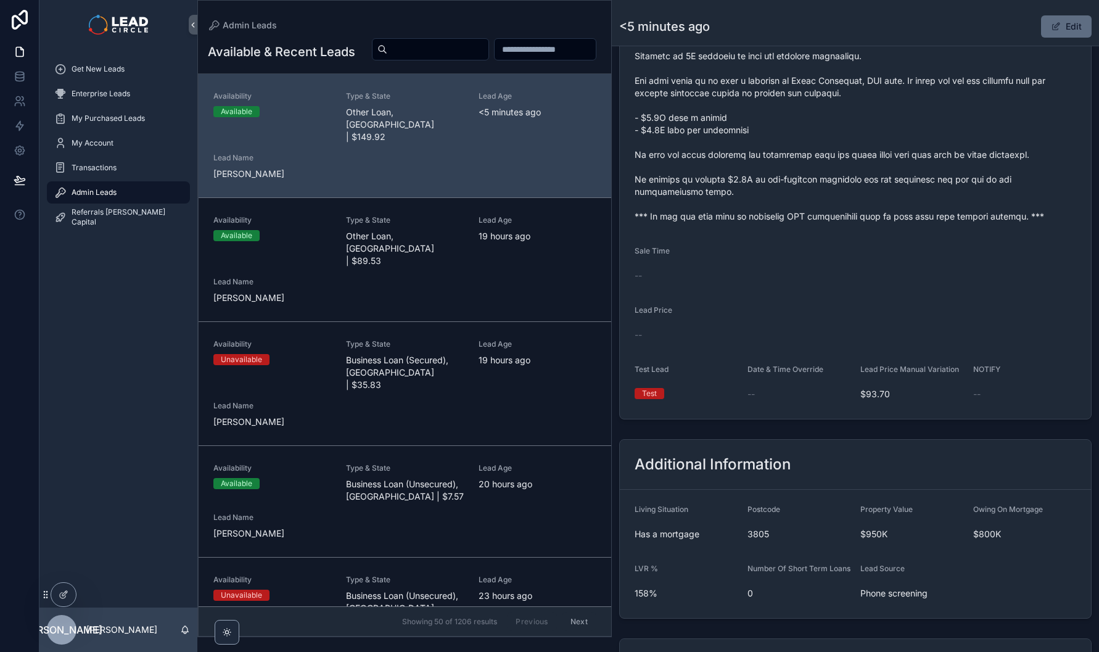
click at [1065, 30] on button "Edit" at bounding box center [1066, 26] width 51 height 22
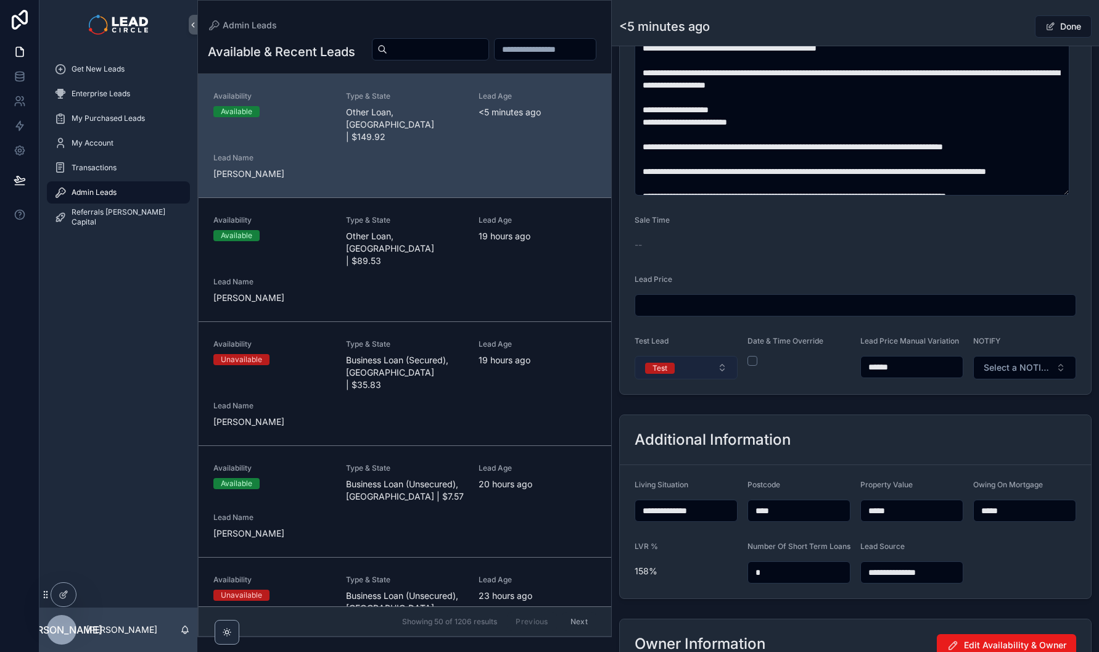
click at [707, 378] on button "Test" at bounding box center [686, 367] width 103 height 23
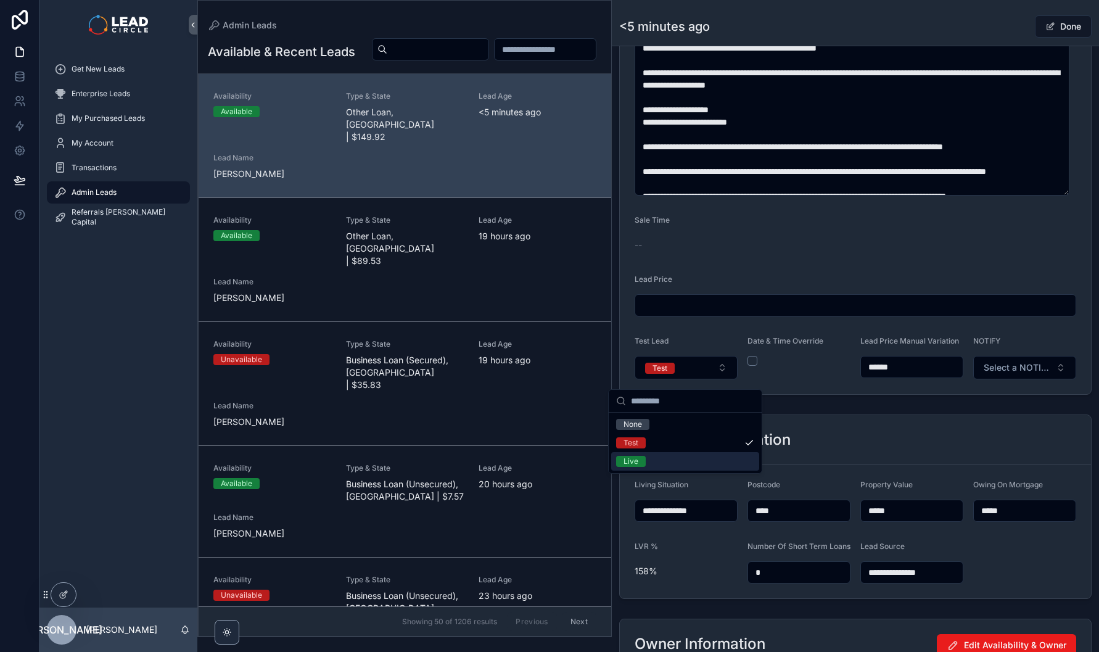
click at [688, 459] on div "Live" at bounding box center [685, 461] width 148 height 19
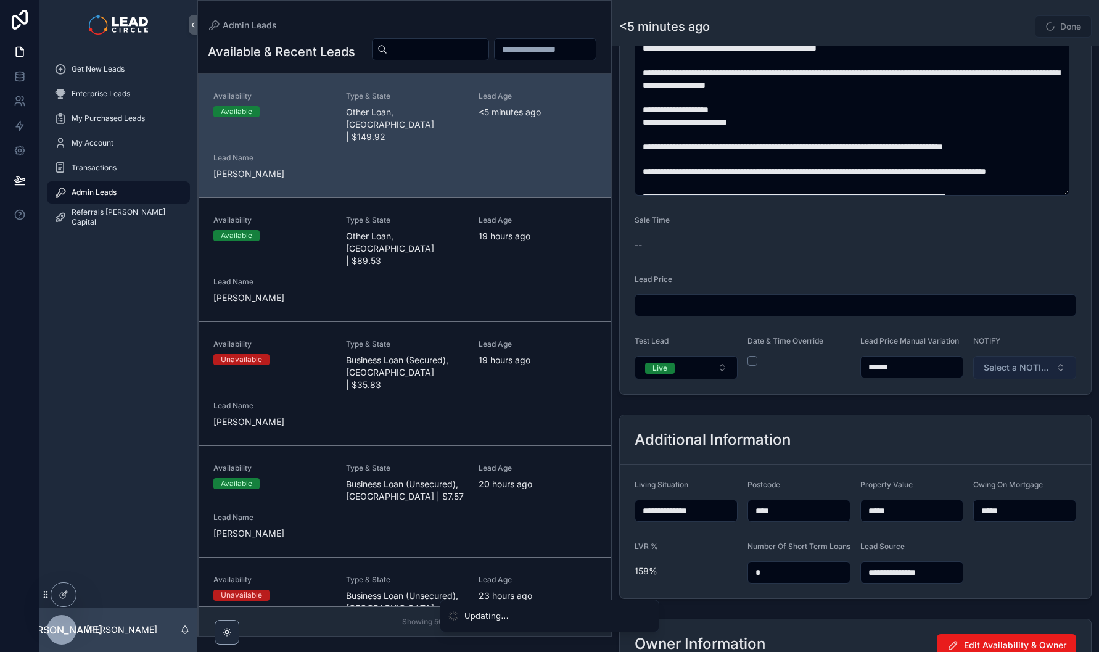
click at [1007, 379] on button "Select a NOTIFY" at bounding box center [1024, 367] width 103 height 23
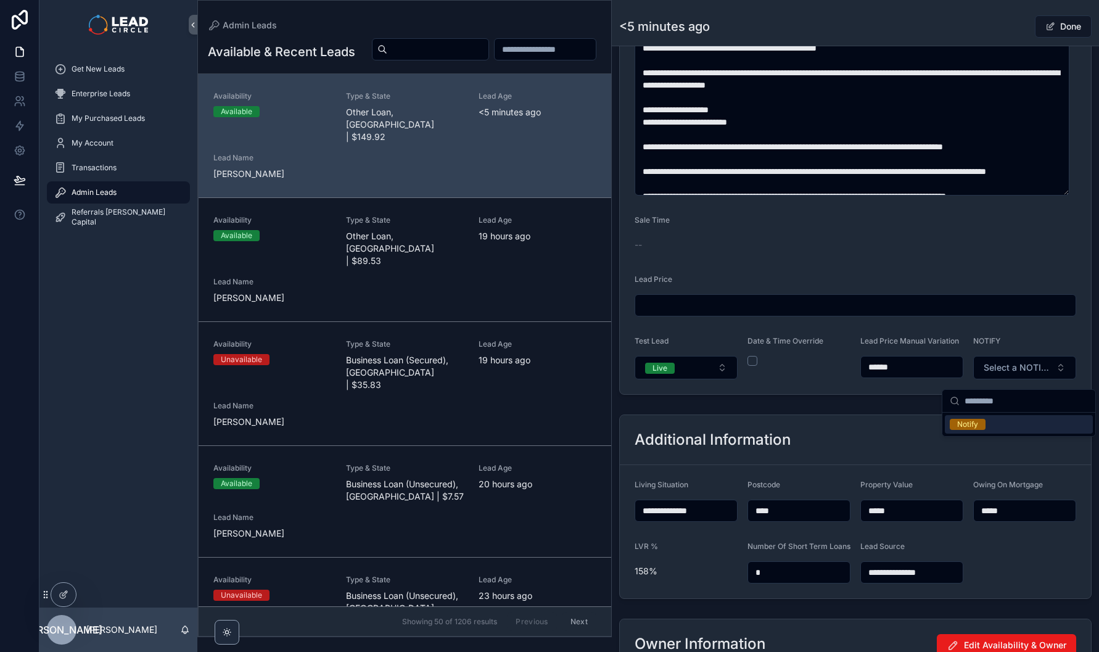
click at [979, 424] on span "Notify" at bounding box center [968, 424] width 36 height 11
click at [1047, 34] on button "Done" at bounding box center [1063, 26] width 57 height 22
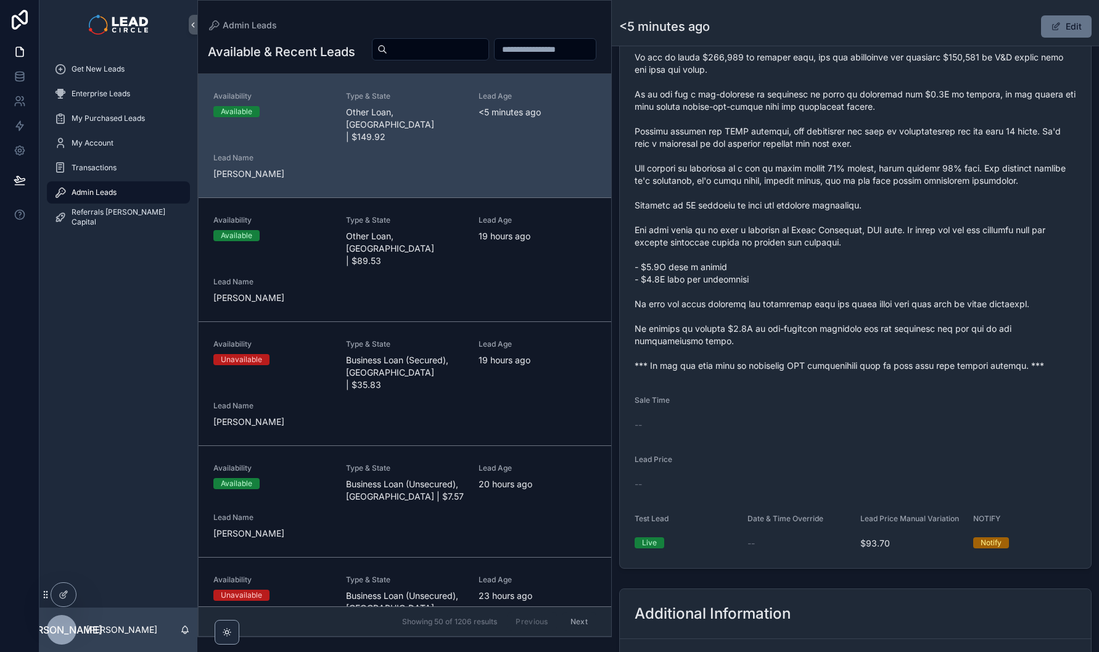
scroll to position [480, 0]
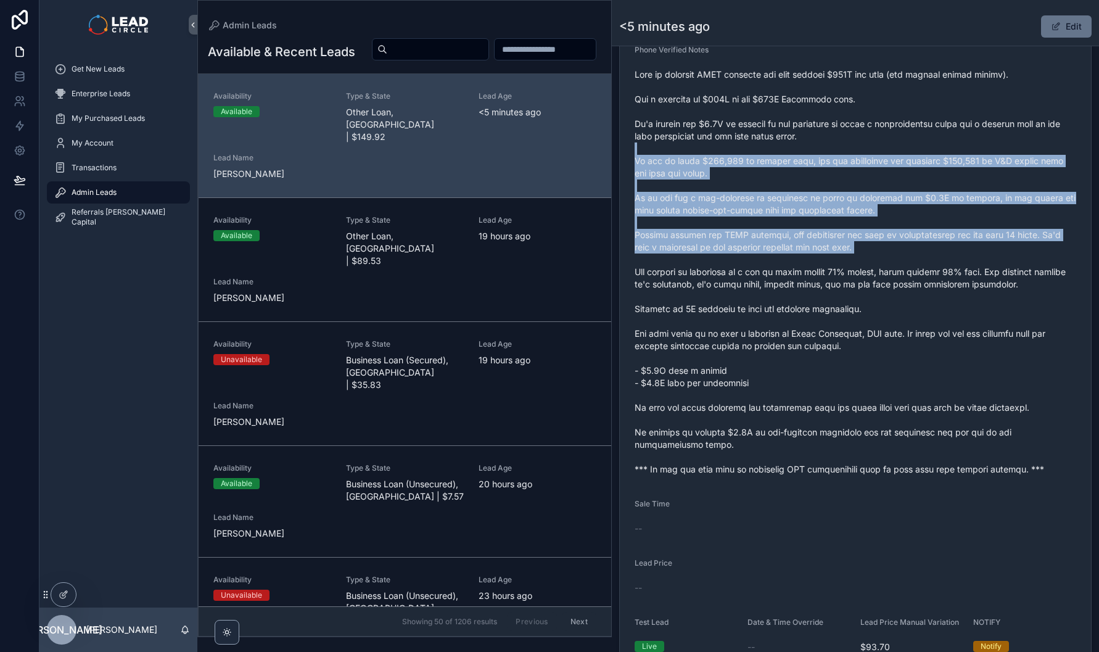
drag, startPoint x: 1011, startPoint y: 200, endPoint x: 1029, endPoint y: 271, distance: 73.2
click at [1028, 271] on span "scrollable content" at bounding box center [856, 271] width 442 height 407
drag, startPoint x: 1029, startPoint y: 271, endPoint x: 1055, endPoint y: 336, distance: 69.4
click at [1029, 273] on span "scrollable content" at bounding box center [856, 271] width 442 height 407
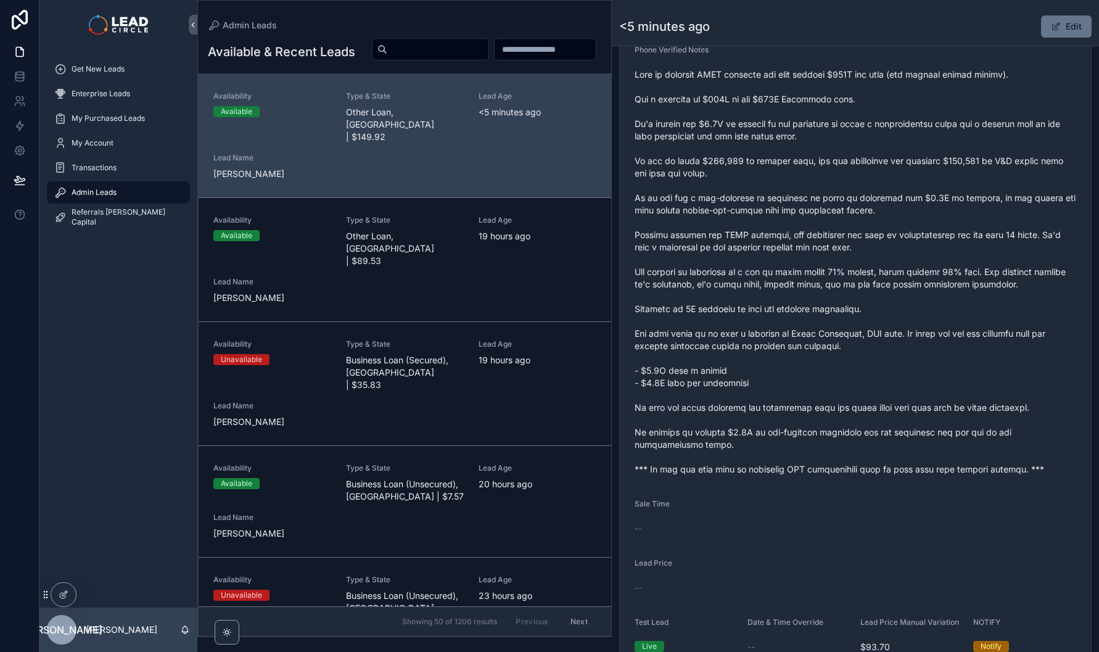
drag, startPoint x: 1055, startPoint y: 337, endPoint x: 965, endPoint y: 180, distance: 181.2
click at [967, 183] on span "scrollable content" at bounding box center [856, 271] width 442 height 407
click at [965, 180] on span "scrollable content" at bounding box center [856, 271] width 442 height 407
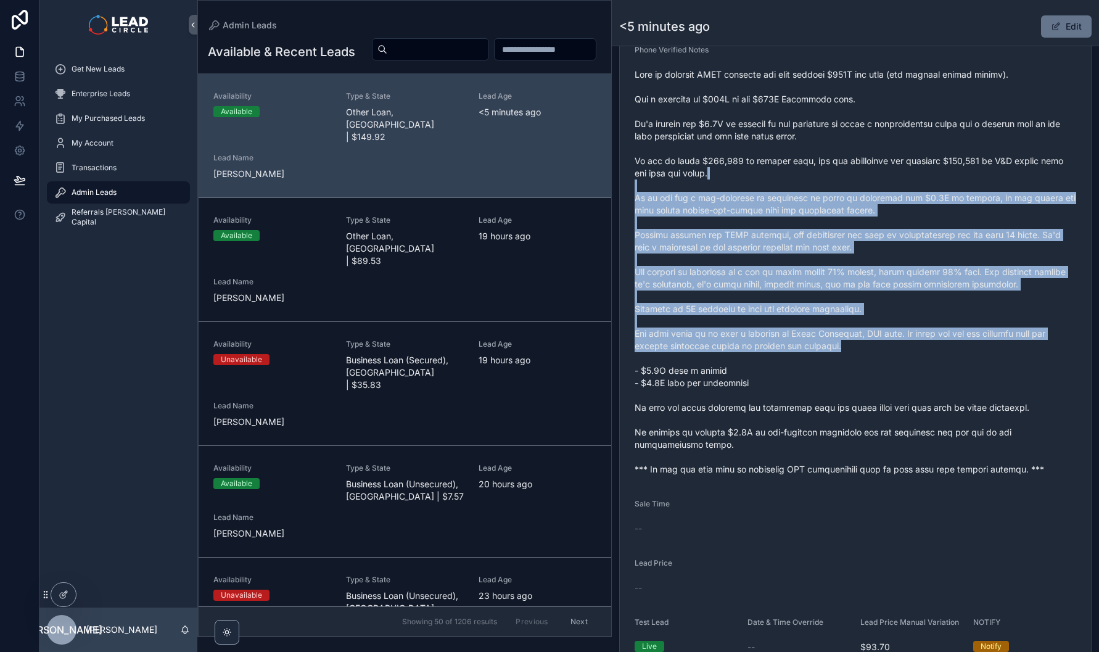
drag, startPoint x: 965, startPoint y: 197, endPoint x: 963, endPoint y: 357, distance: 159.8
click at [963, 357] on span "scrollable content" at bounding box center [856, 271] width 442 height 407
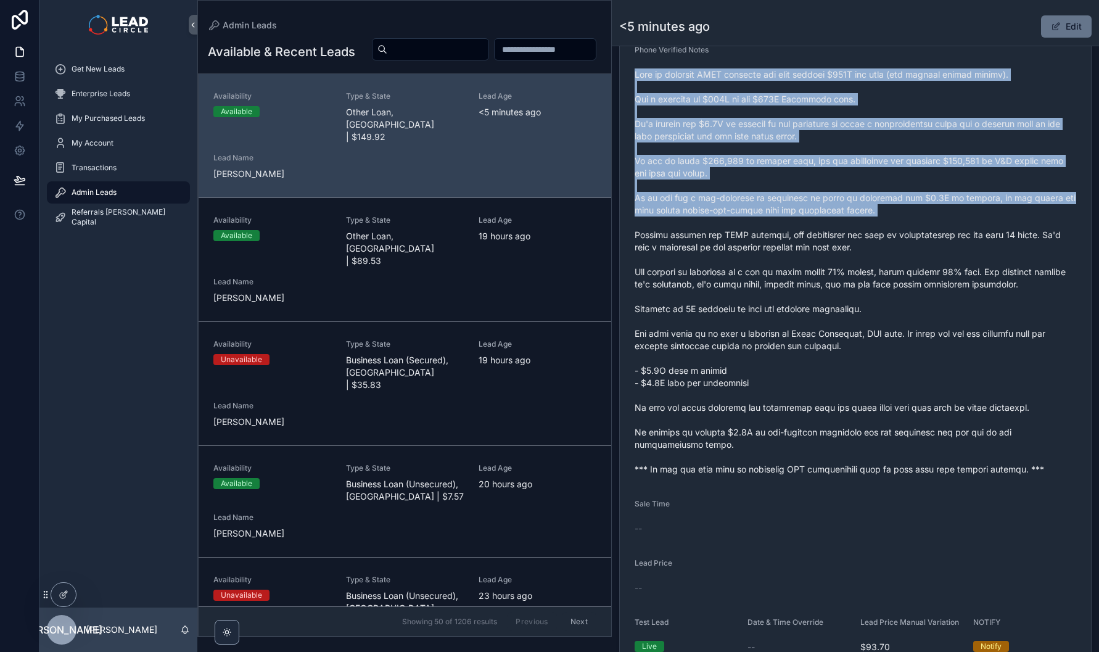
drag, startPoint x: 965, startPoint y: 358, endPoint x: 870, endPoint y: 234, distance: 155.7
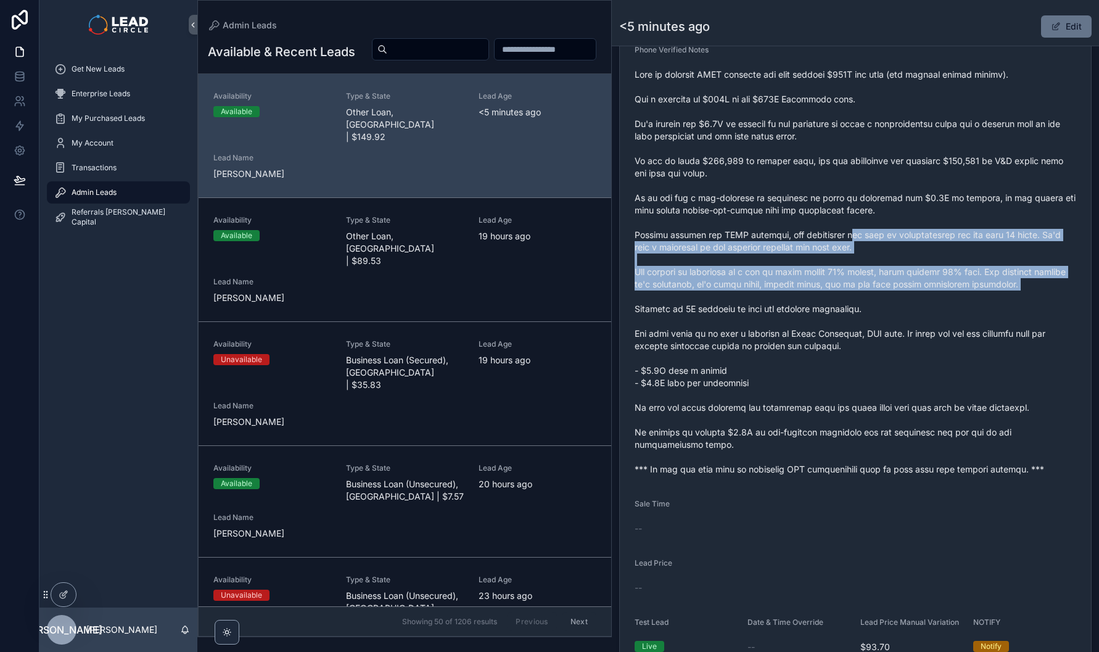
drag, startPoint x: 851, startPoint y: 242, endPoint x: 885, endPoint y: 307, distance: 72.9
click at [885, 307] on span "scrollable content" at bounding box center [856, 271] width 442 height 407
drag, startPoint x: 1034, startPoint y: 300, endPoint x: 658, endPoint y: 244, distance: 379.9
click at [658, 244] on span "scrollable content" at bounding box center [856, 271] width 442 height 407
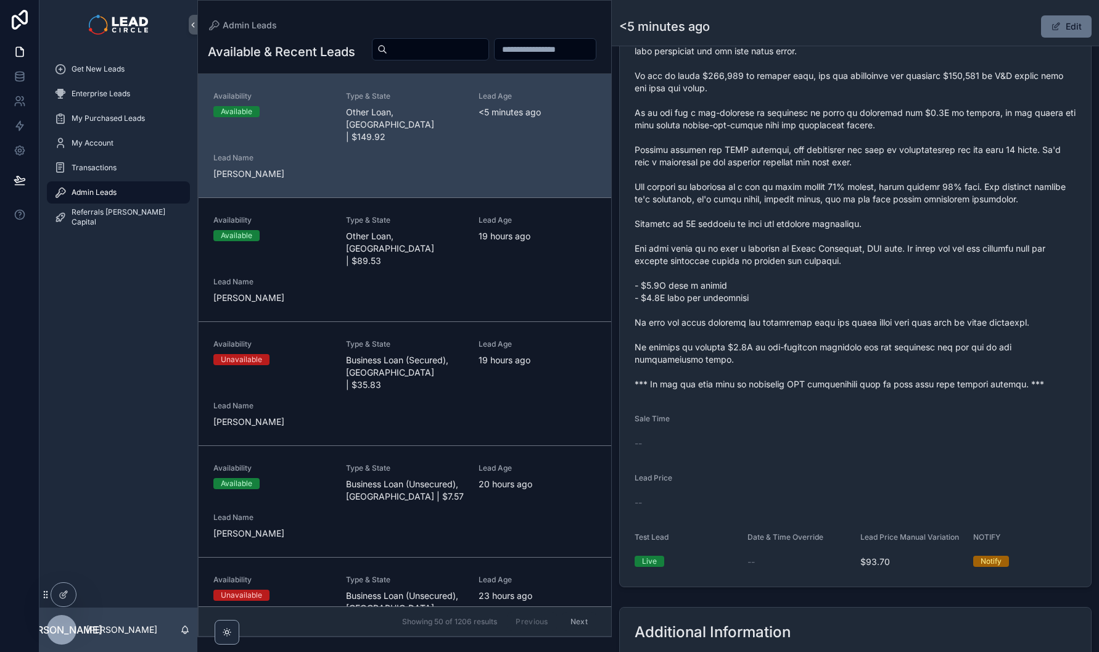
scroll to position [593, 0]
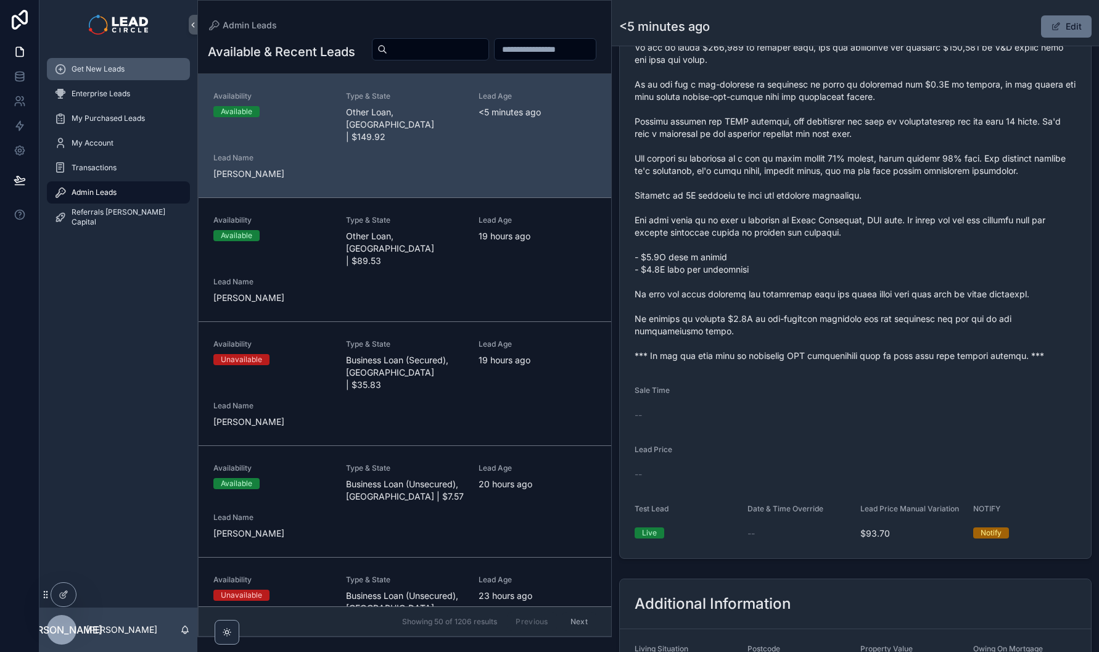
click at [128, 73] on div "Get New Leads" at bounding box center [118, 69] width 128 height 20
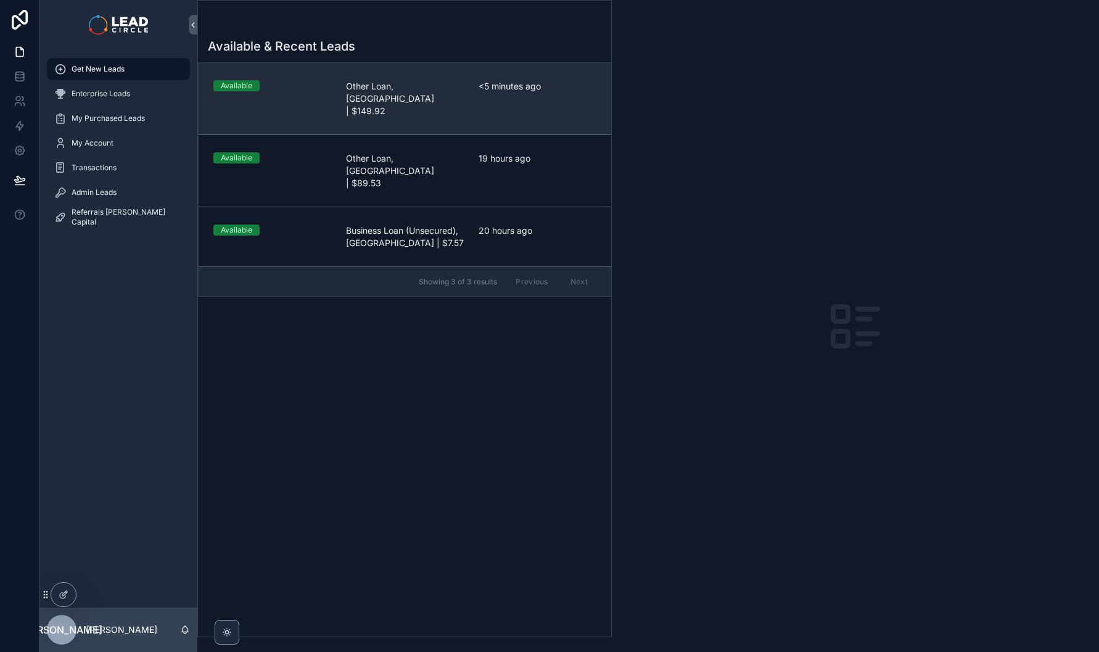
click at [394, 80] on span "Other Loan, VIC | $149.92" at bounding box center [405, 98] width 118 height 37
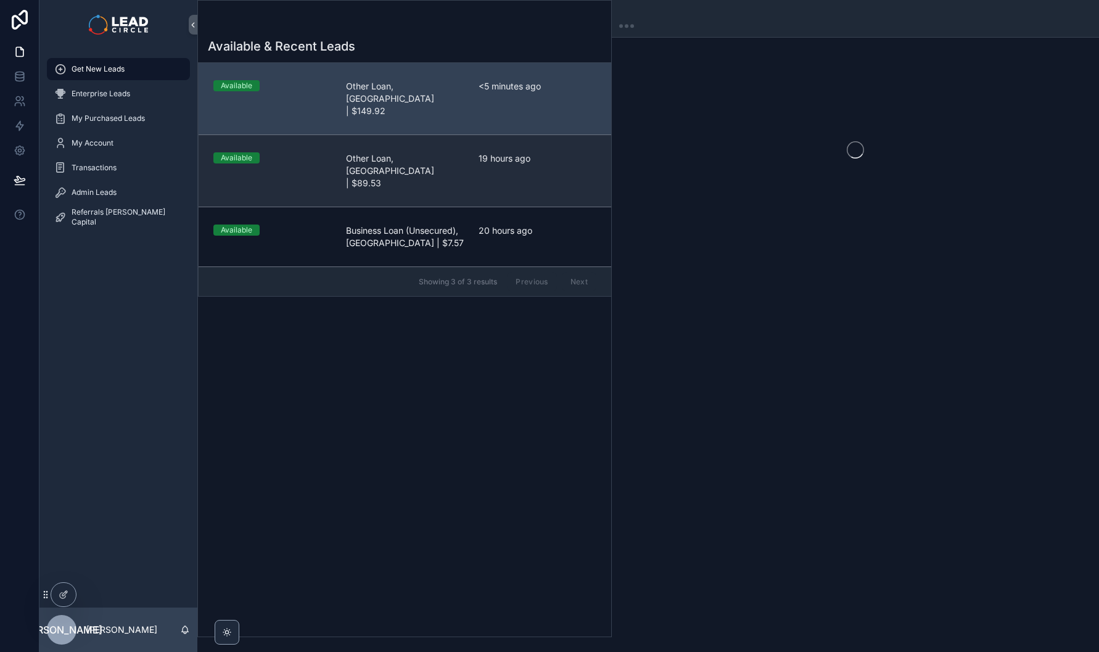
click at [460, 134] on link "Available Other Loan, NSW | $89.53 19 hours ago" at bounding box center [405, 170] width 413 height 72
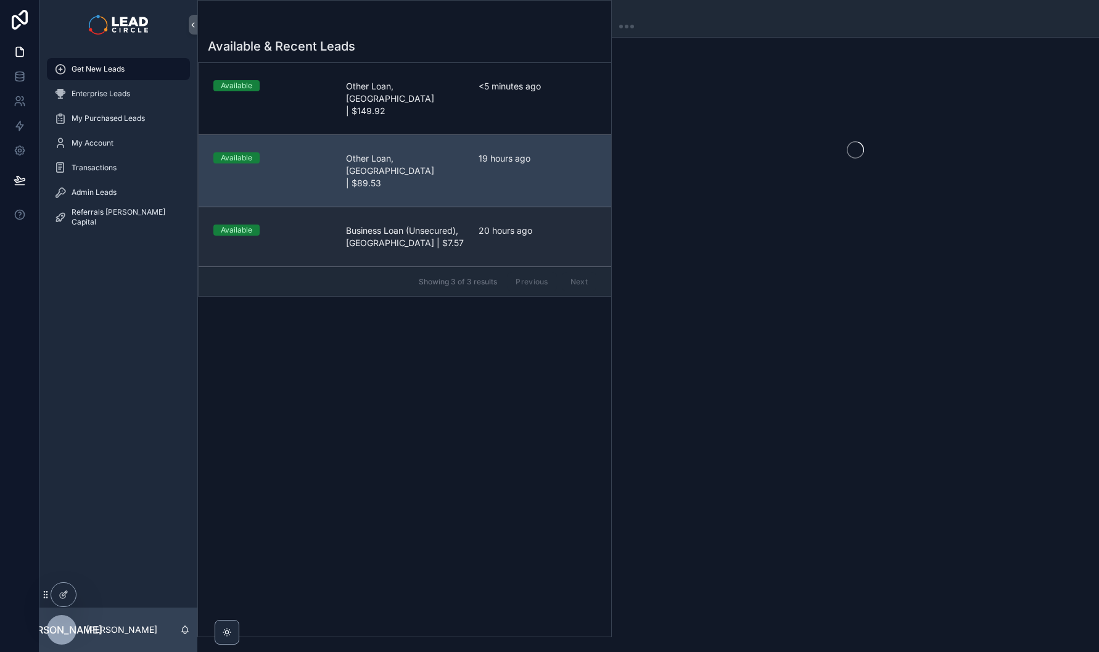
click at [453, 207] on link "Available Business Loan (Unsecured), VIC | $7.57 20 hours ago" at bounding box center [405, 237] width 413 height 60
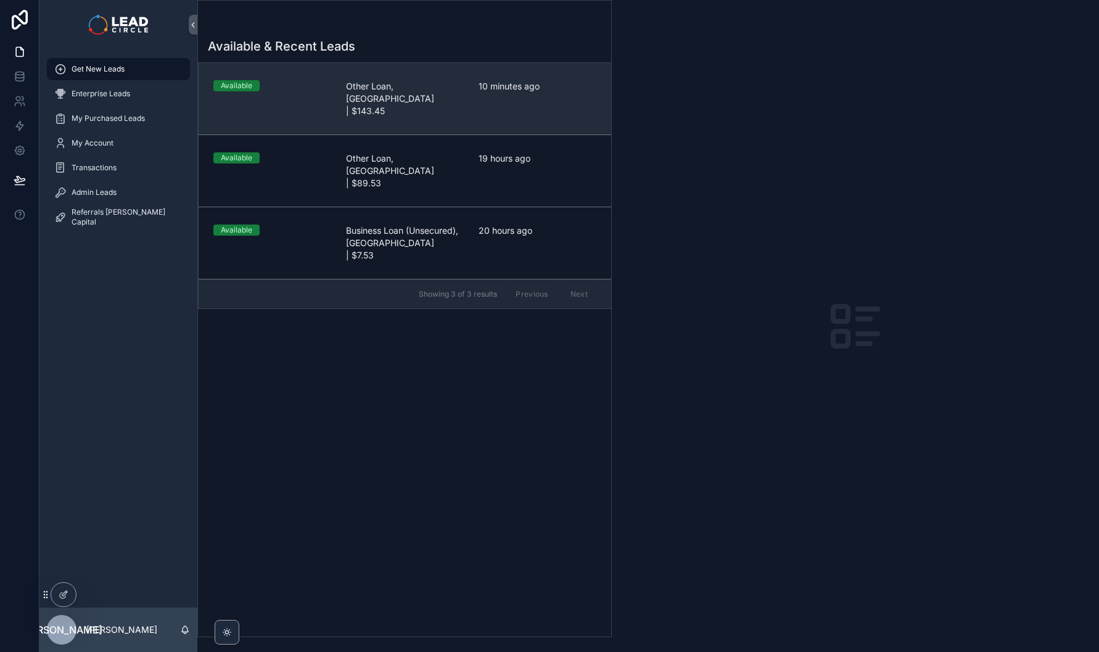
click at [394, 88] on span "Other Loan, [GEOGRAPHIC_DATA] | $143.45" at bounding box center [405, 98] width 118 height 37
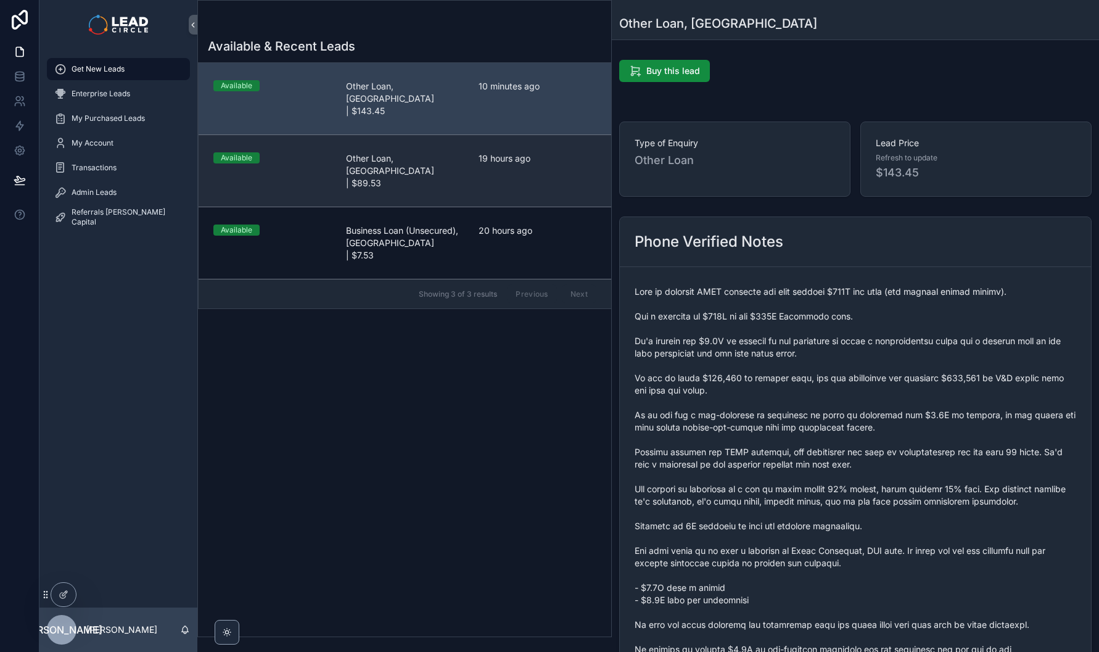
click at [553, 152] on span "19 hours ago" at bounding box center [538, 158] width 118 height 12
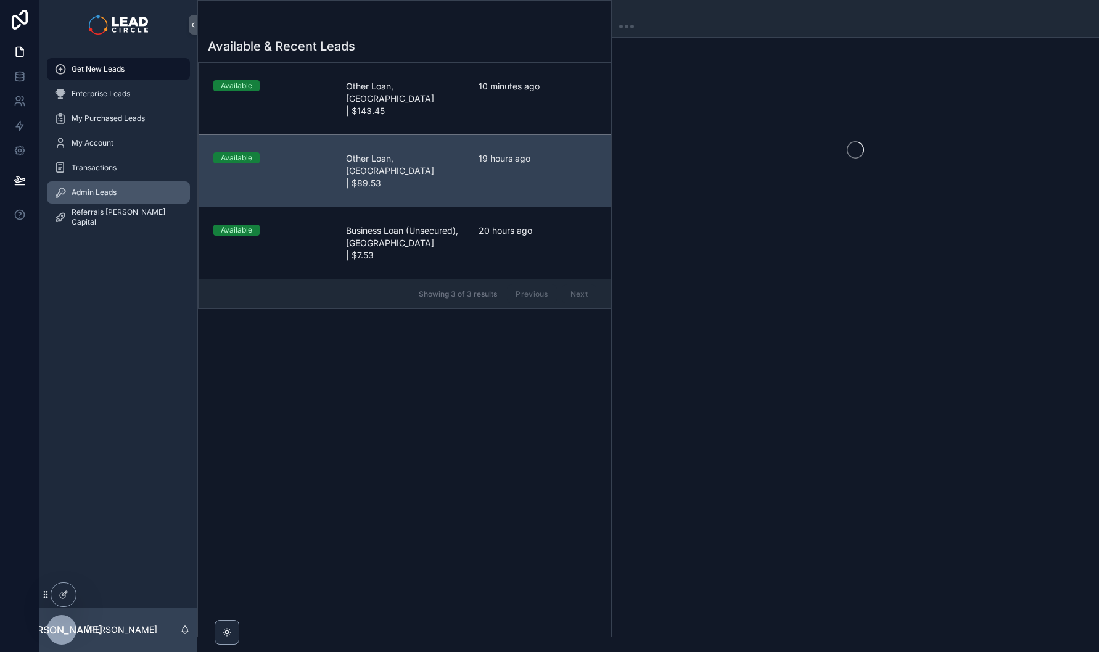
click at [100, 195] on span "Admin Leads" at bounding box center [94, 193] width 45 height 10
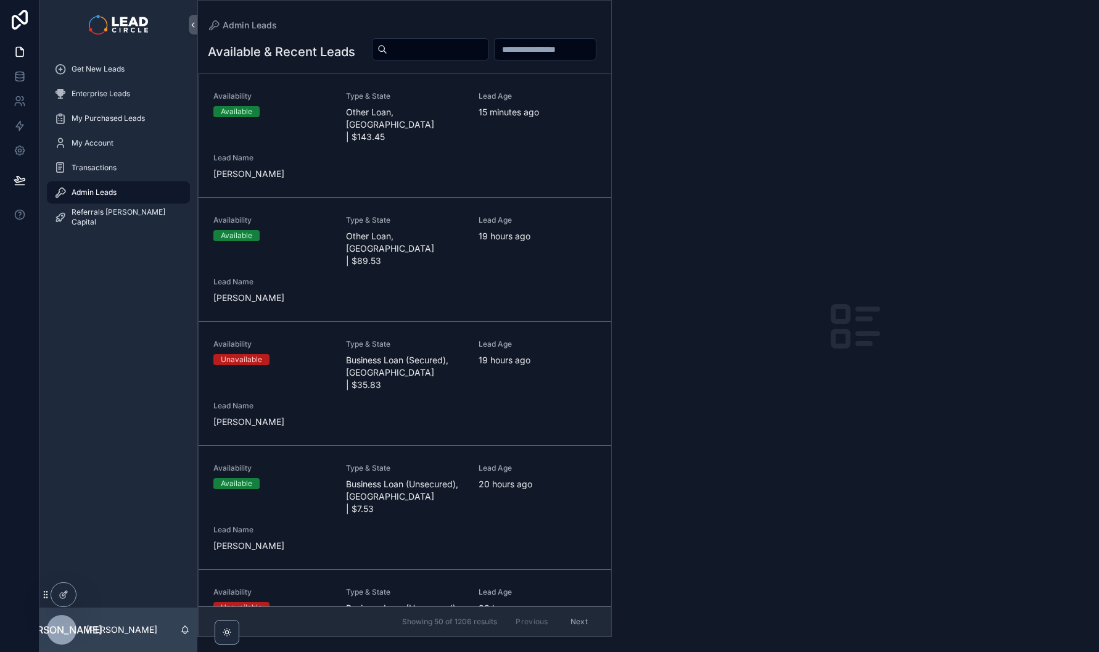
click at [134, 52] on div "Get New Leads Enterprise Leads My Purchased Leads My Account Transactions Admin…" at bounding box center [118, 146] width 158 height 195
click at [131, 78] on link "Get New Leads" at bounding box center [118, 69] width 143 height 22
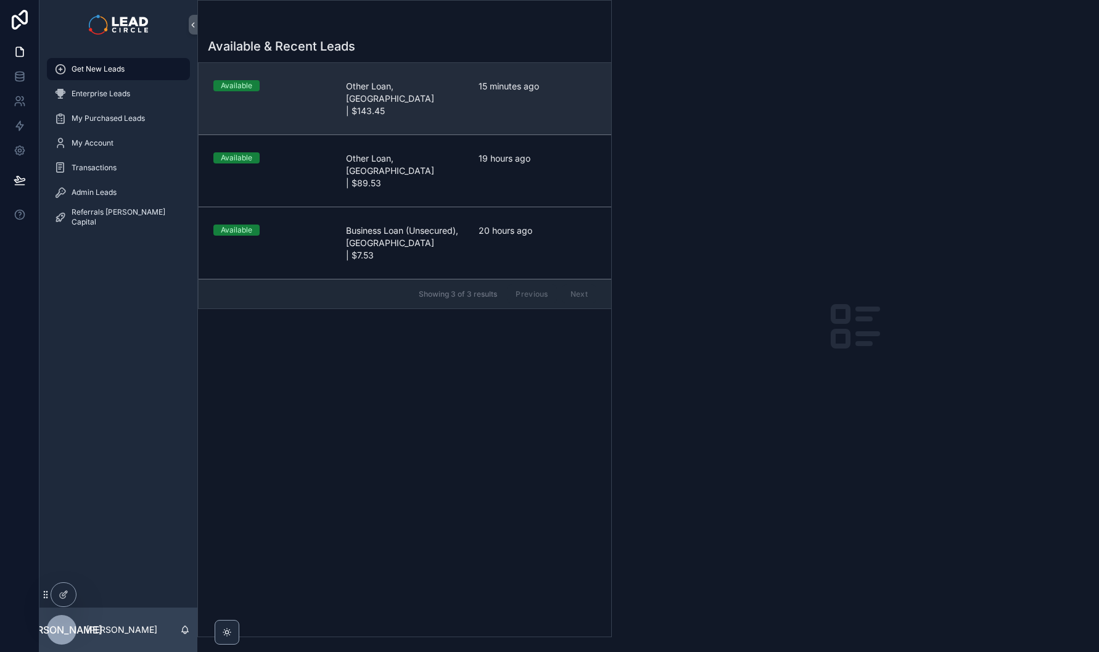
click at [390, 94] on link "Available Other Loan, VIC | $143.45 15 minutes ago" at bounding box center [405, 99] width 413 height 72
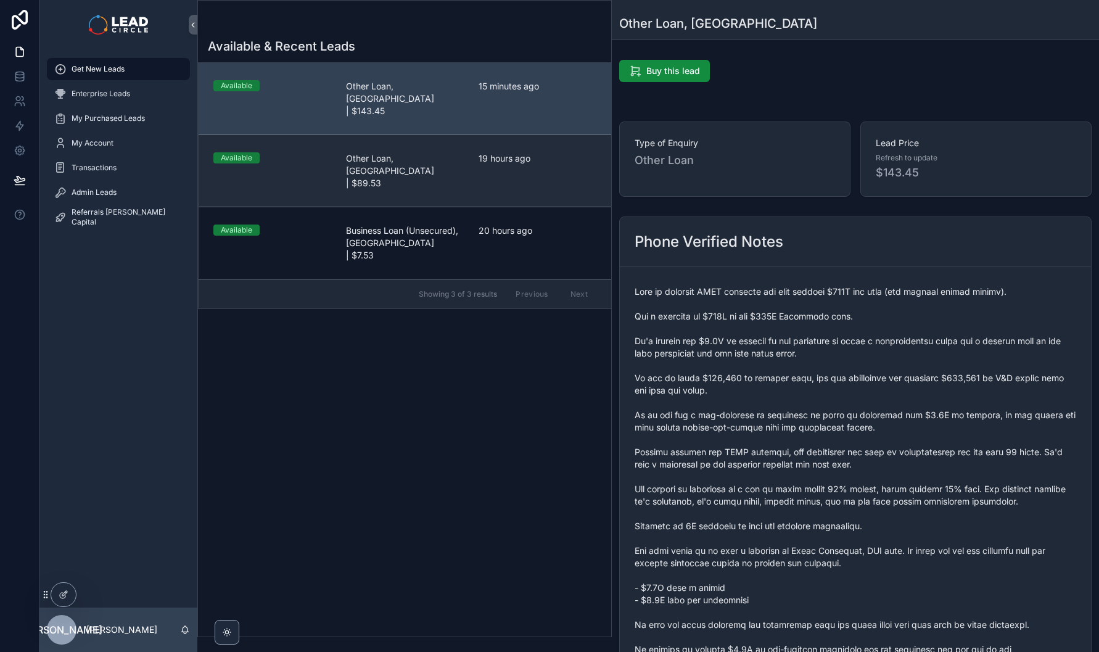
click at [550, 134] on link "Available Other Loan, NSW | $89.53 19 hours ago" at bounding box center [405, 170] width 413 height 72
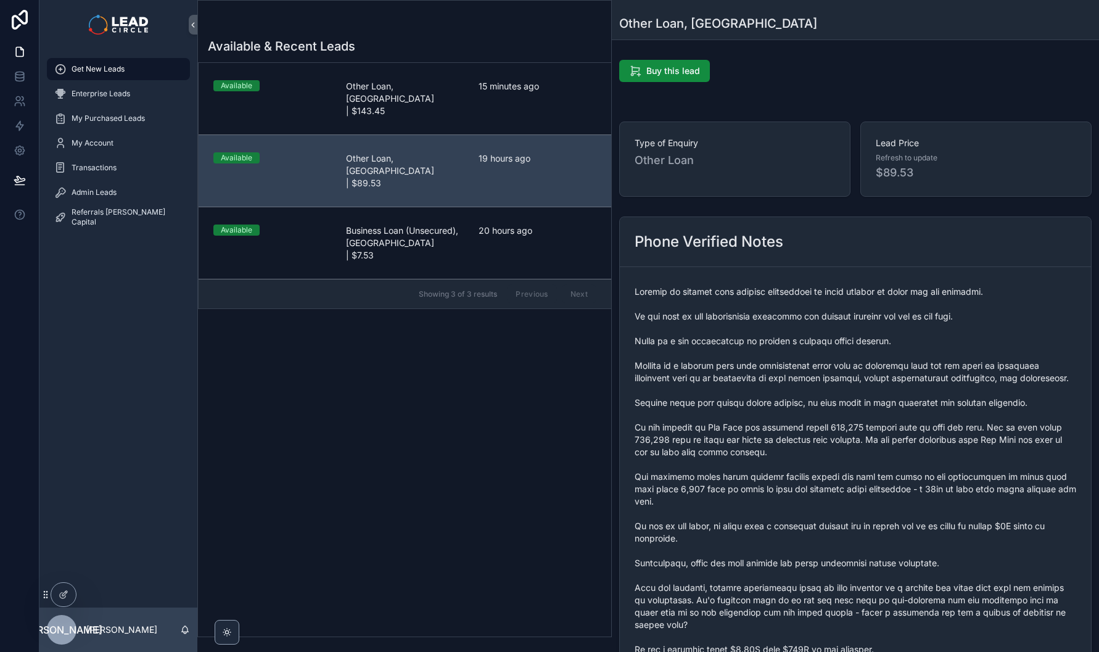
click at [789, 486] on span "scrollable content" at bounding box center [856, 520] width 442 height 469
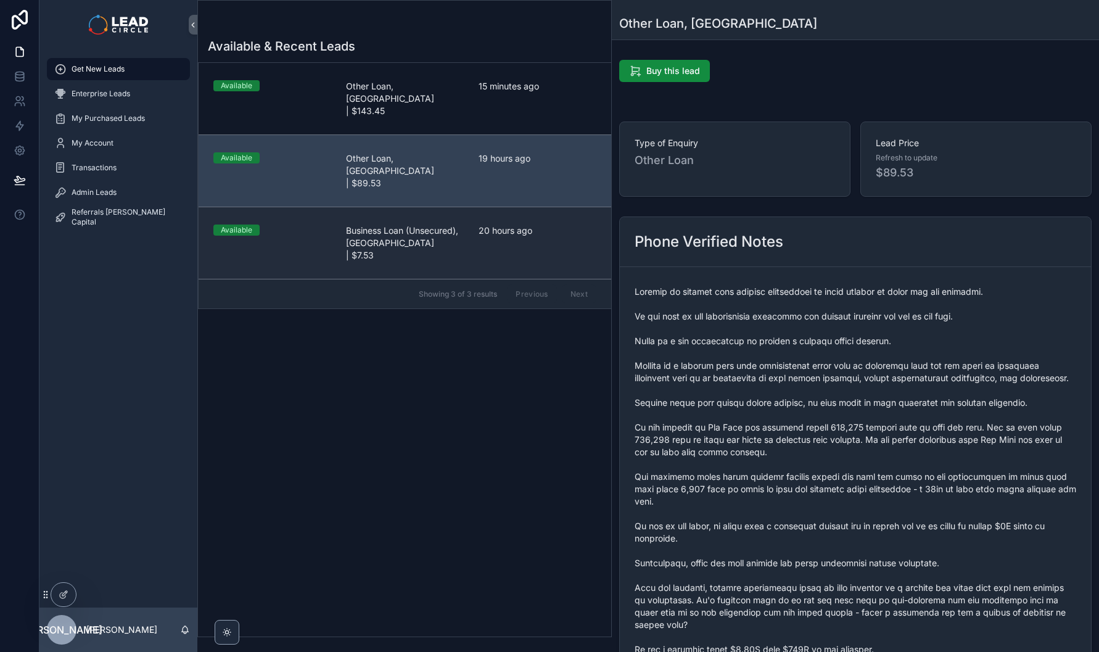
click at [498, 207] on link "Available Business Loan (Unsecured), VIC | $7.53 20 hours ago" at bounding box center [405, 243] width 413 height 72
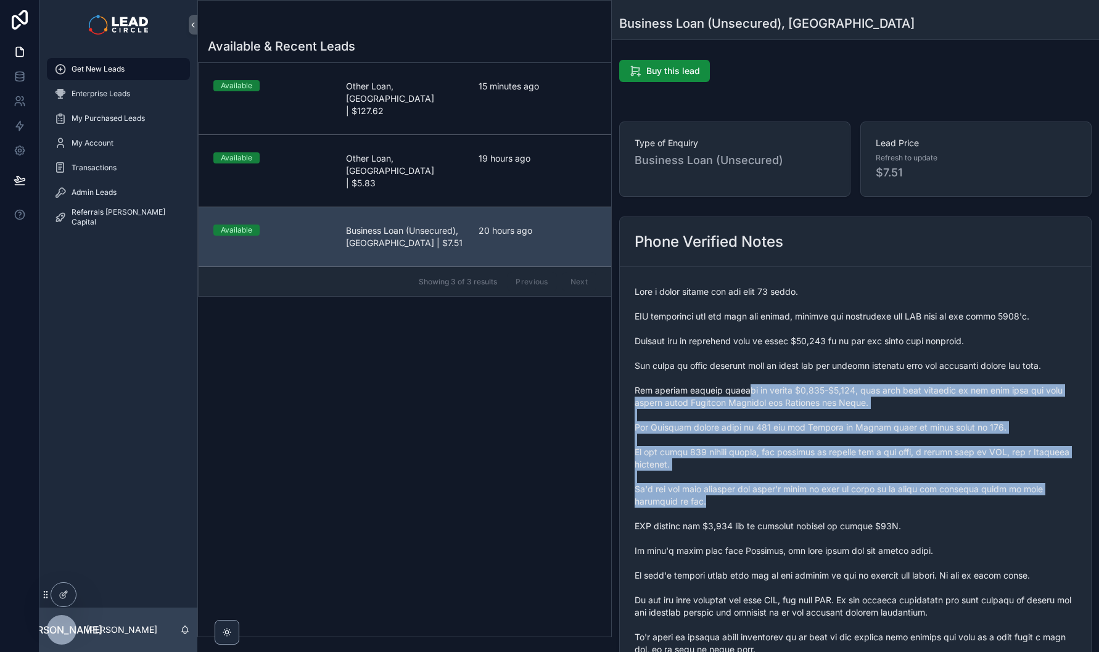
drag, startPoint x: 788, startPoint y: 457, endPoint x: 846, endPoint y: 524, distance: 88.3
click at [838, 519] on span "scrollable content" at bounding box center [856, 508] width 442 height 444
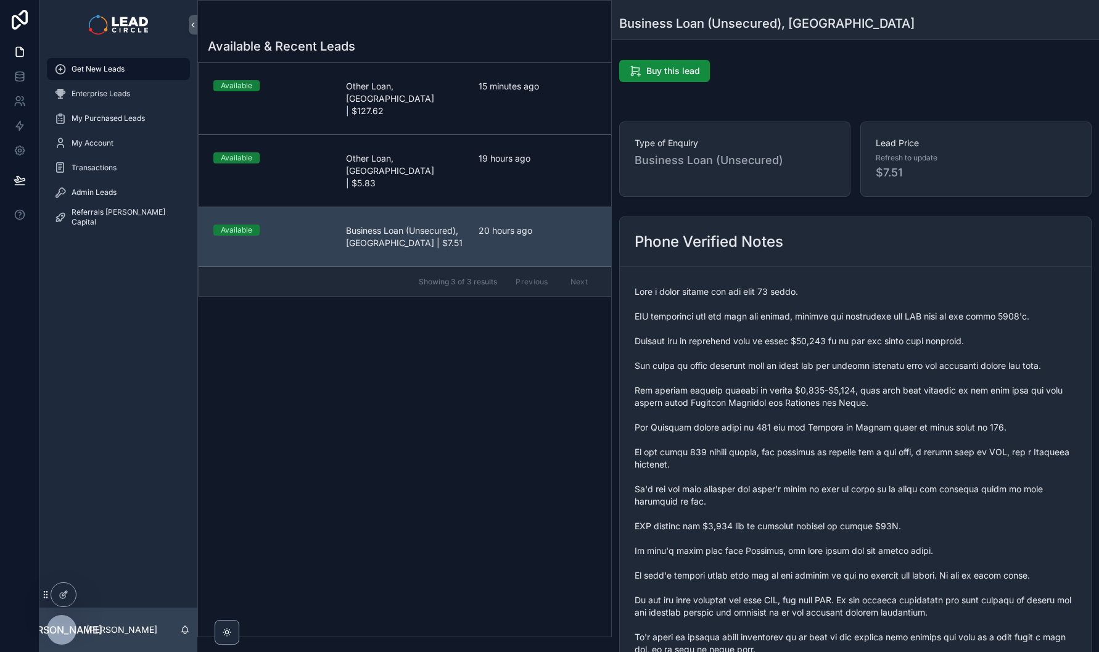
click at [846, 524] on span "scrollable content" at bounding box center [856, 508] width 442 height 444
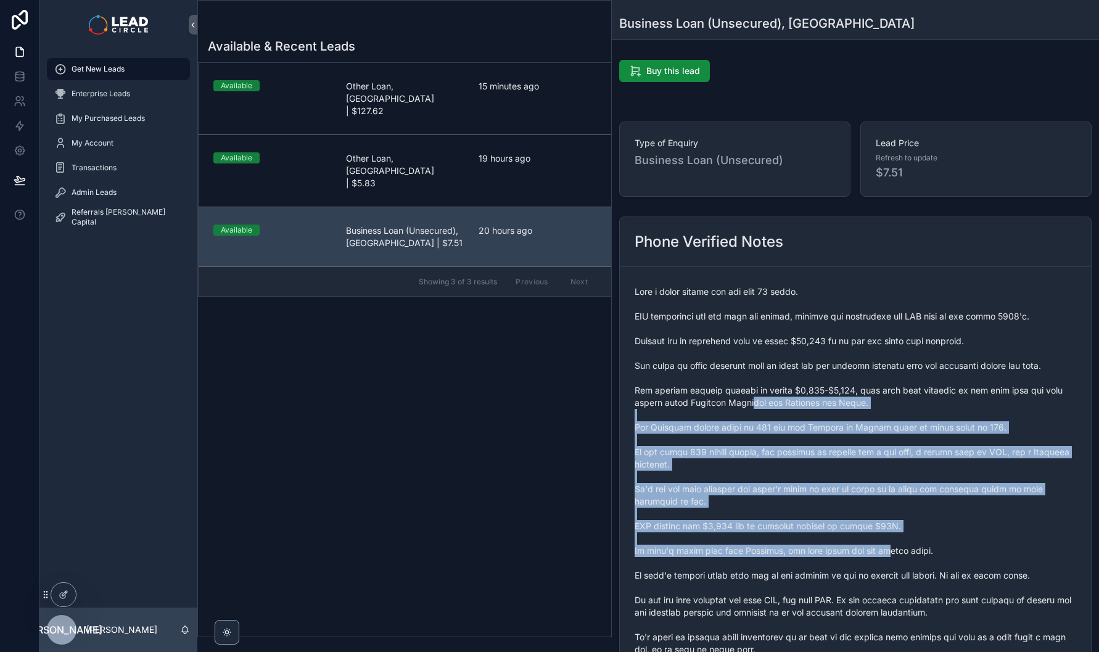
drag, startPoint x: 854, startPoint y: 523, endPoint x: 761, endPoint y: 394, distance: 159.5
click at [764, 397] on span "scrollable content" at bounding box center [856, 508] width 442 height 444
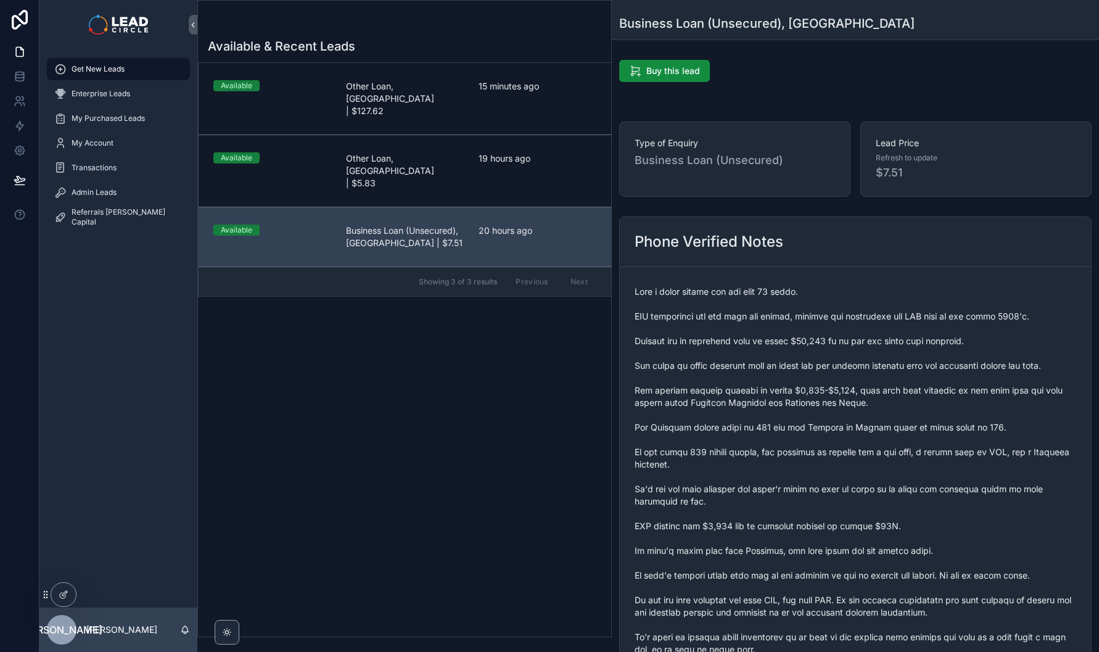
click at [761, 394] on span "scrollable content" at bounding box center [856, 508] width 442 height 444
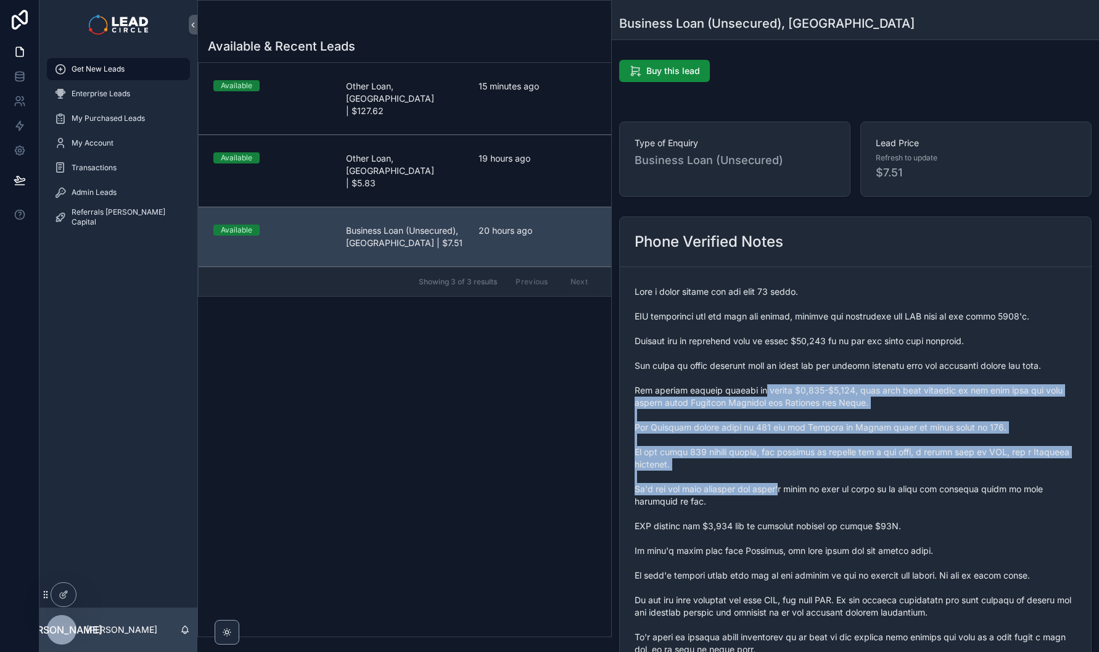
drag, startPoint x: 761, startPoint y: 392, endPoint x: 787, endPoint y: 489, distance: 99.6
click at [787, 489] on span "scrollable content" at bounding box center [856, 508] width 442 height 444
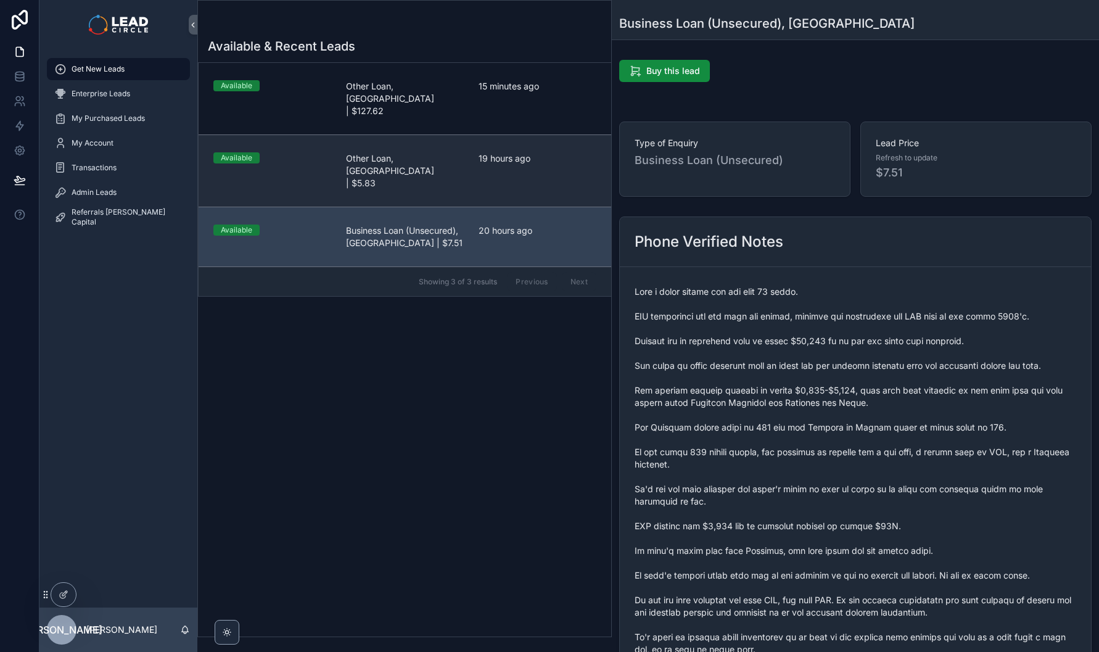
click at [542, 152] on span "19 hours ago" at bounding box center [538, 158] width 118 height 12
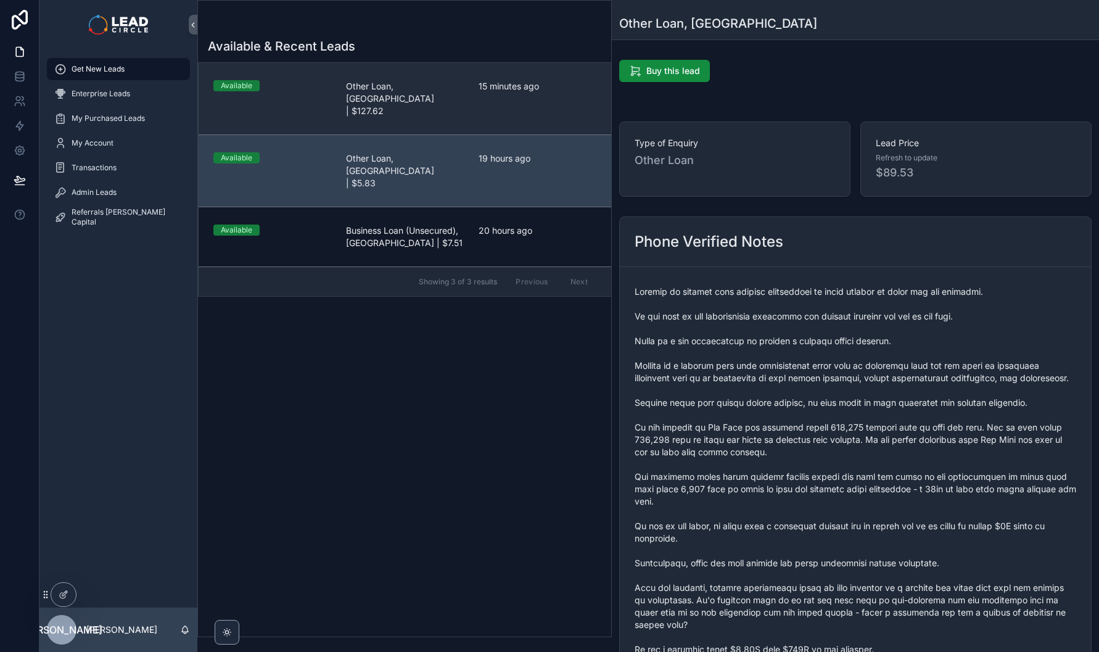
click at [516, 95] on link "Available Other Loan, VIC | $127.62 15 minutes ago" at bounding box center [405, 99] width 413 height 72
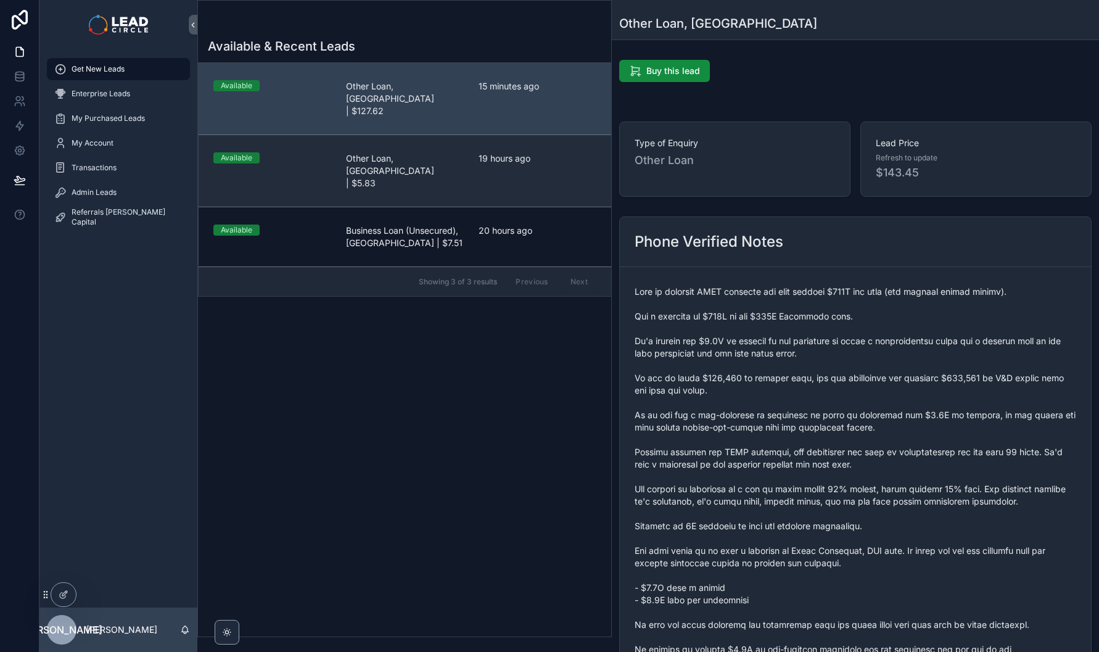
click at [510, 144] on link "Available Other Loan, NSW | $5.83 19 hours ago" at bounding box center [405, 170] width 413 height 72
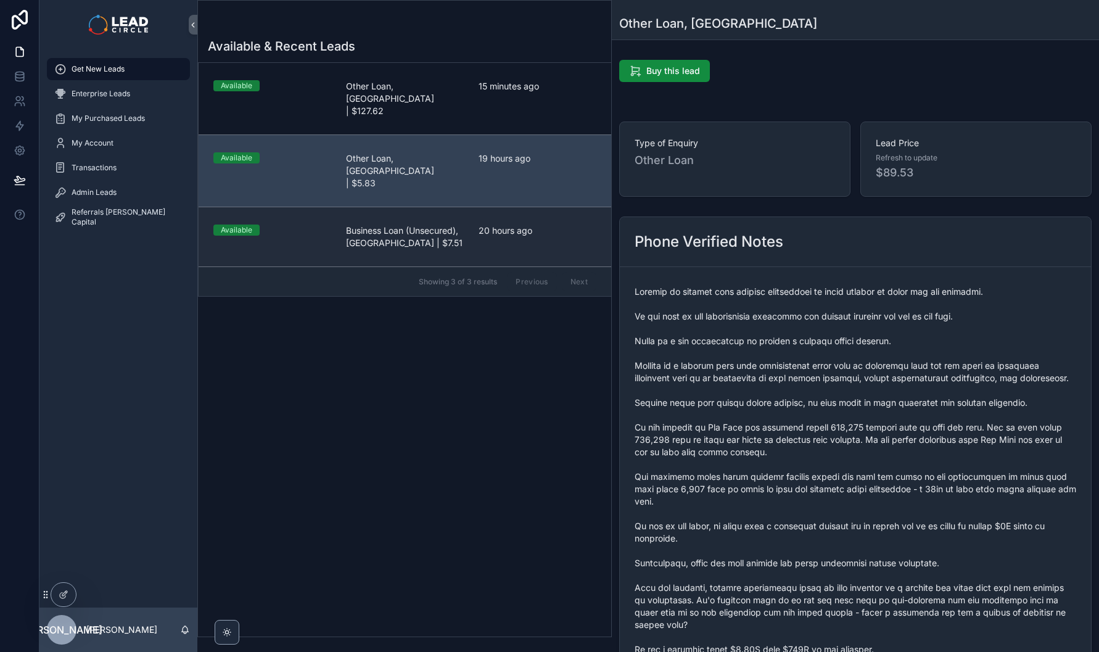
click at [511, 225] on span "20 hours ago" at bounding box center [538, 231] width 118 height 12
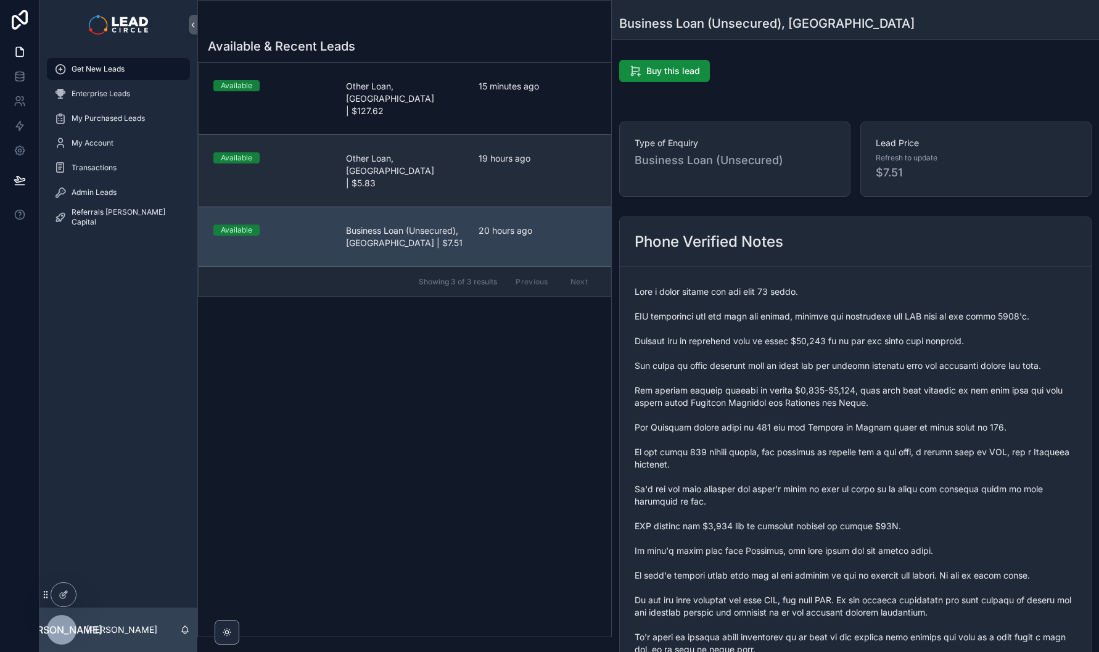
click at [506, 134] on link "Available Other Loan, NSW | $5.83 19 hours ago" at bounding box center [405, 170] width 413 height 72
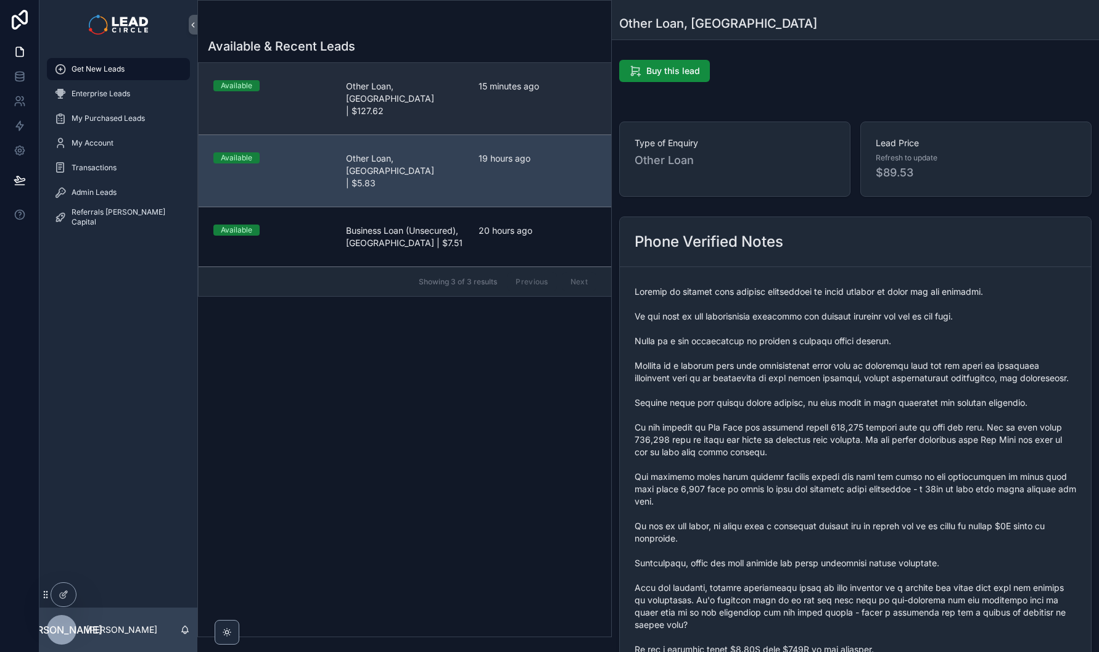
click at [503, 67] on link "Available Other Loan, VIC | $127.62 15 minutes ago" at bounding box center [405, 99] width 413 height 72
